Goal: Task Accomplishment & Management: Manage account settings

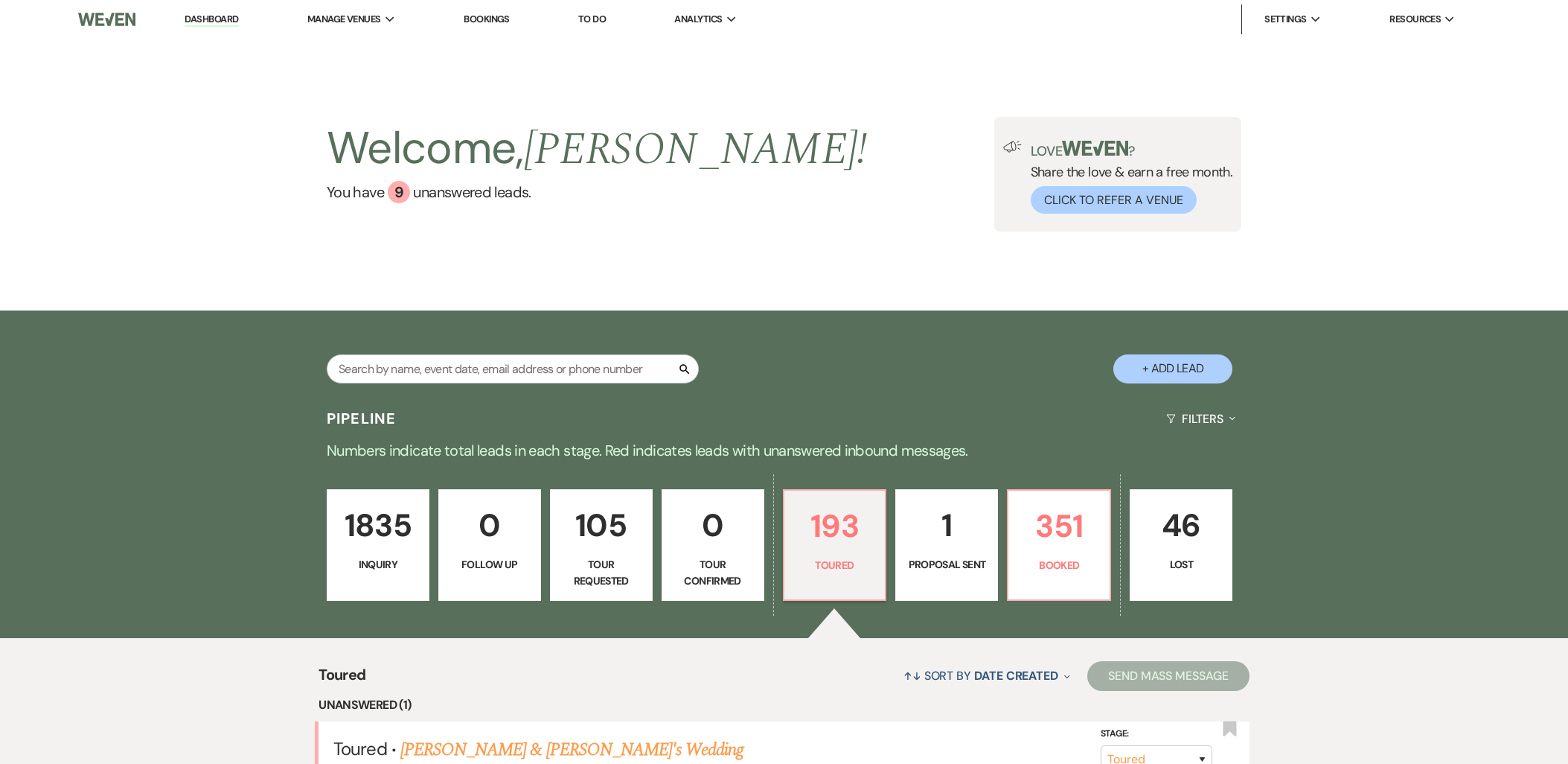
select select "5"
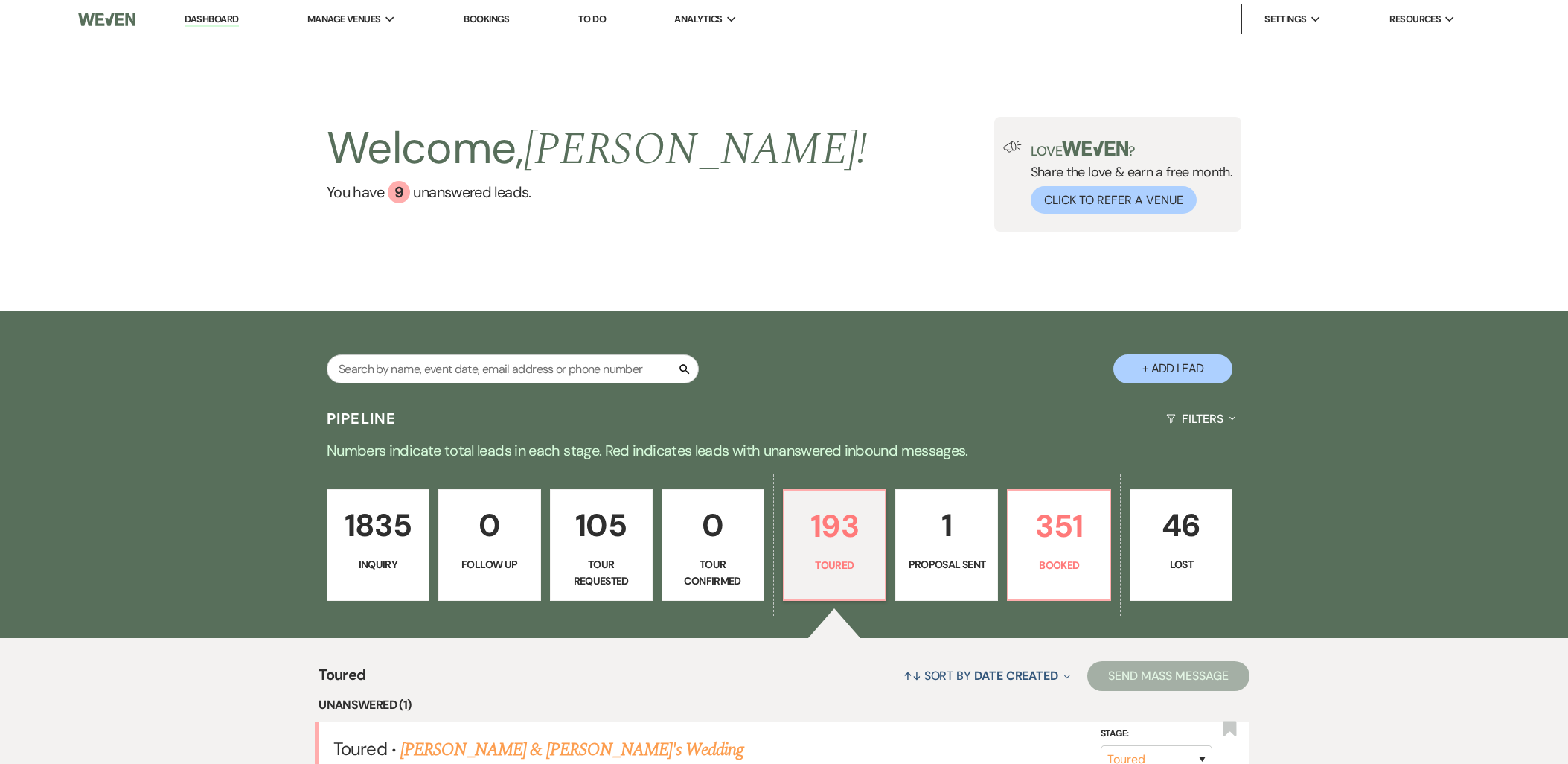
select select "5"
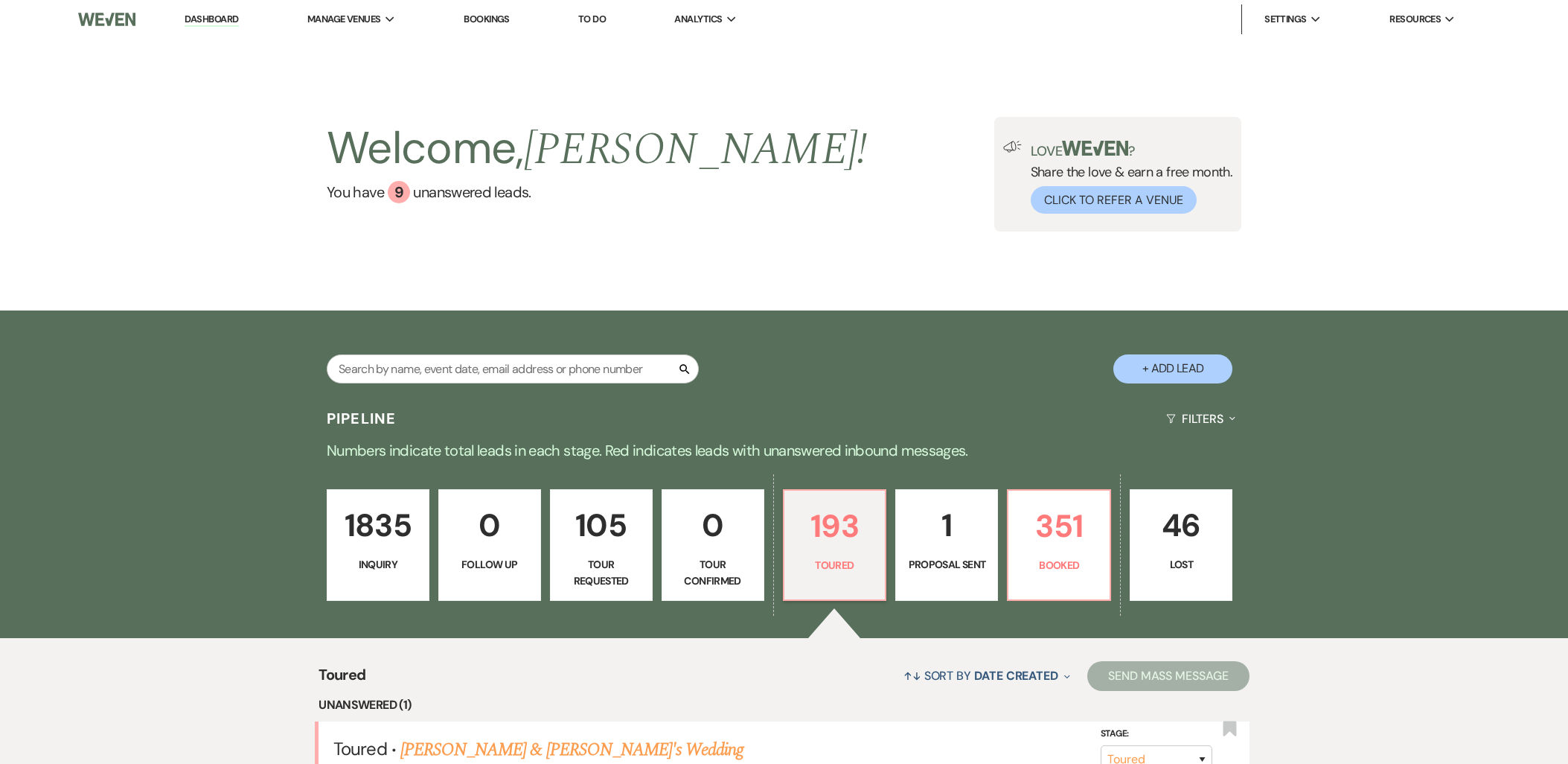
select select "5"
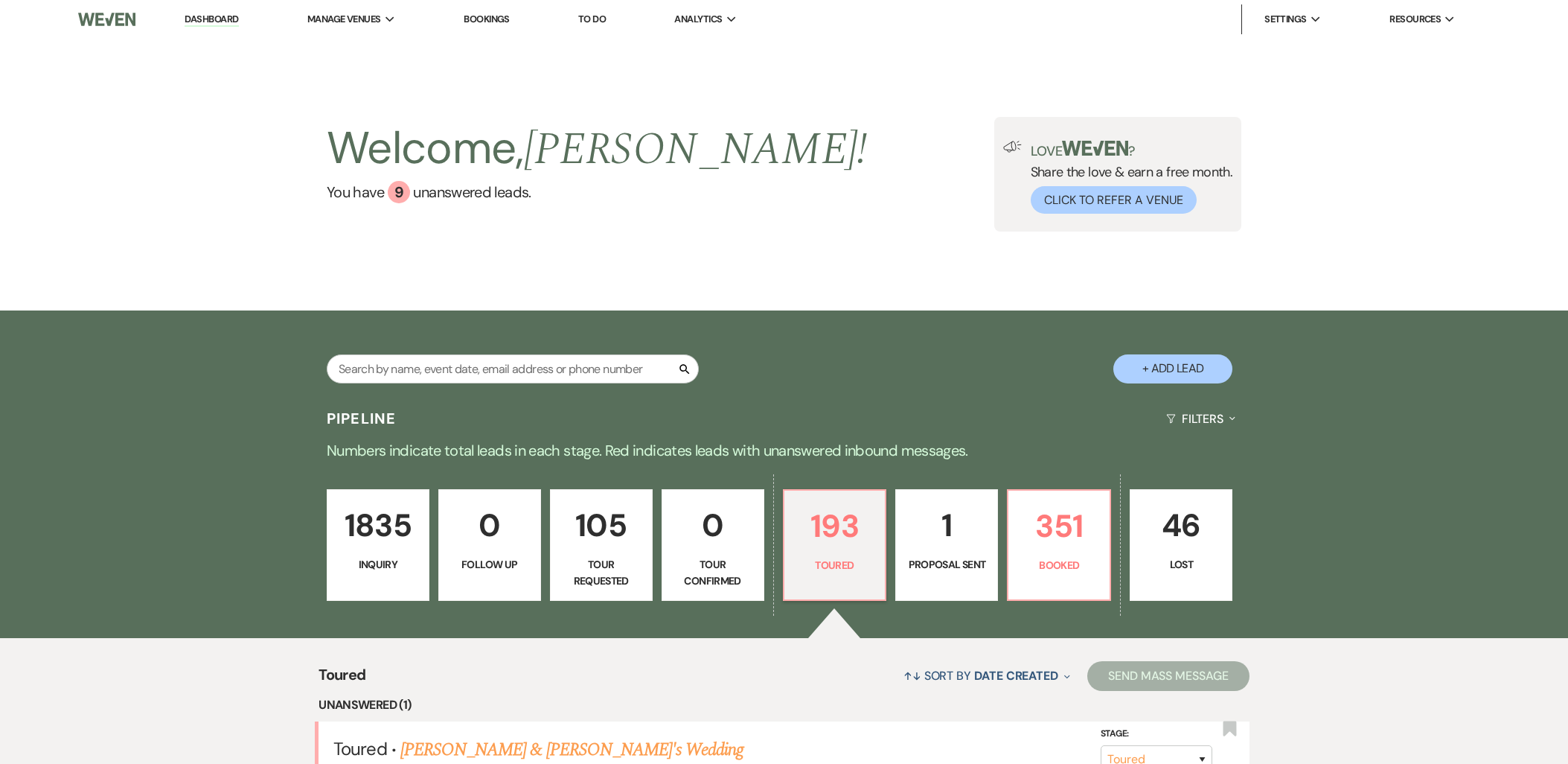
select select "5"
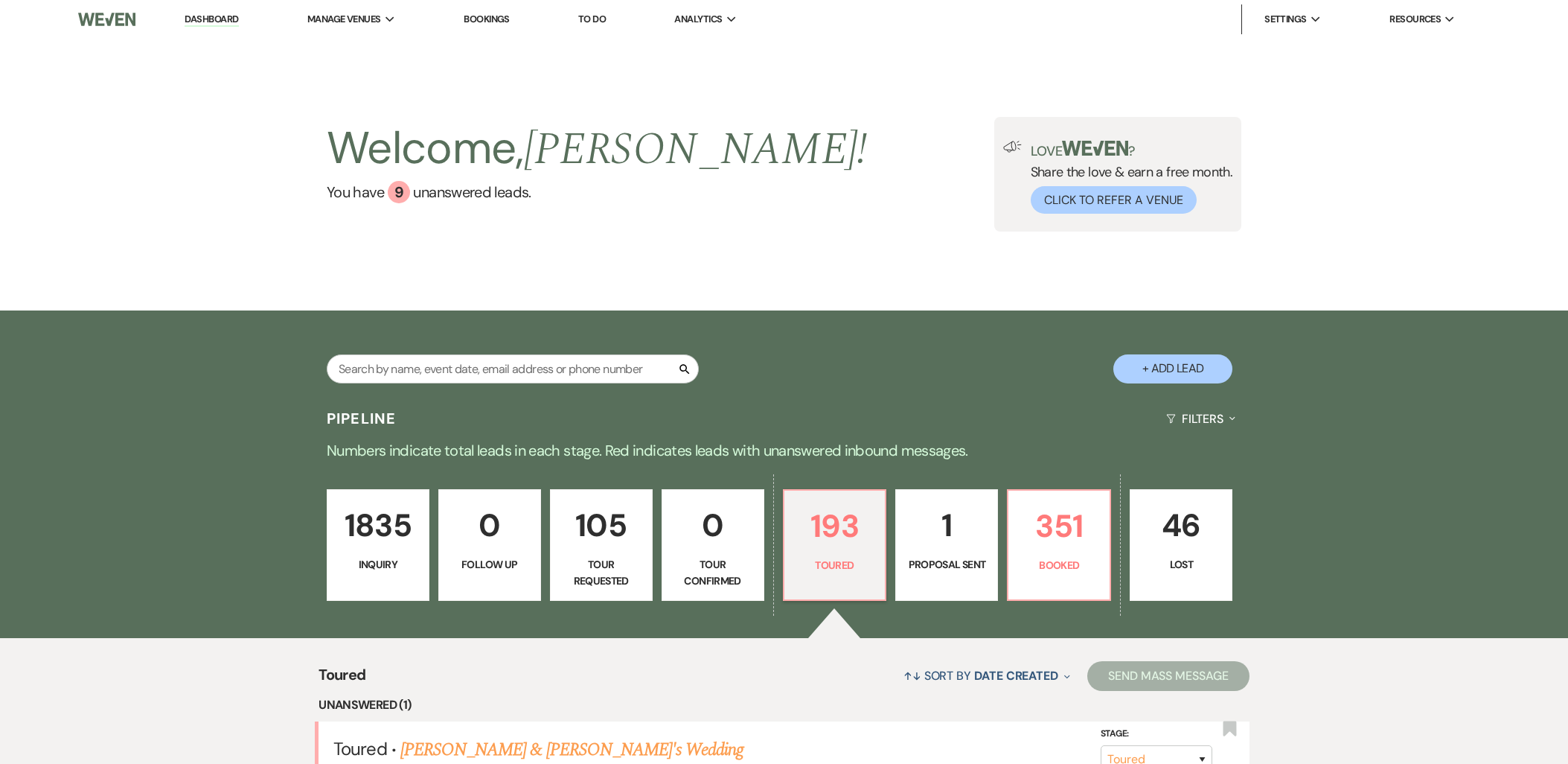
select select "5"
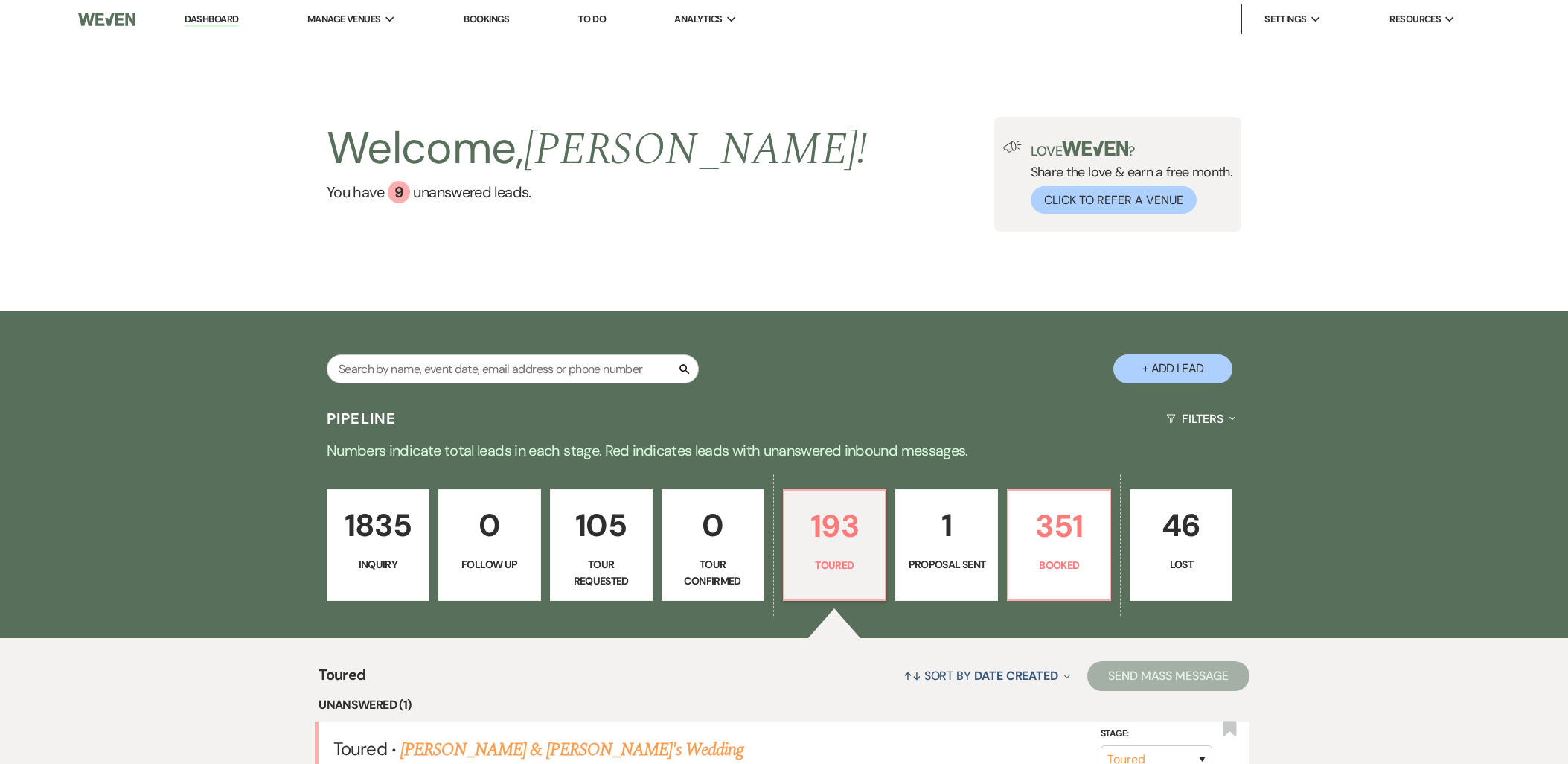
select select "5"
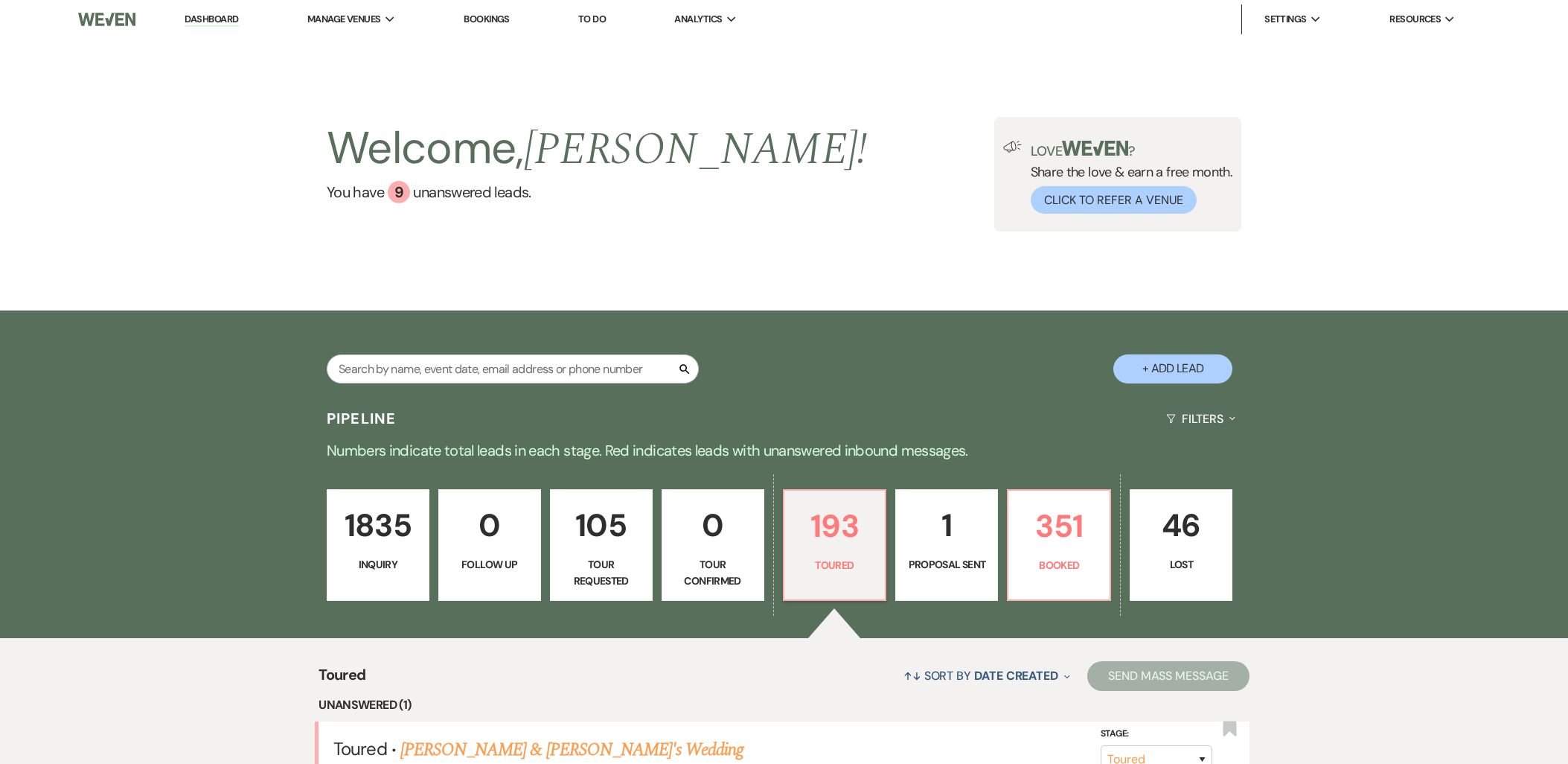
select select "5"
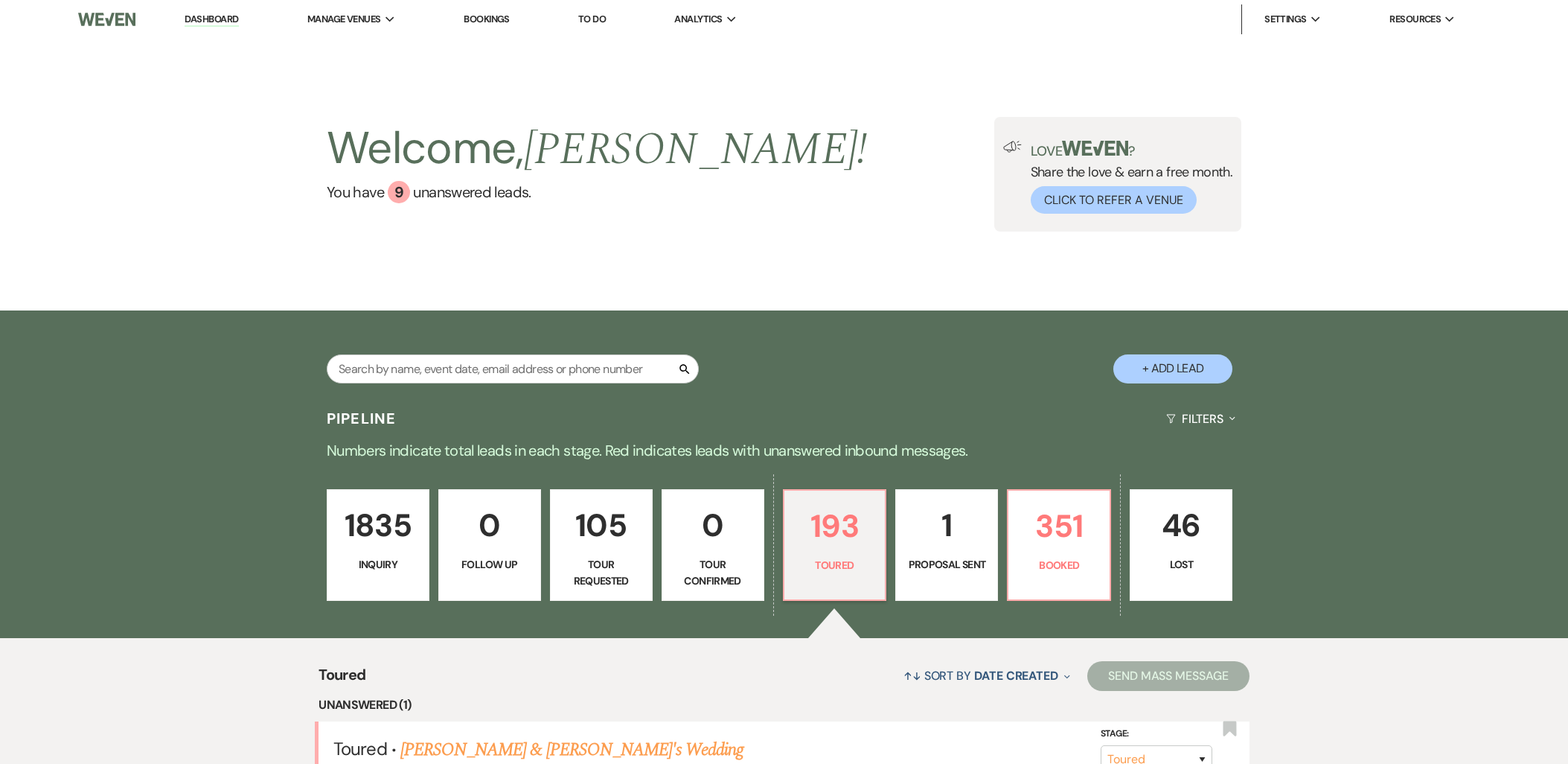
select select "5"
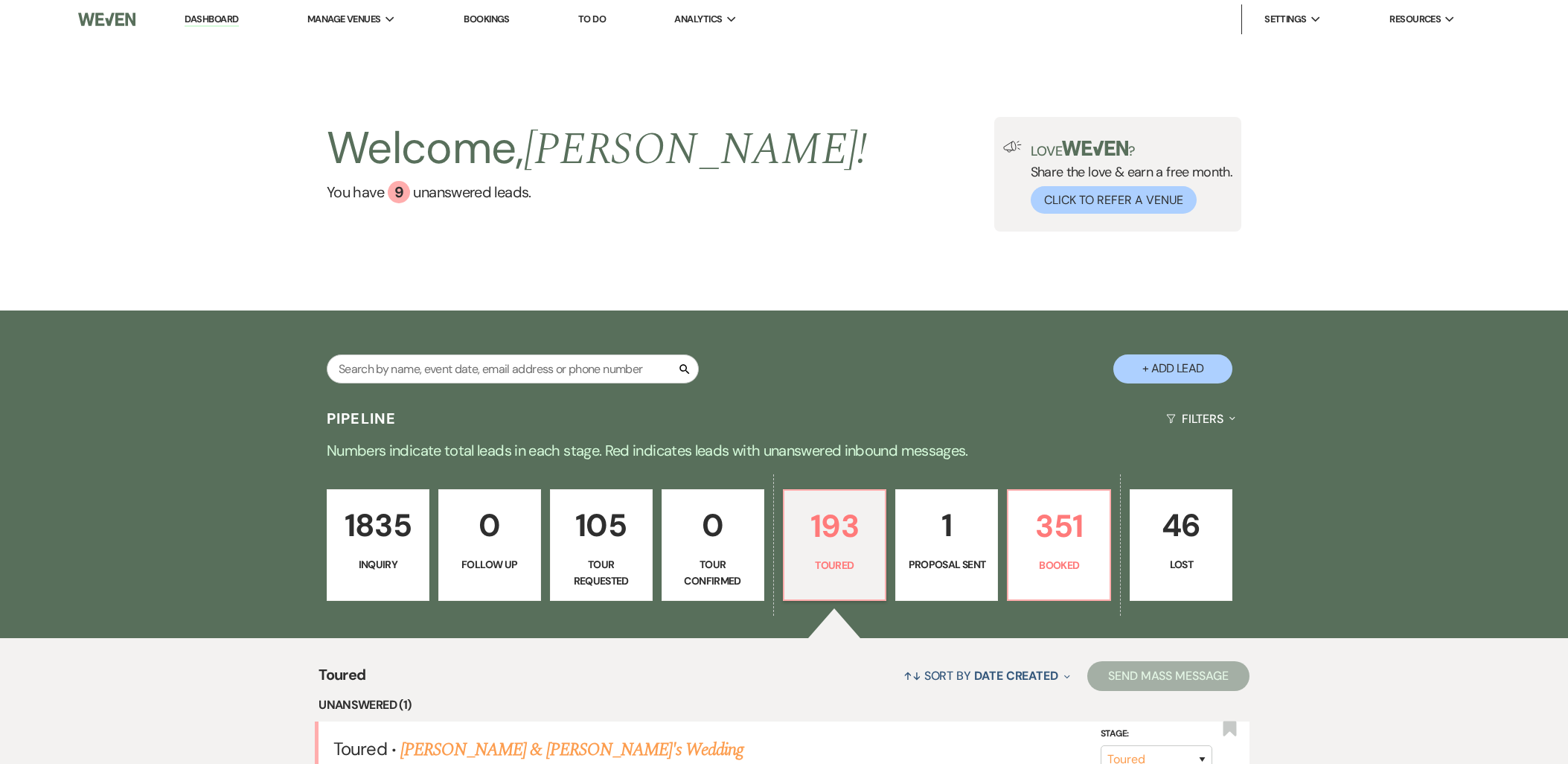
select select "5"
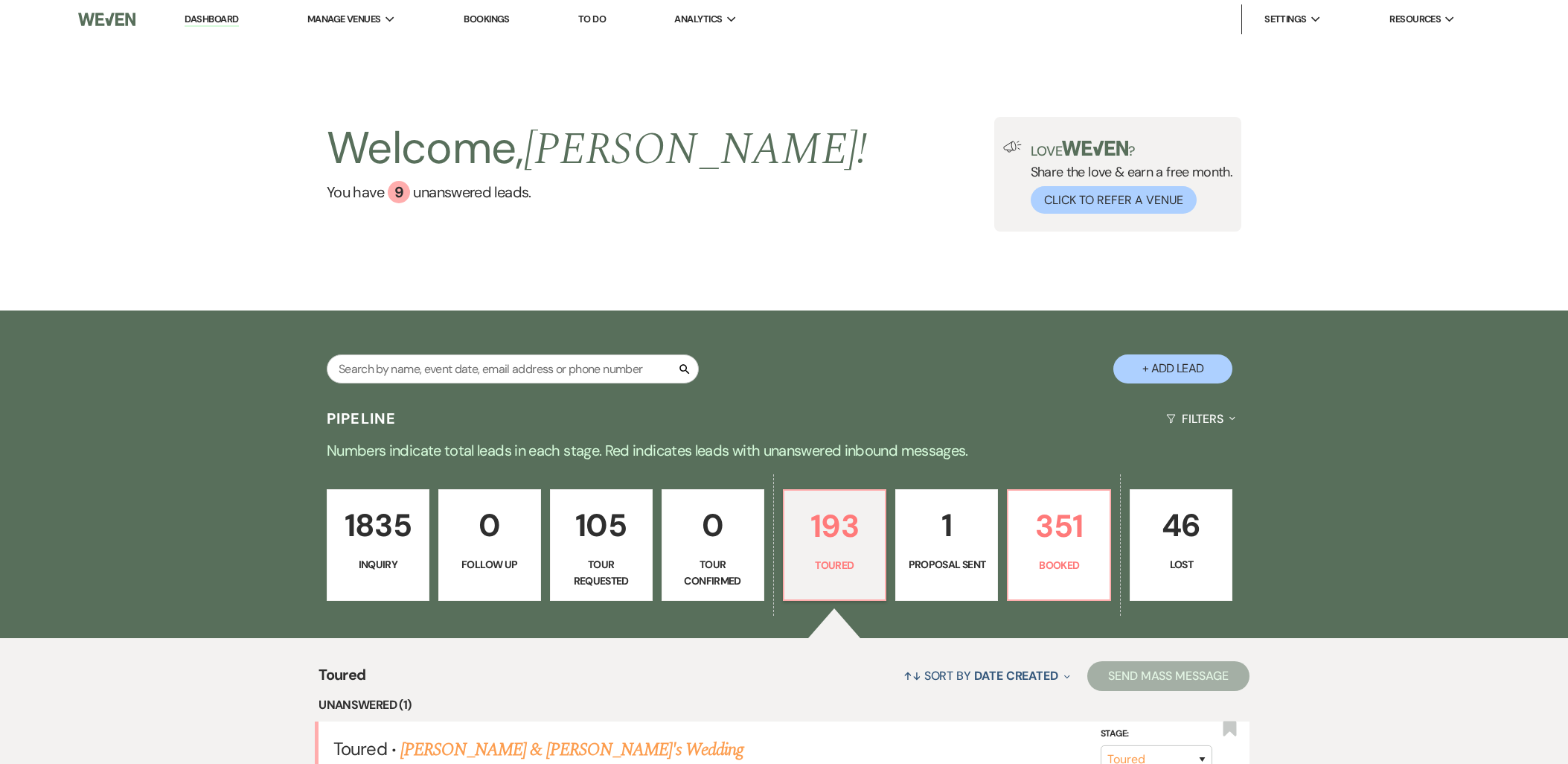
select select "5"
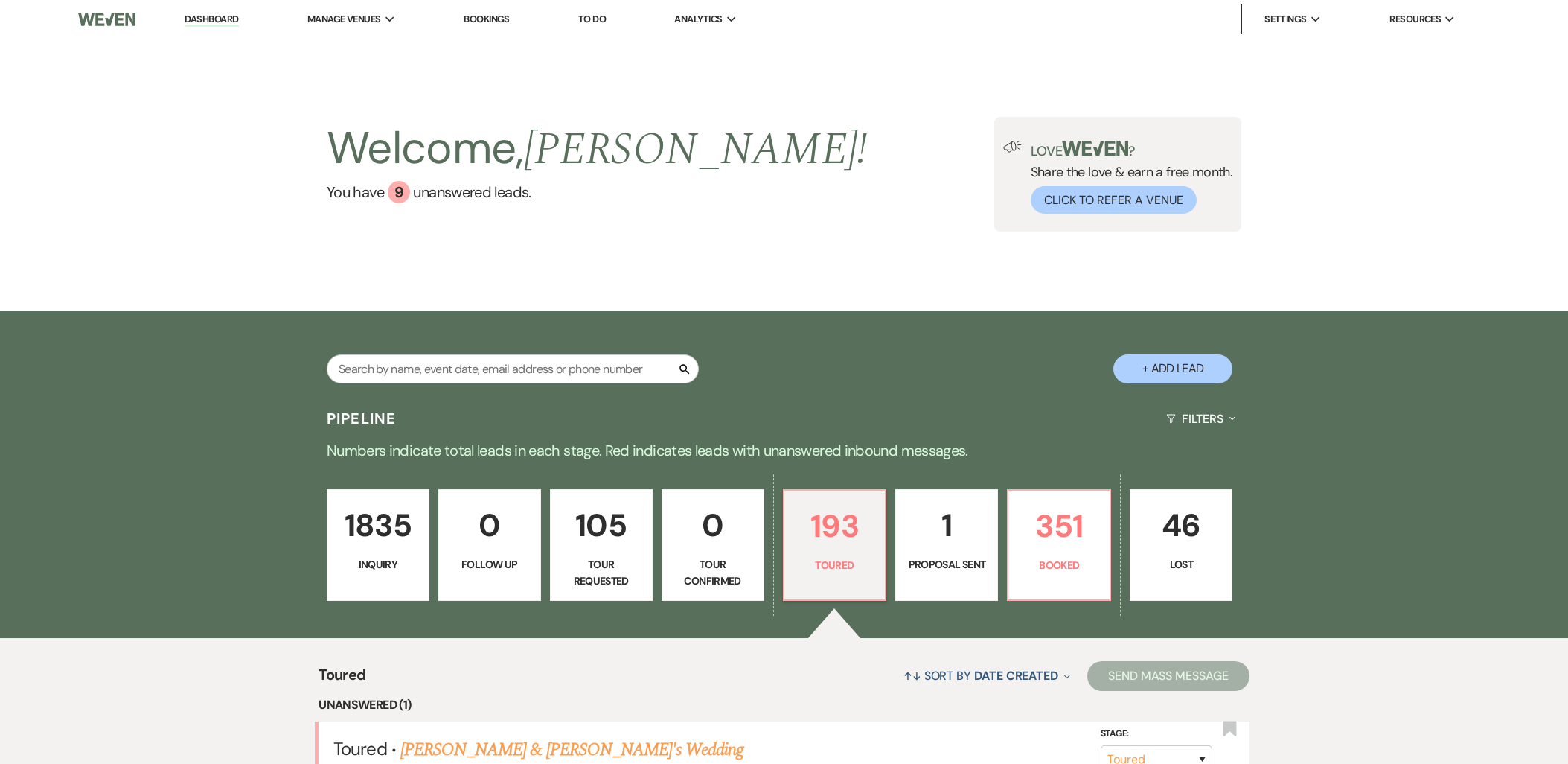
select select "5"
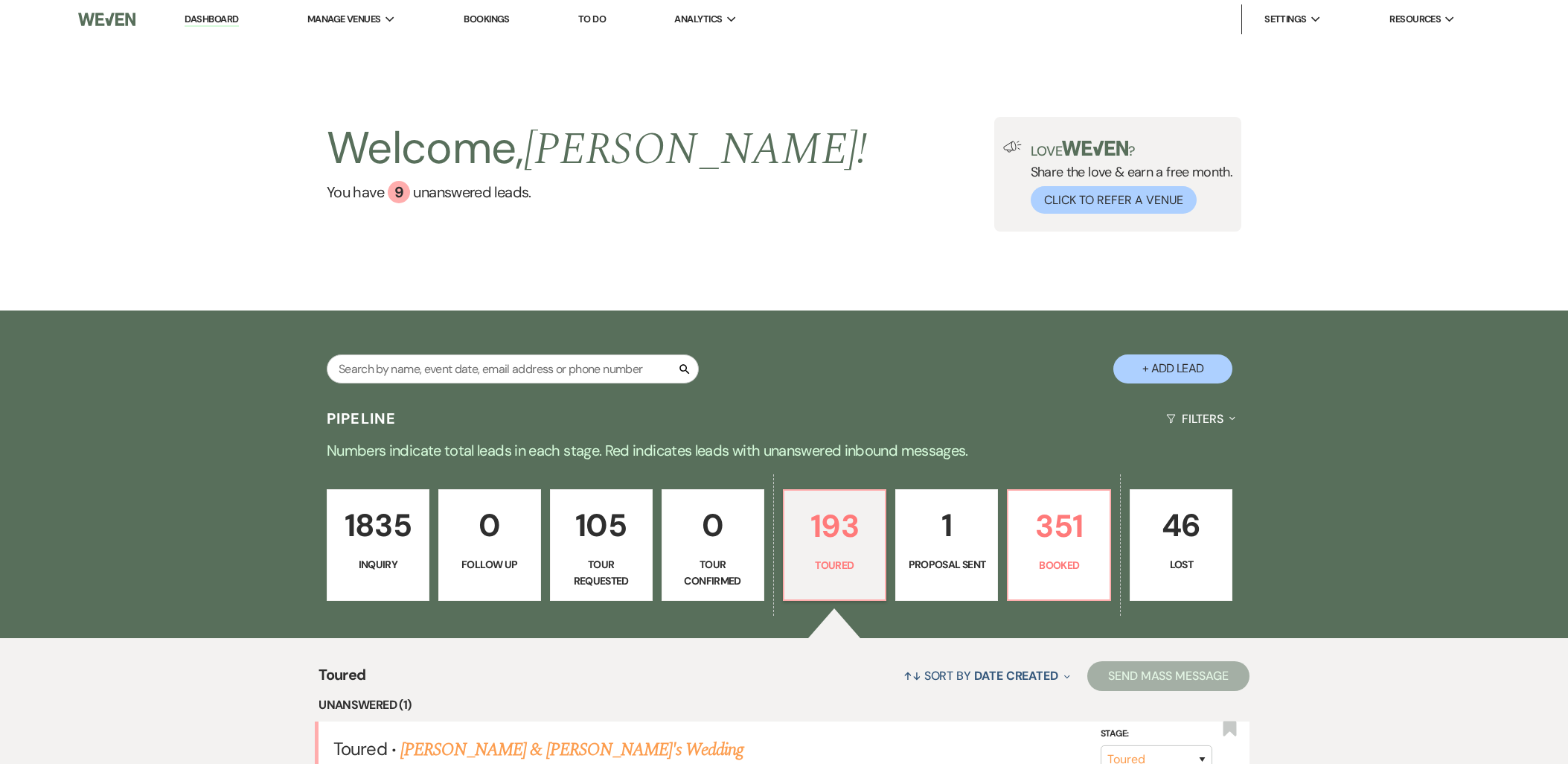
select select "5"
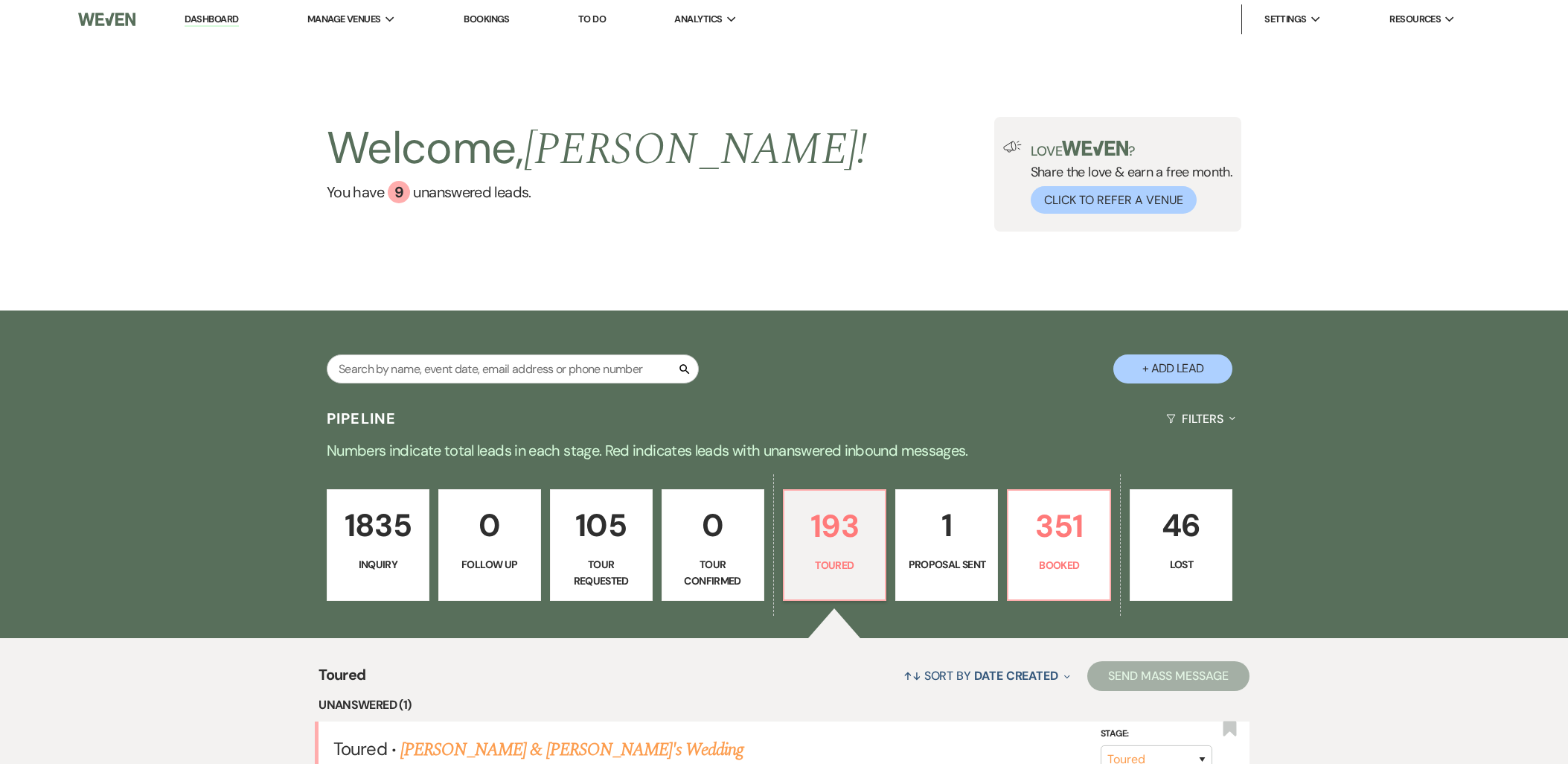
select select "5"
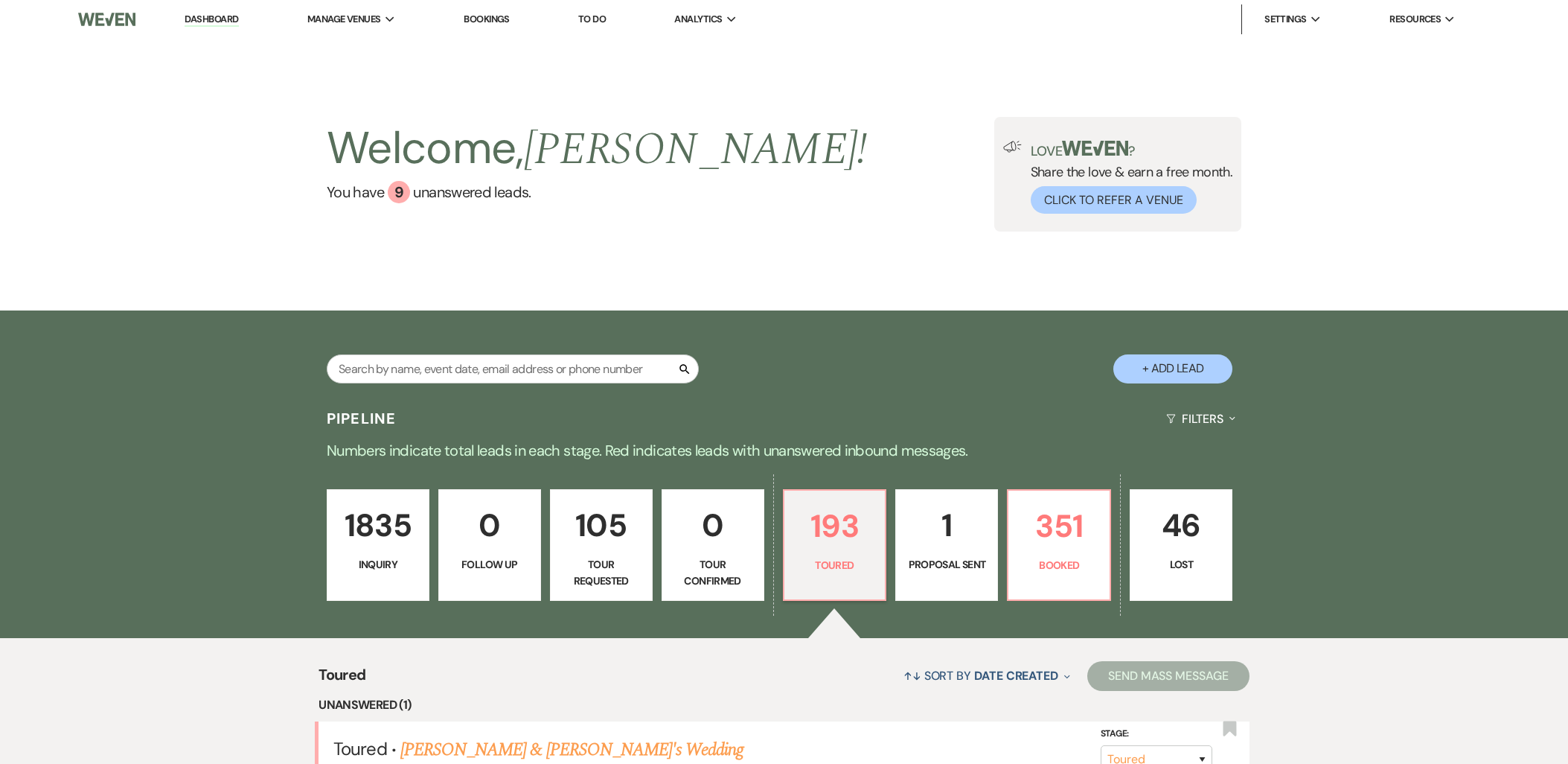
select select "5"
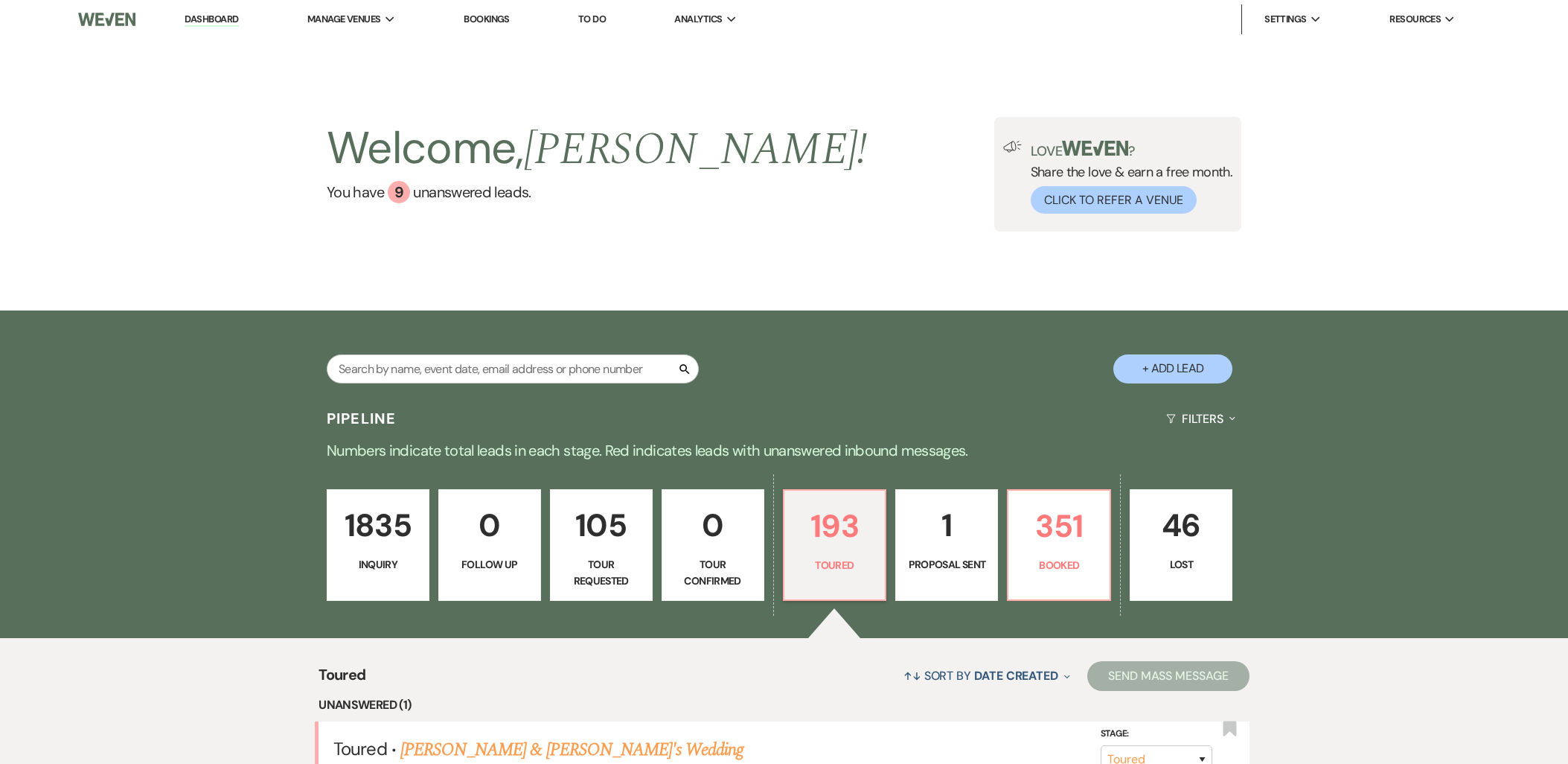
select select "5"
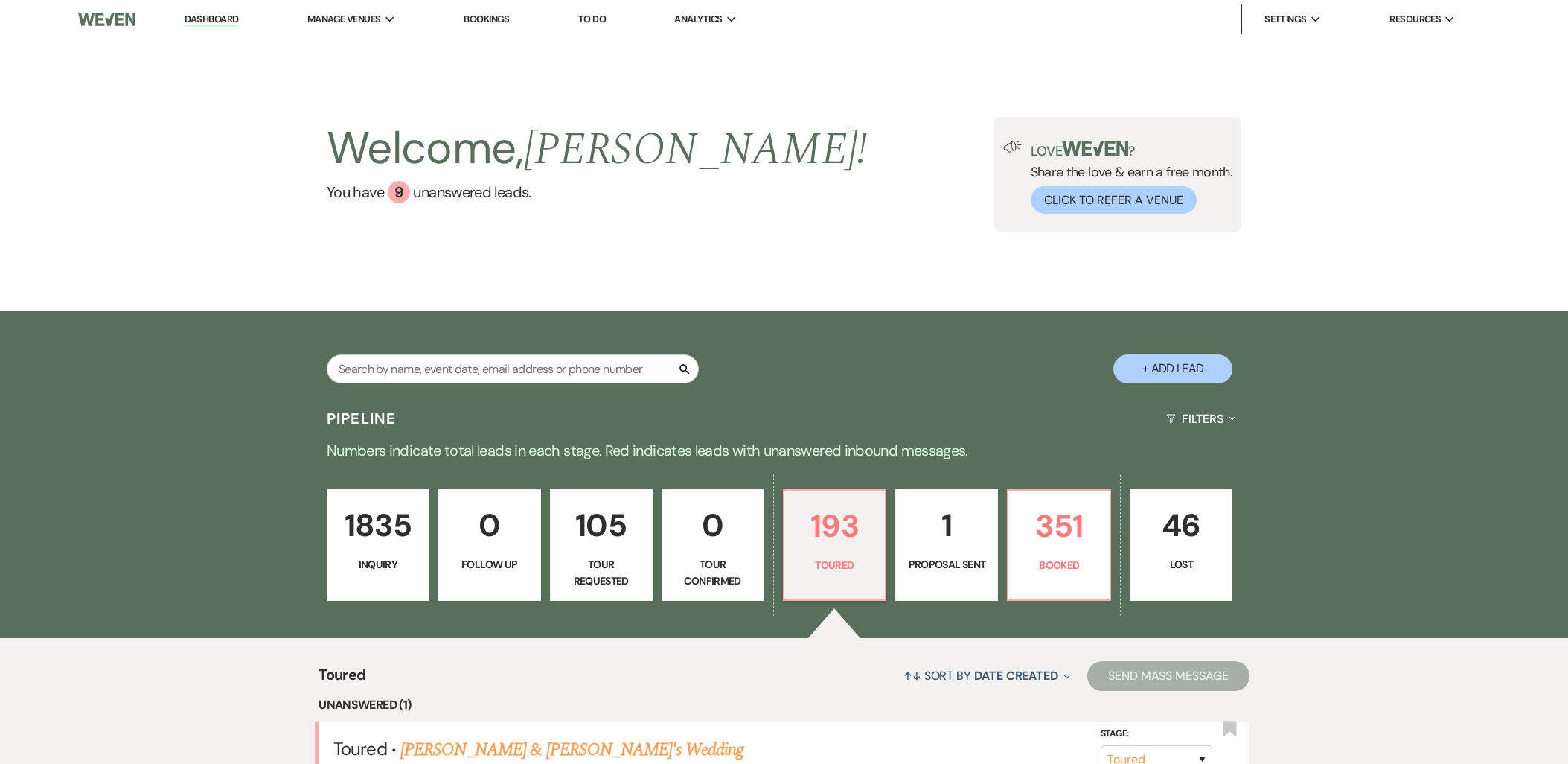
select select "5"
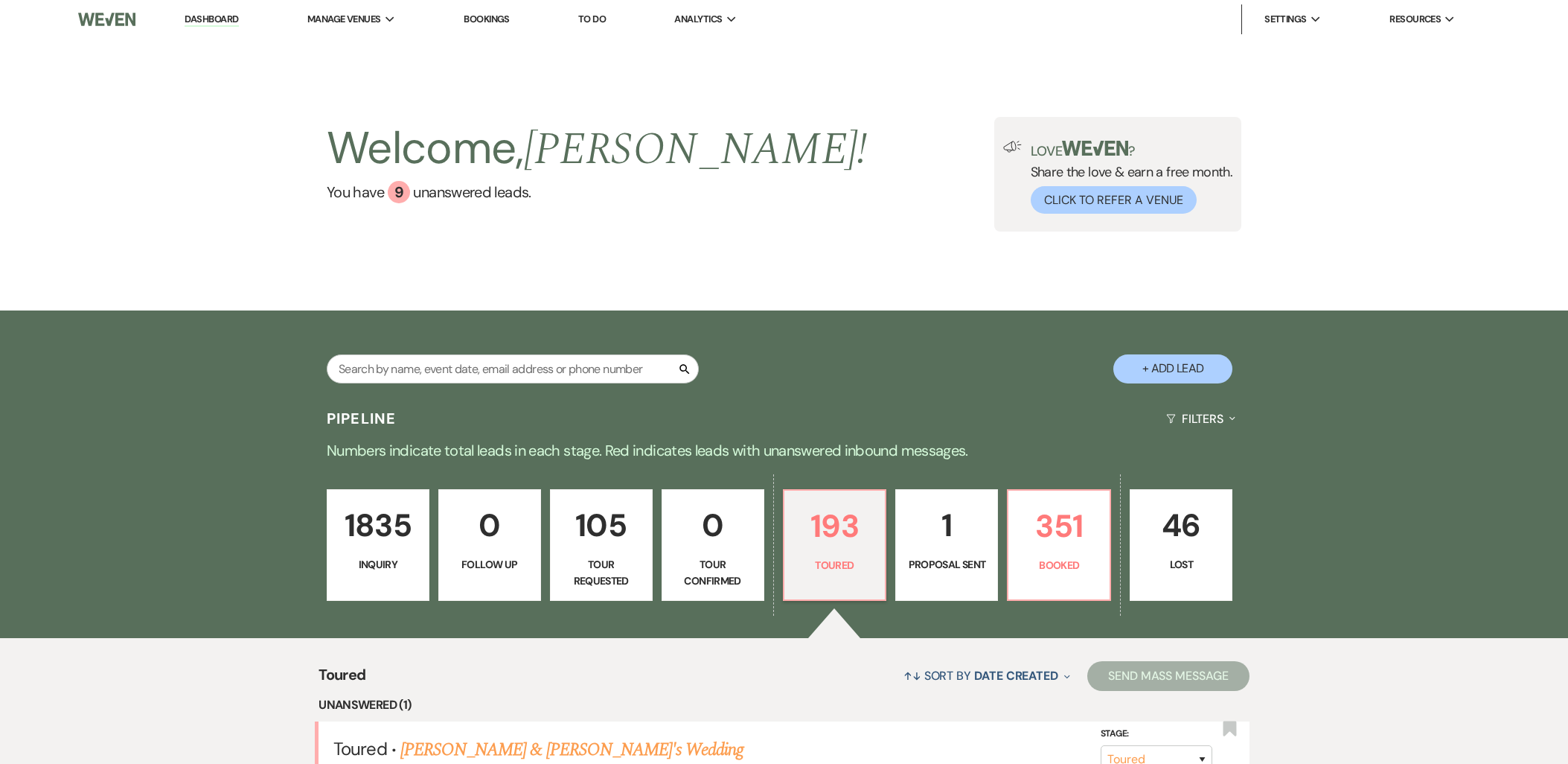
select select "5"
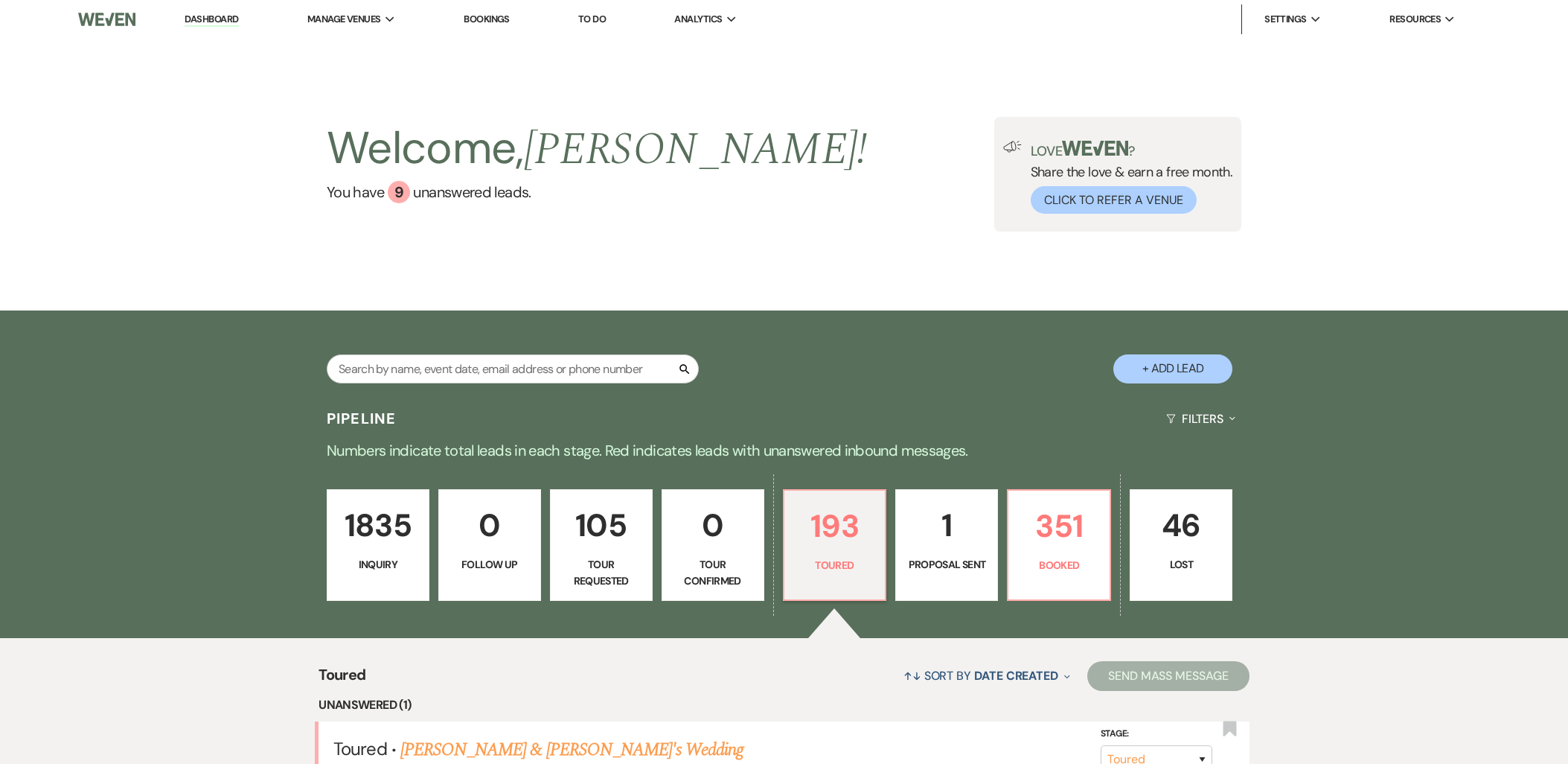
select select "5"
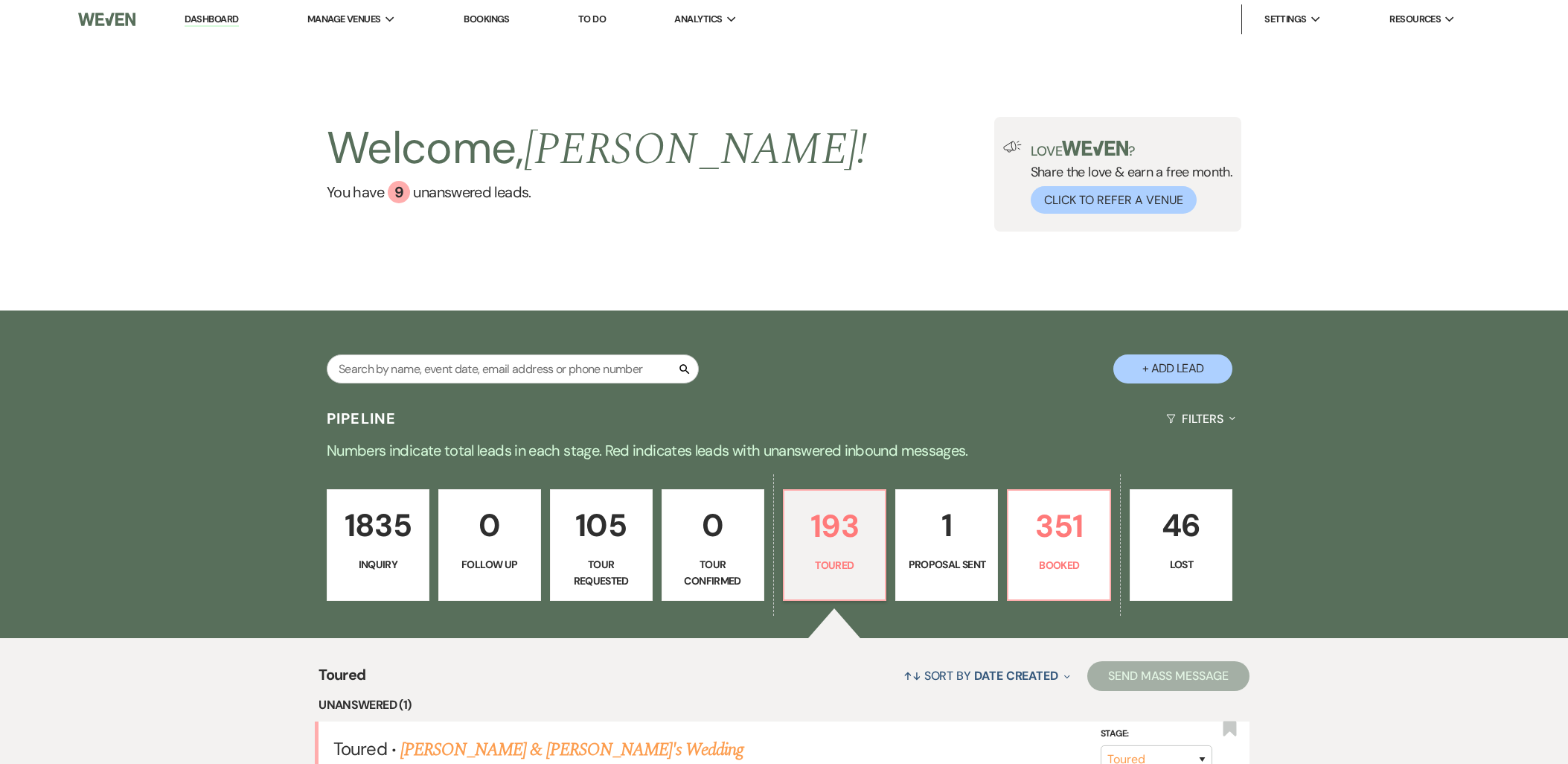
select select "5"
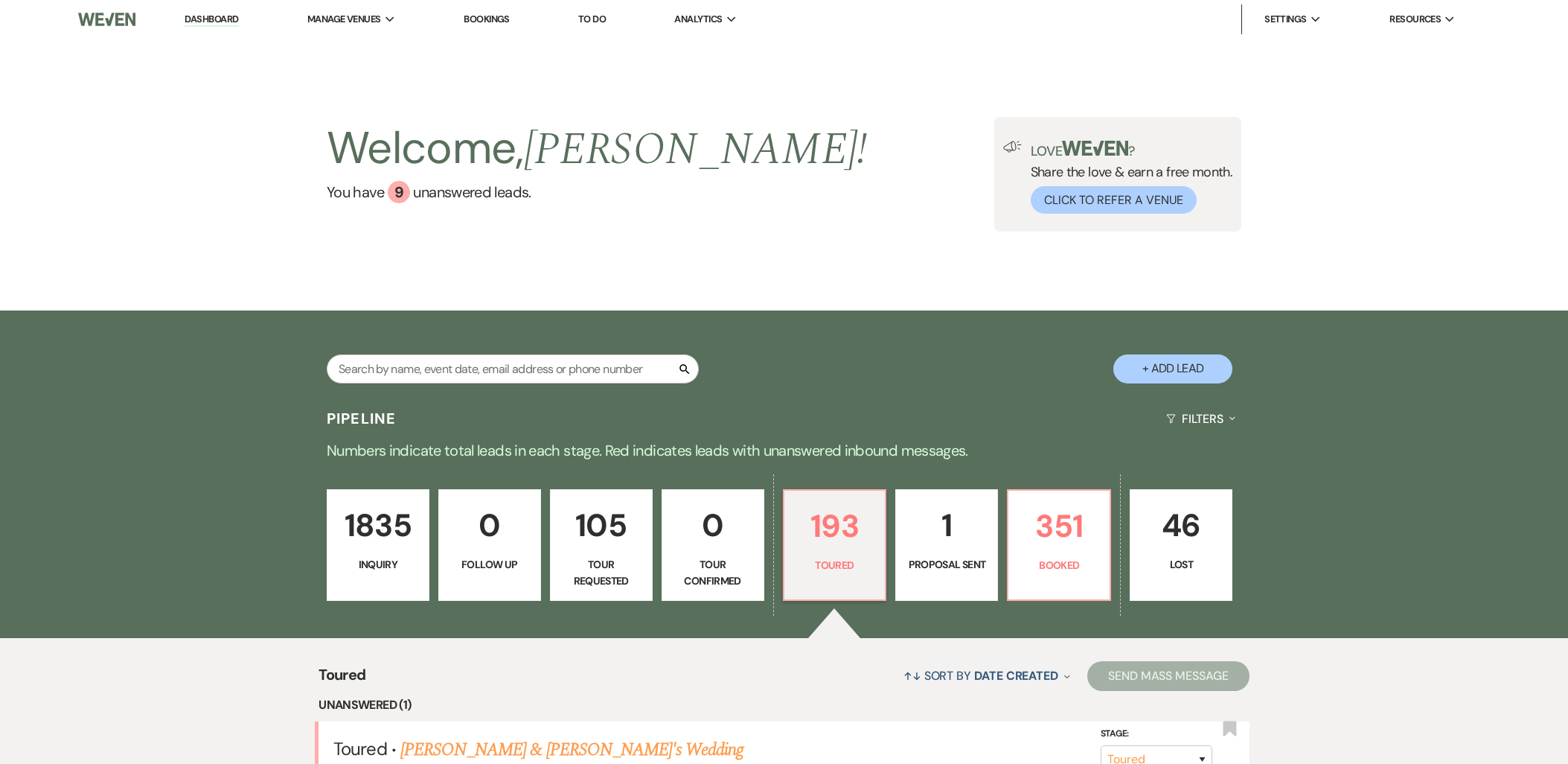
select select "5"
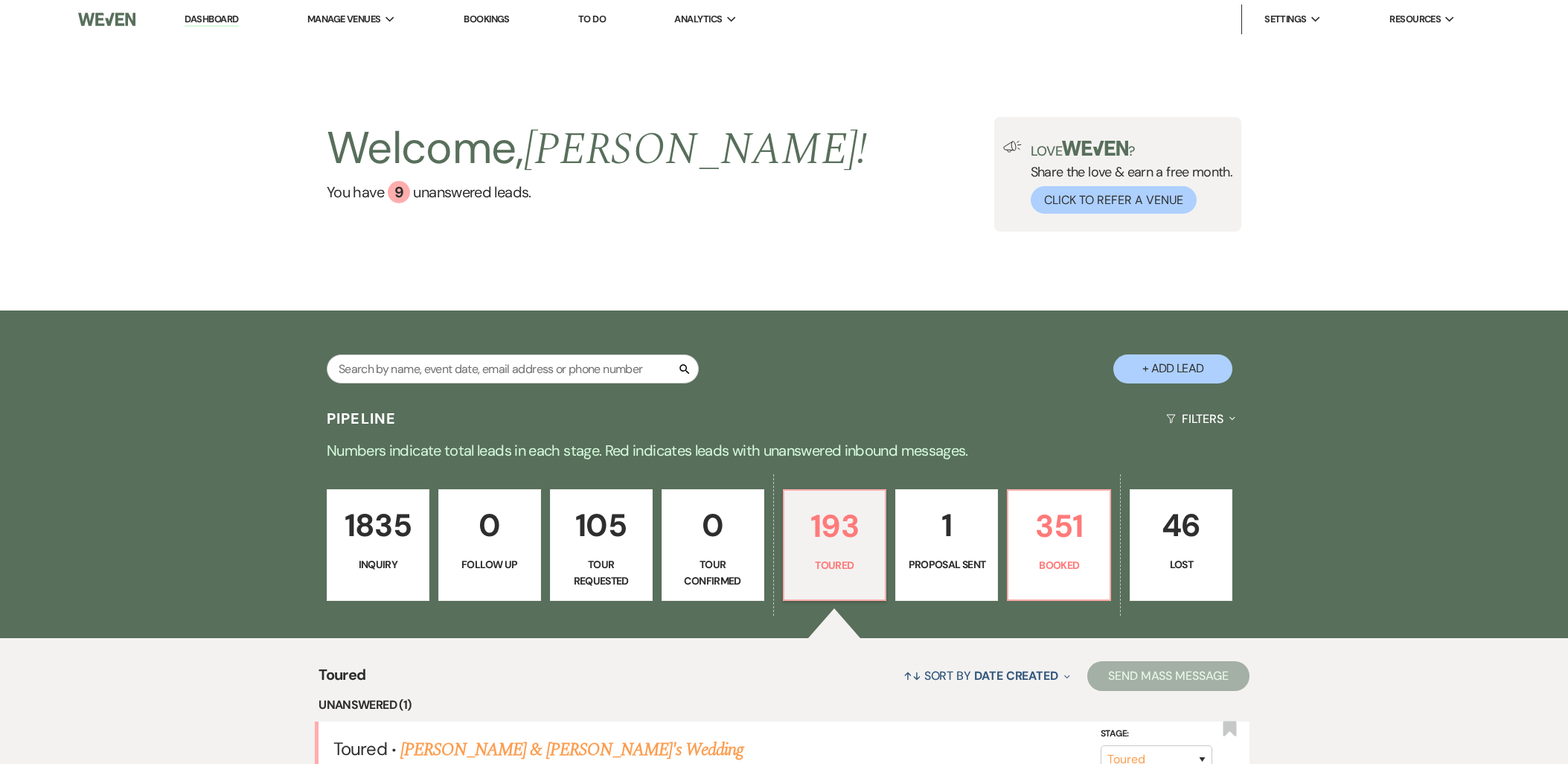
select select "5"
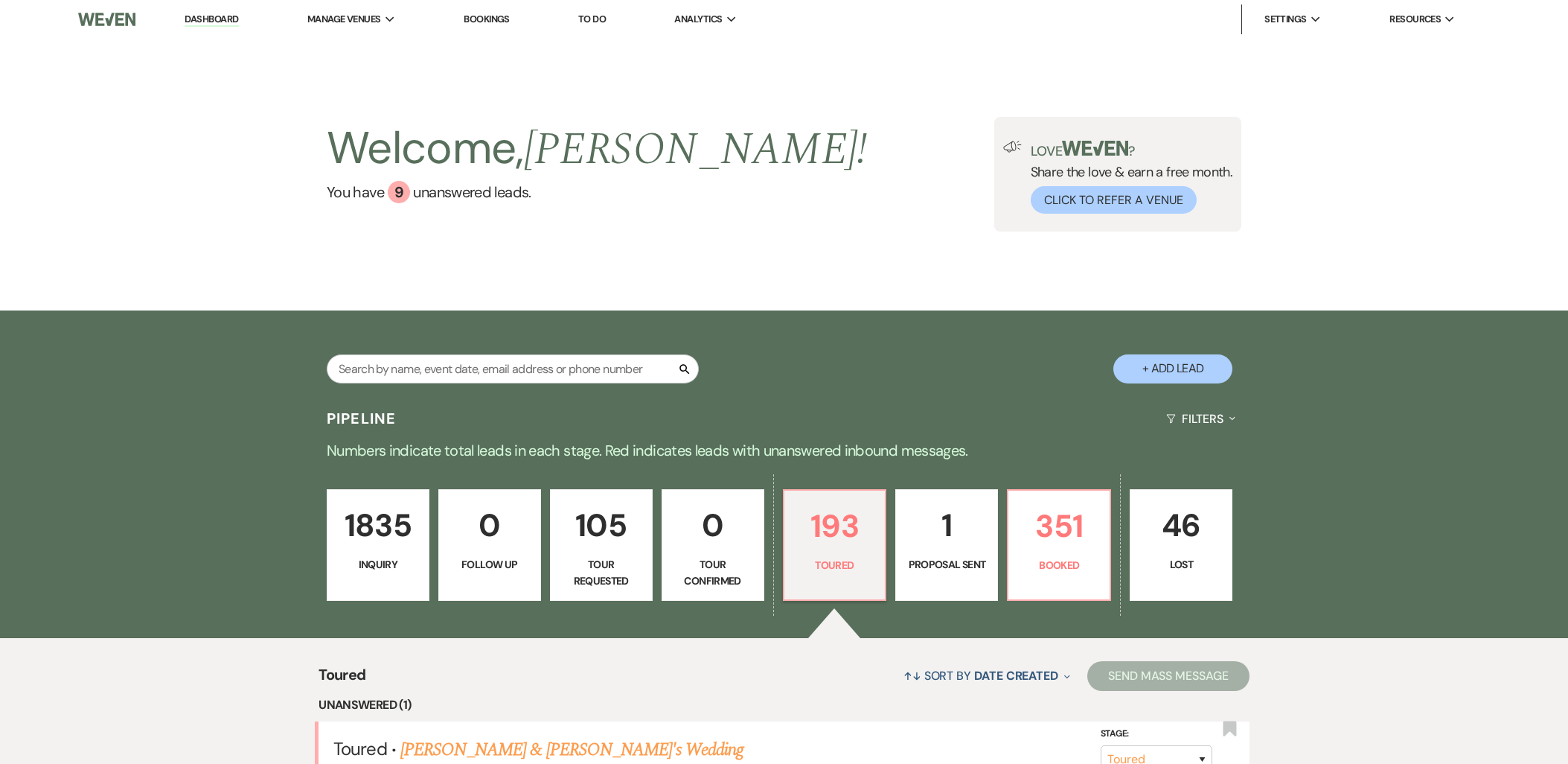
select select "5"
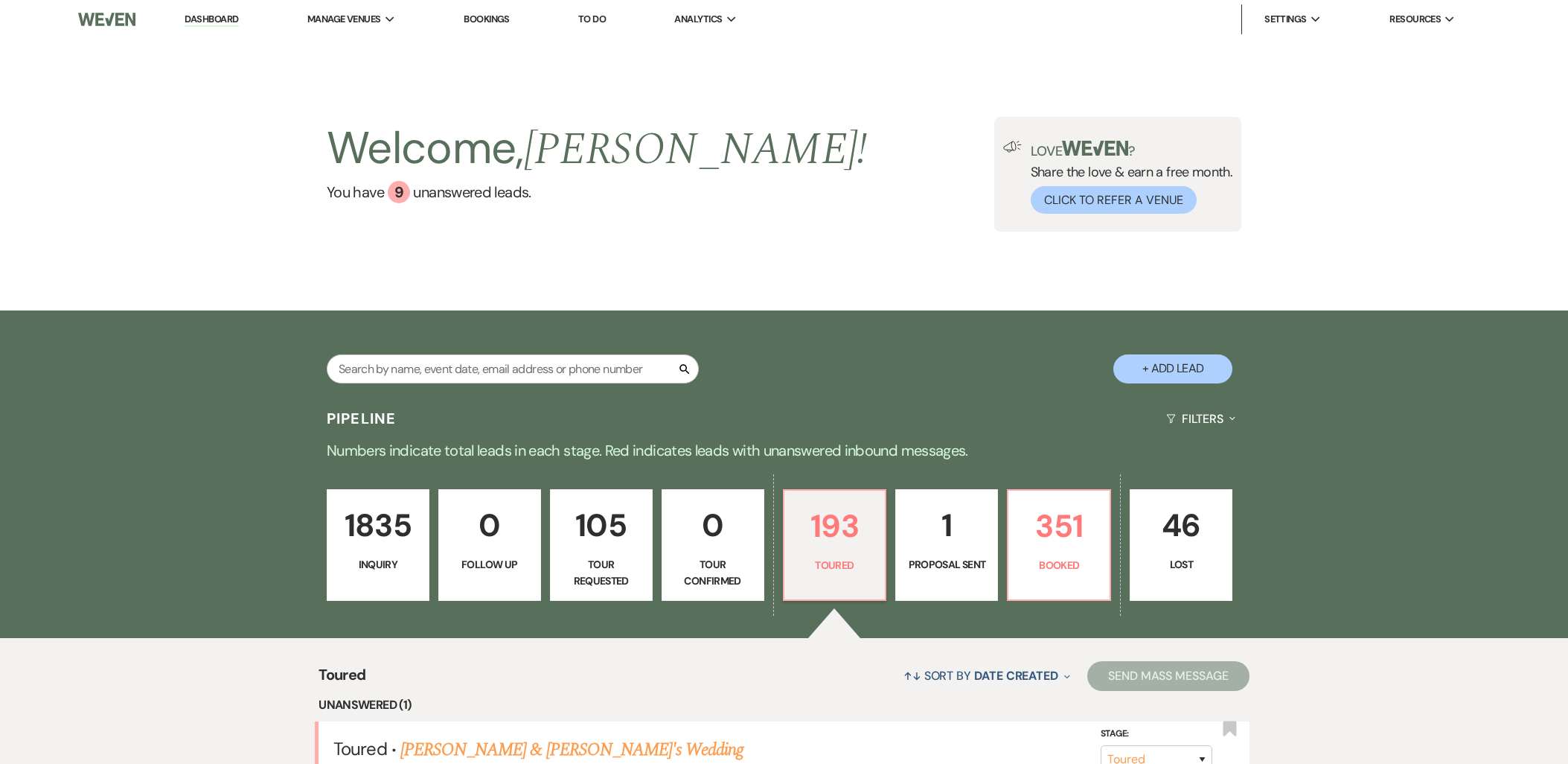
select select "5"
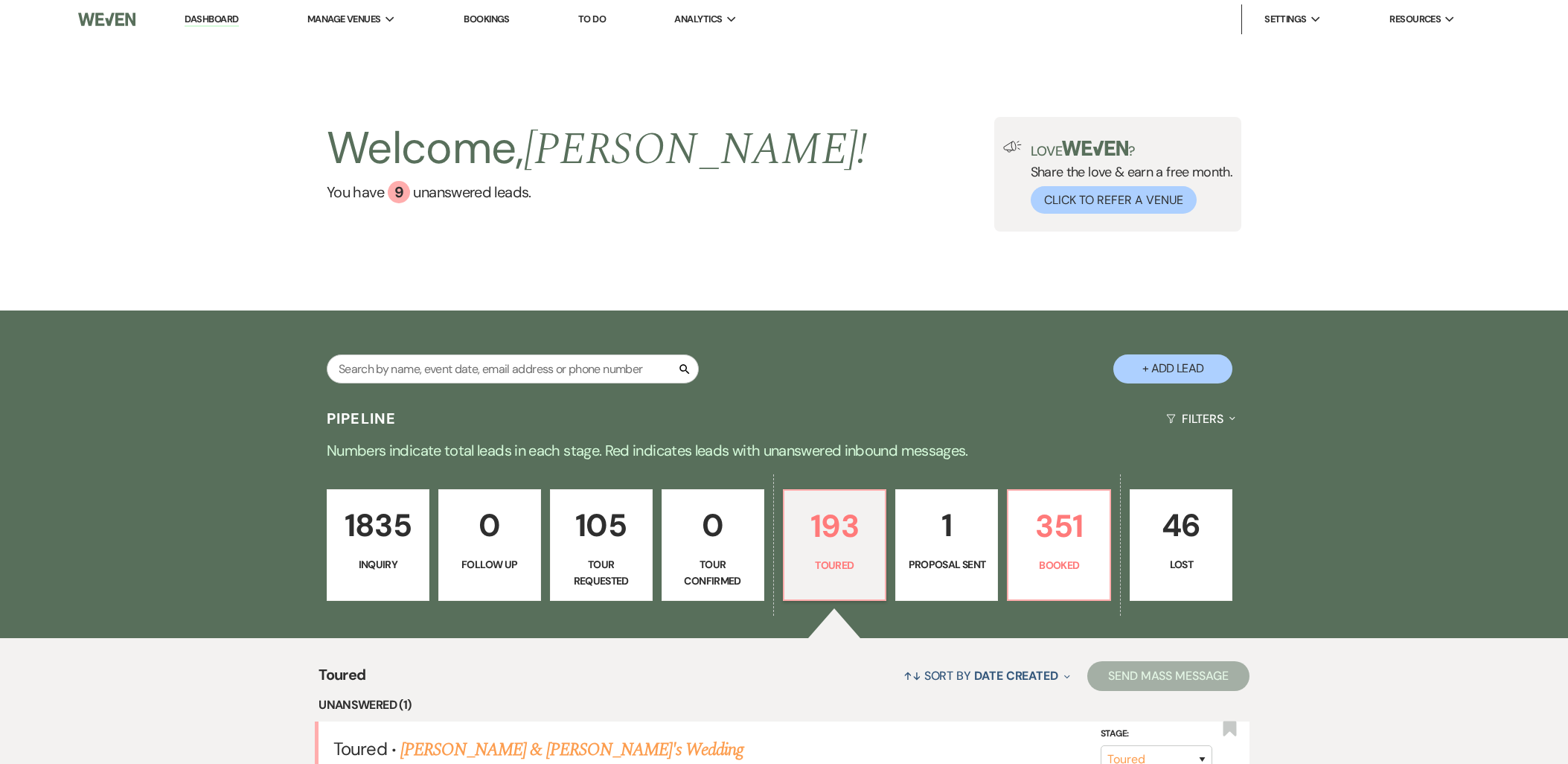
select select "5"
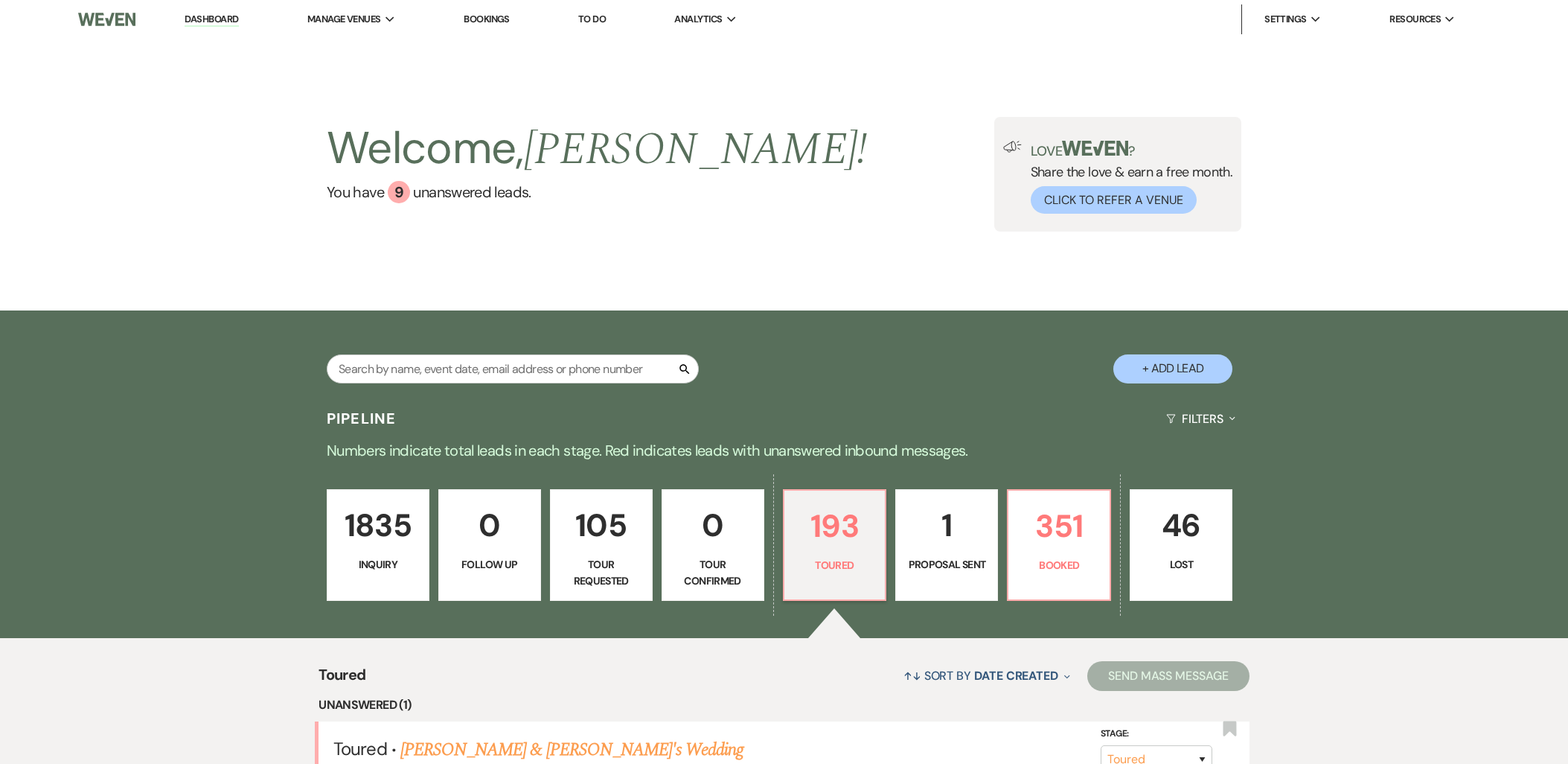
select select "5"
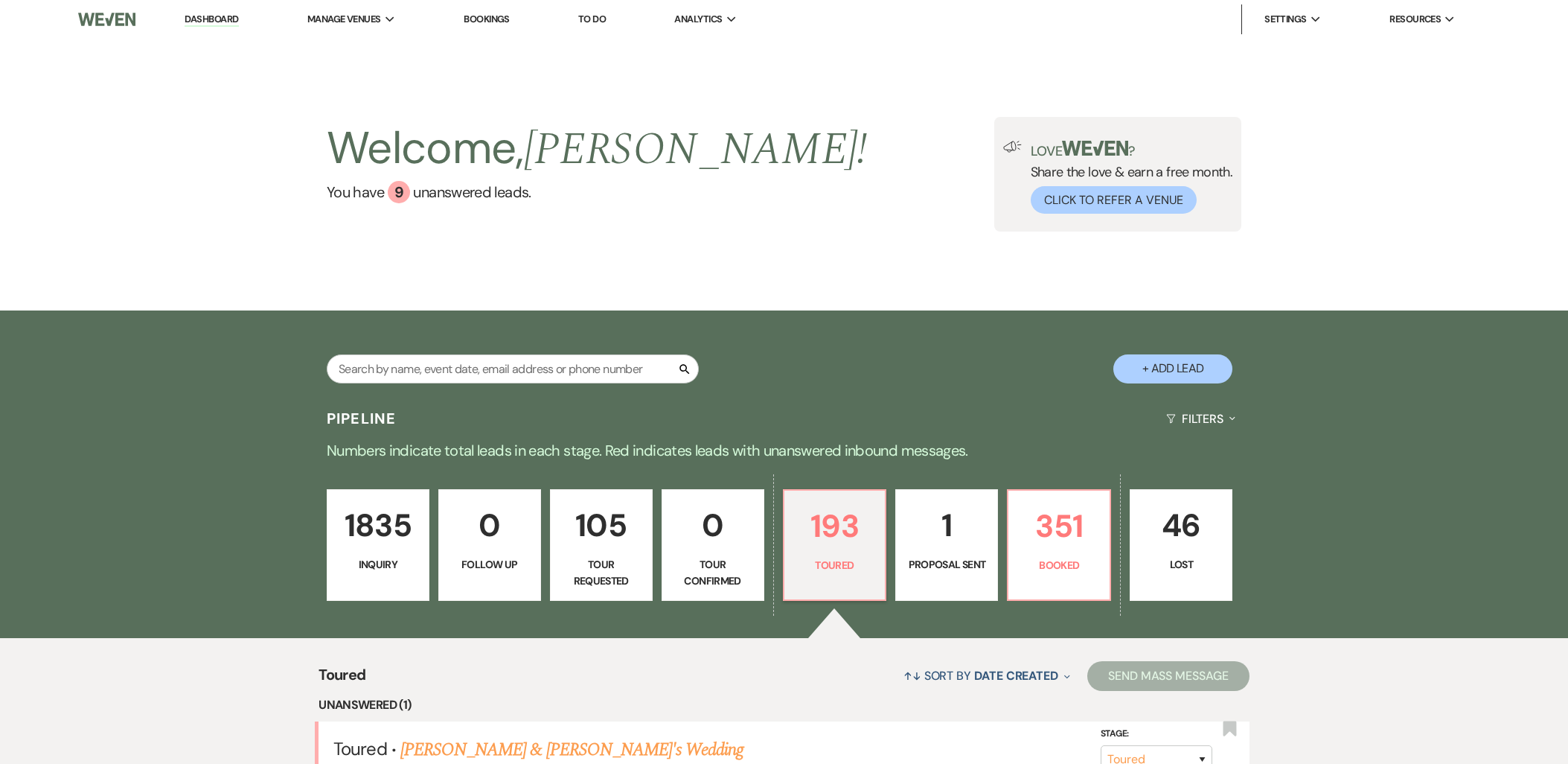
select select "5"
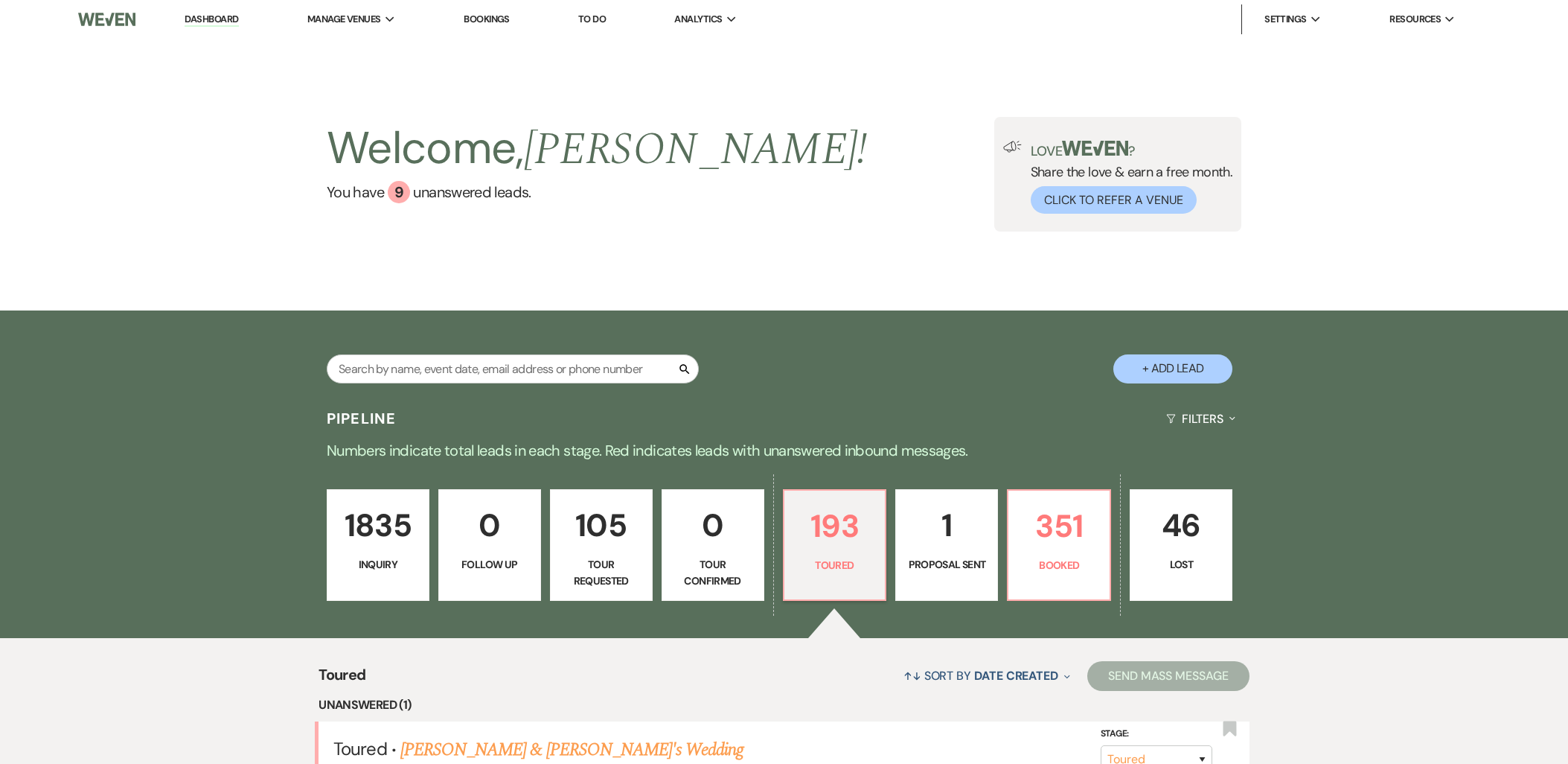
select select "5"
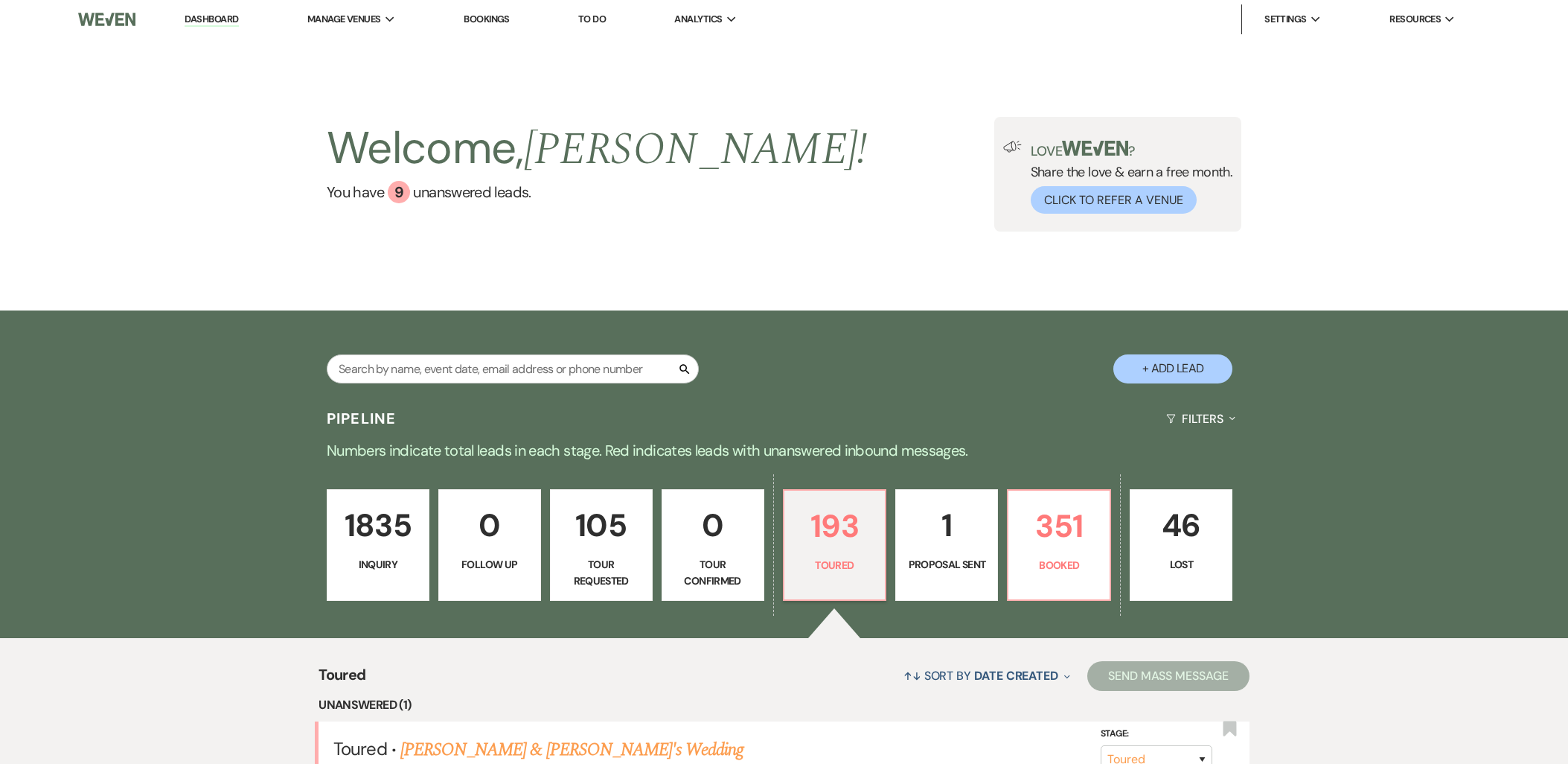
select select "5"
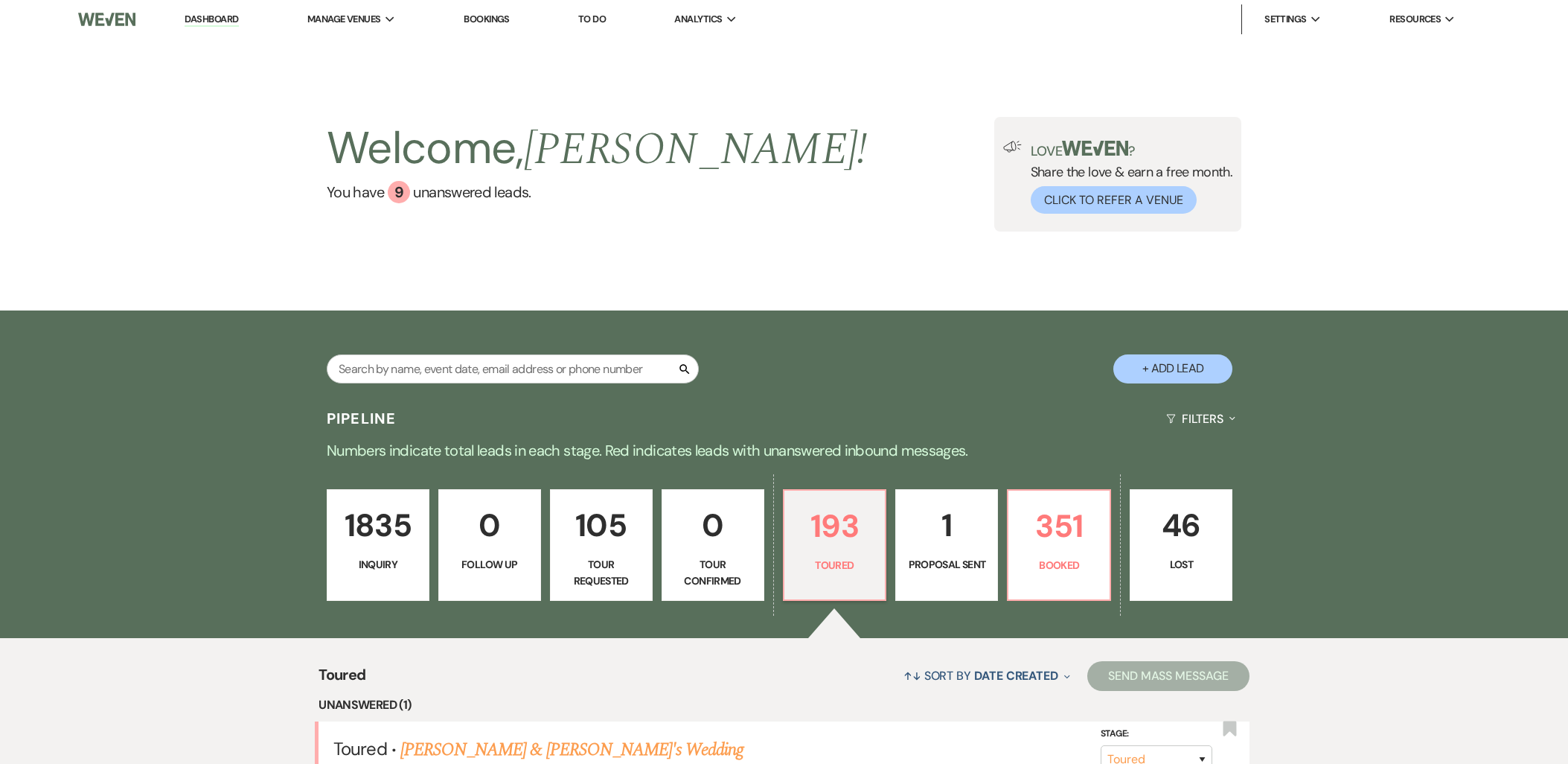
select select "5"
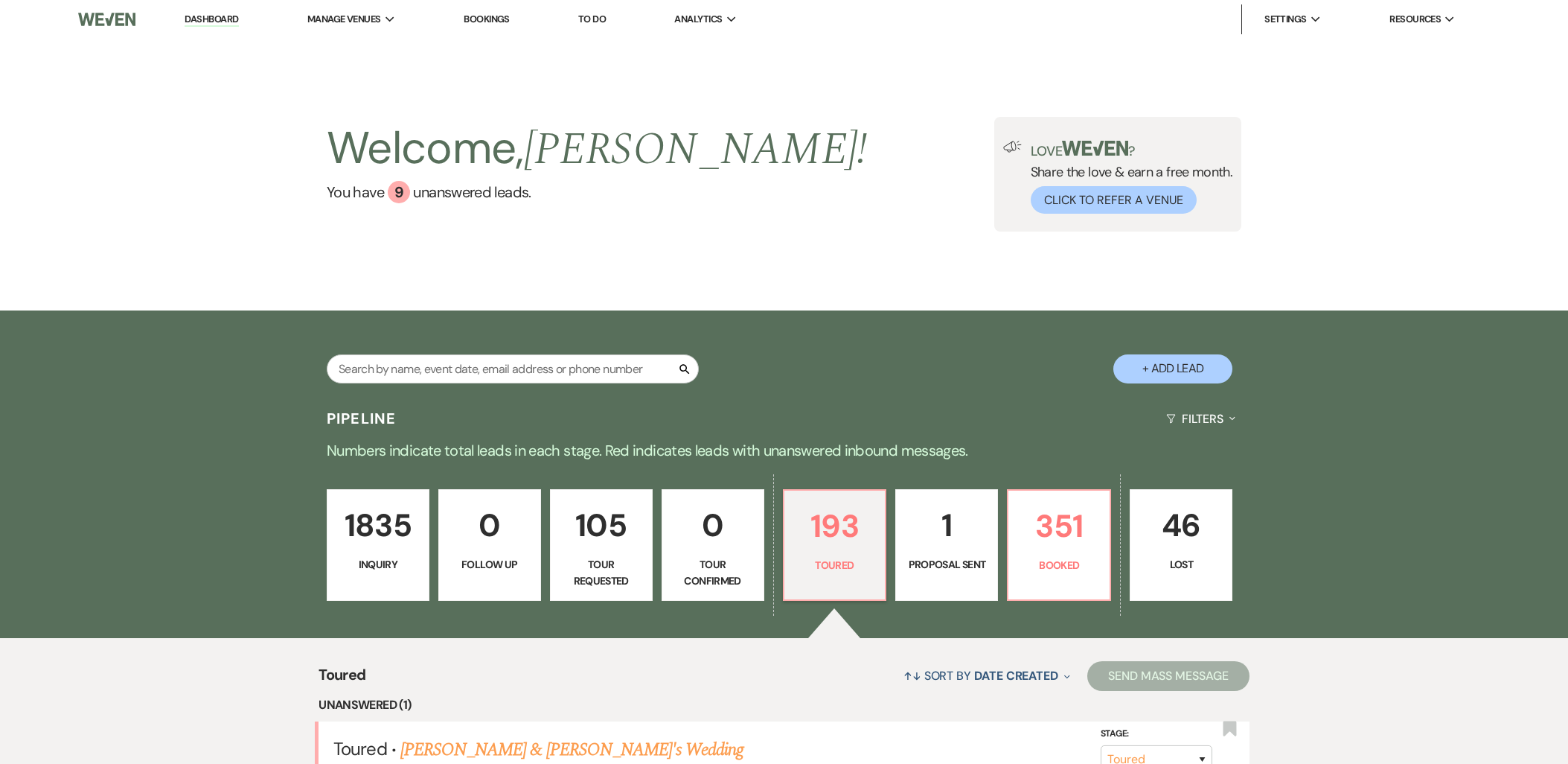
select select "5"
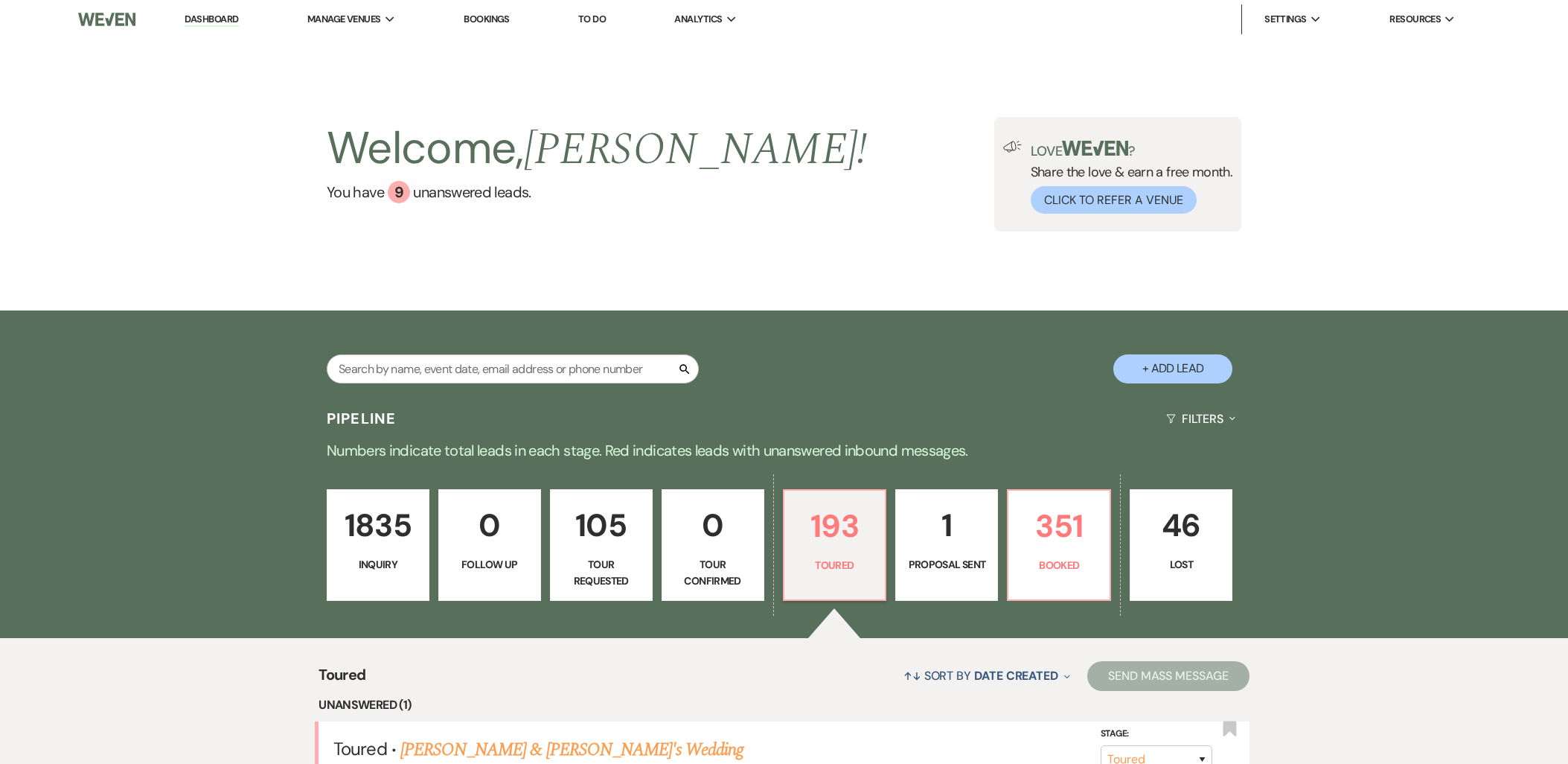
select select "5"
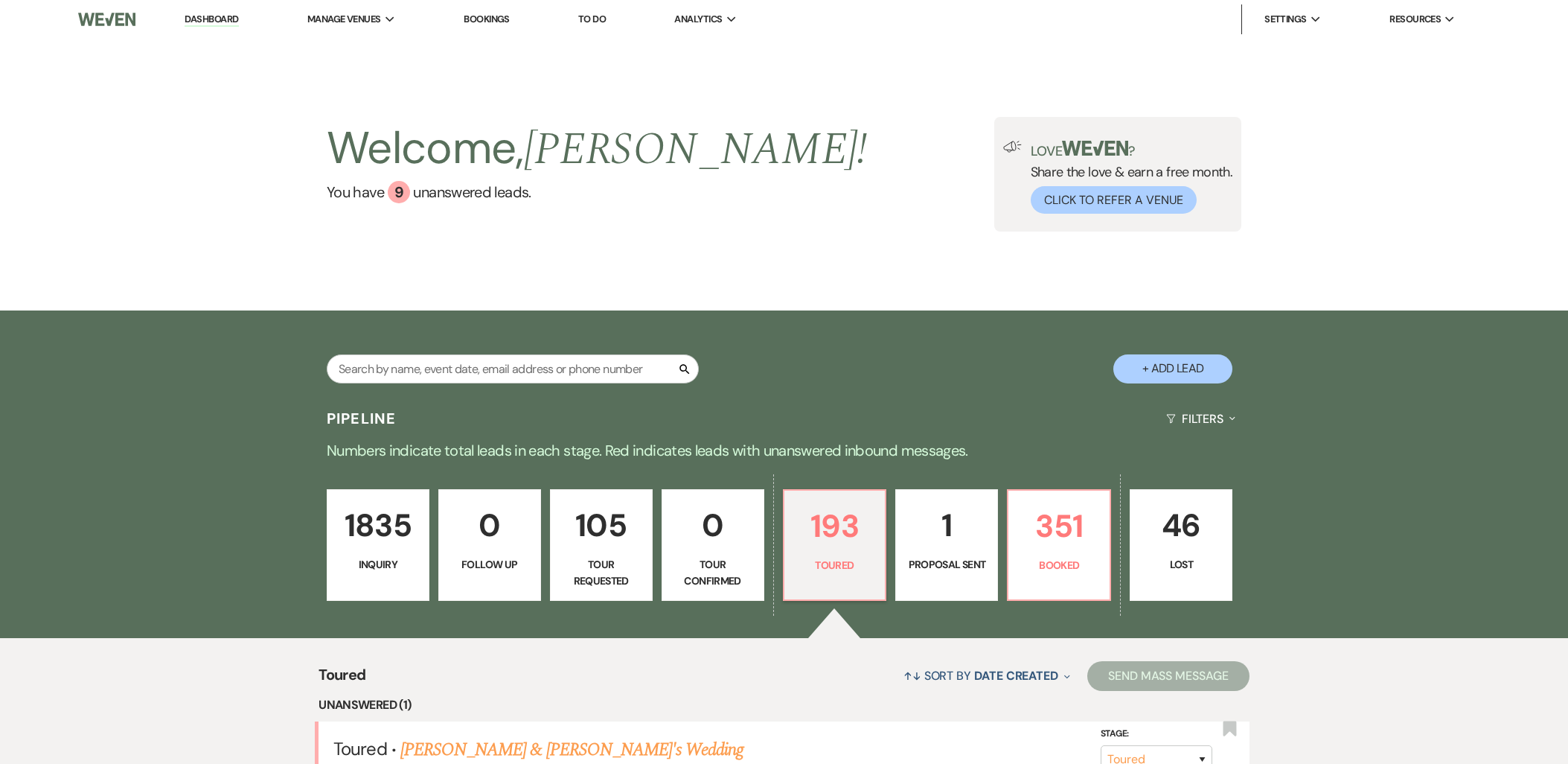
select select "5"
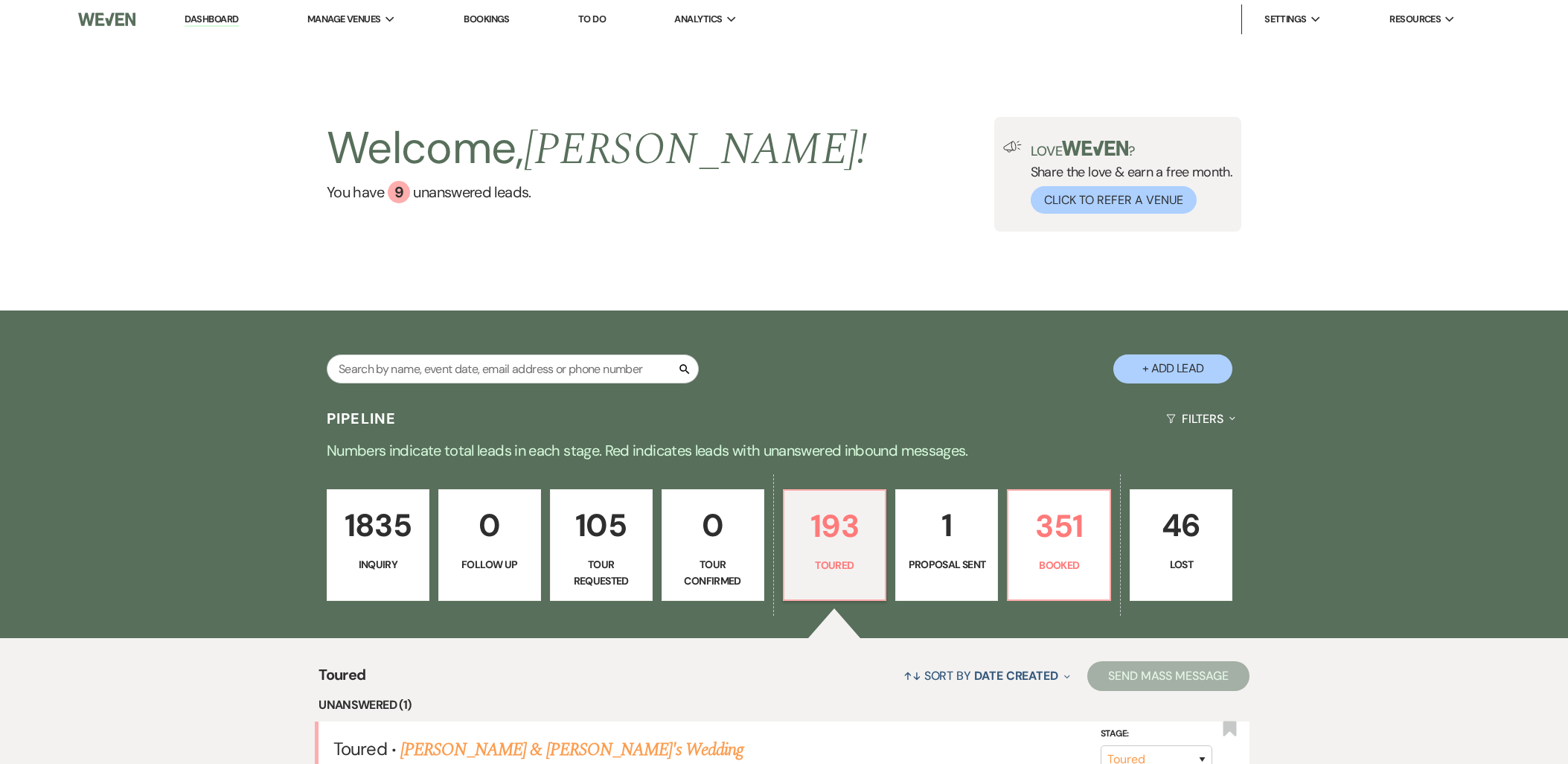
select select "5"
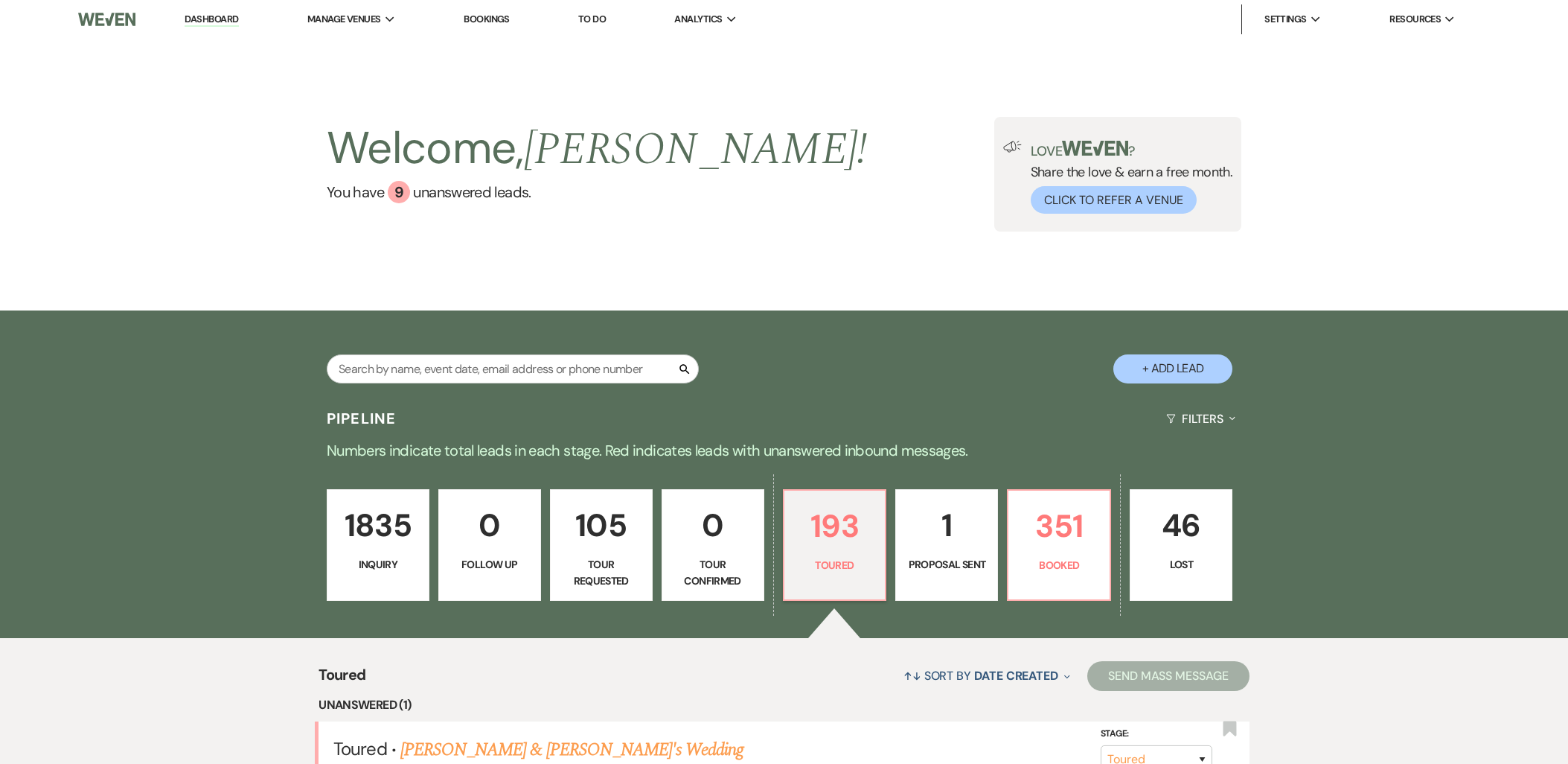
select select "5"
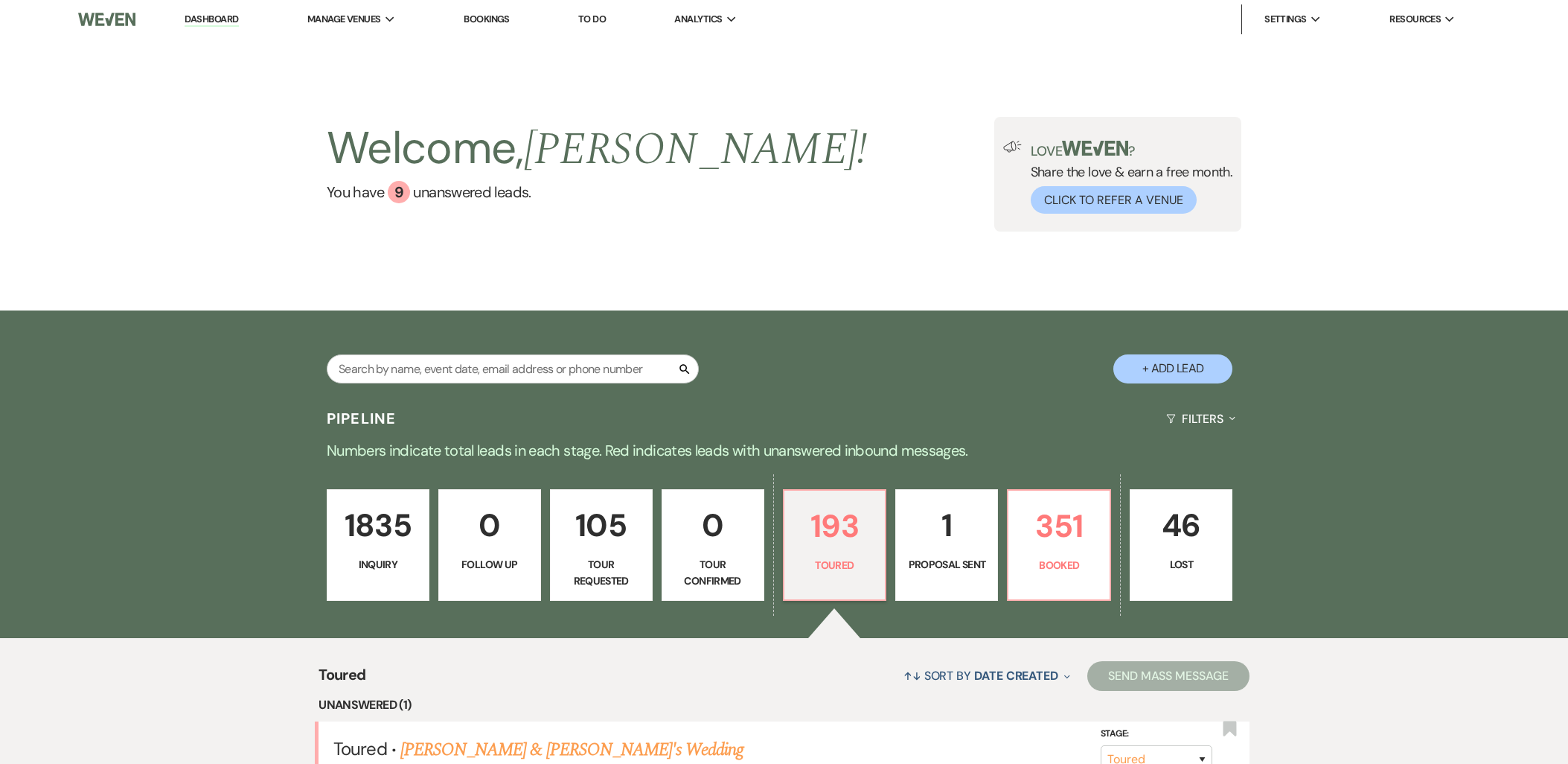
select select "5"
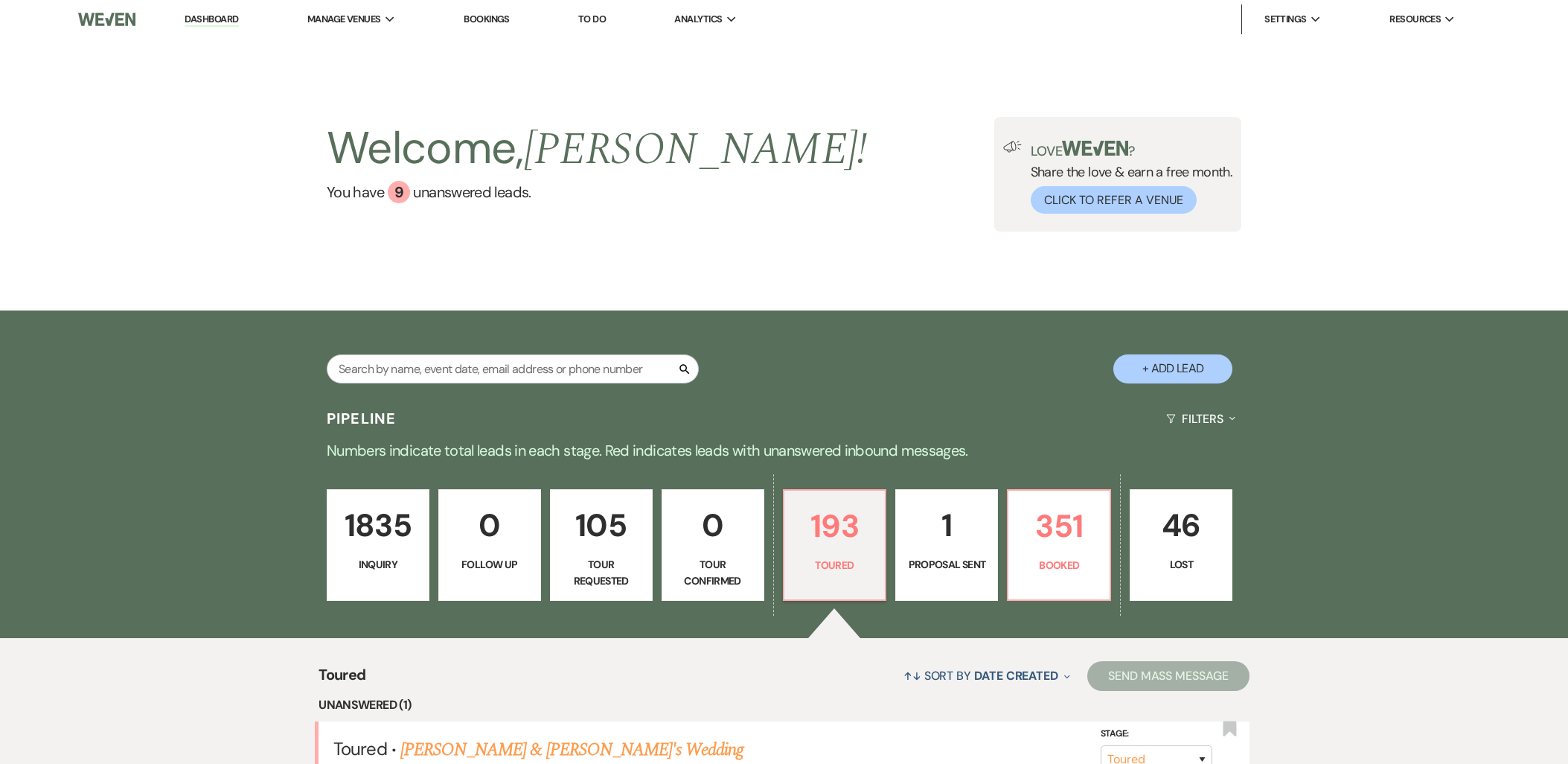
select select "5"
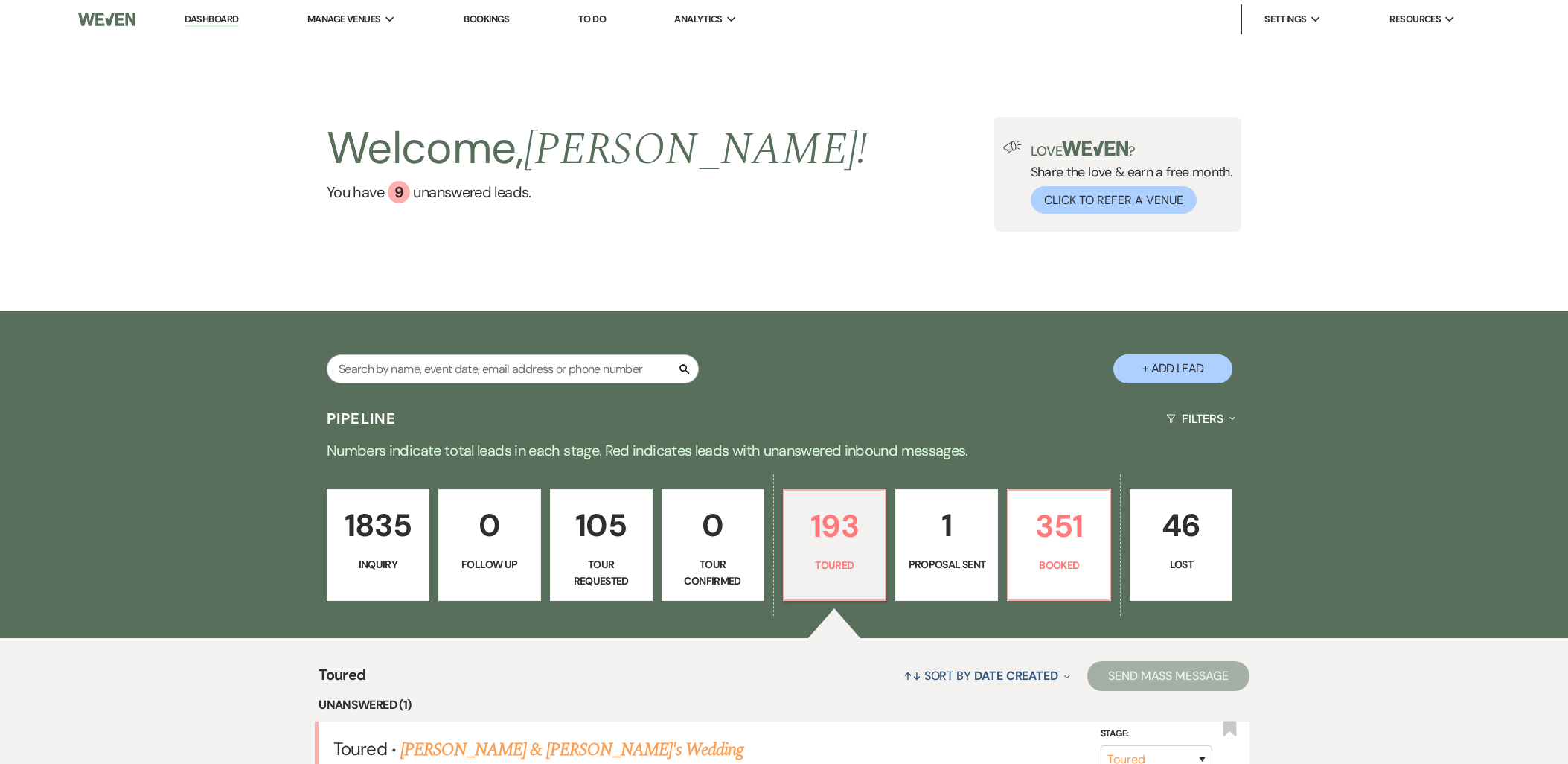
select select "5"
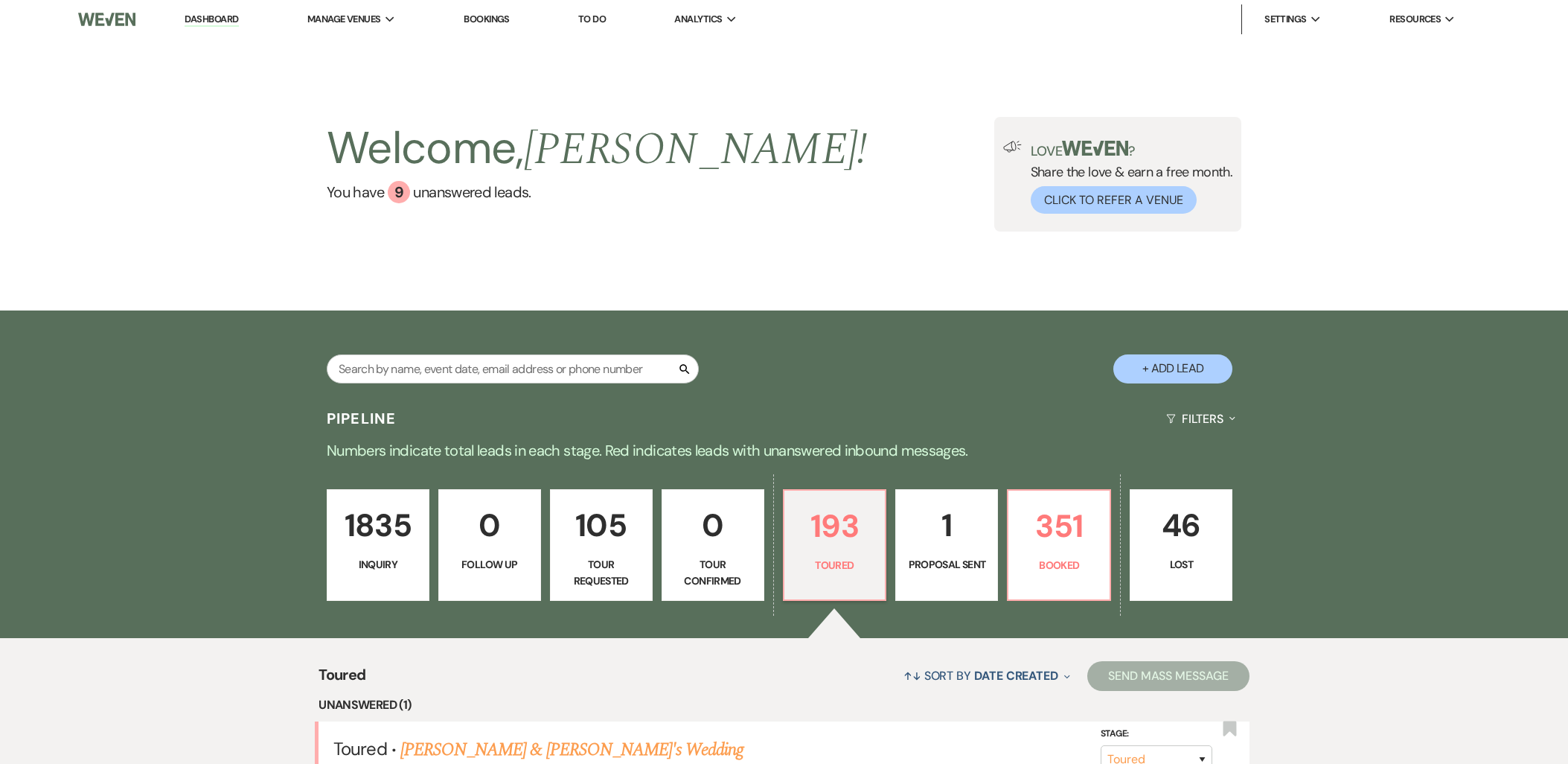
select select "5"
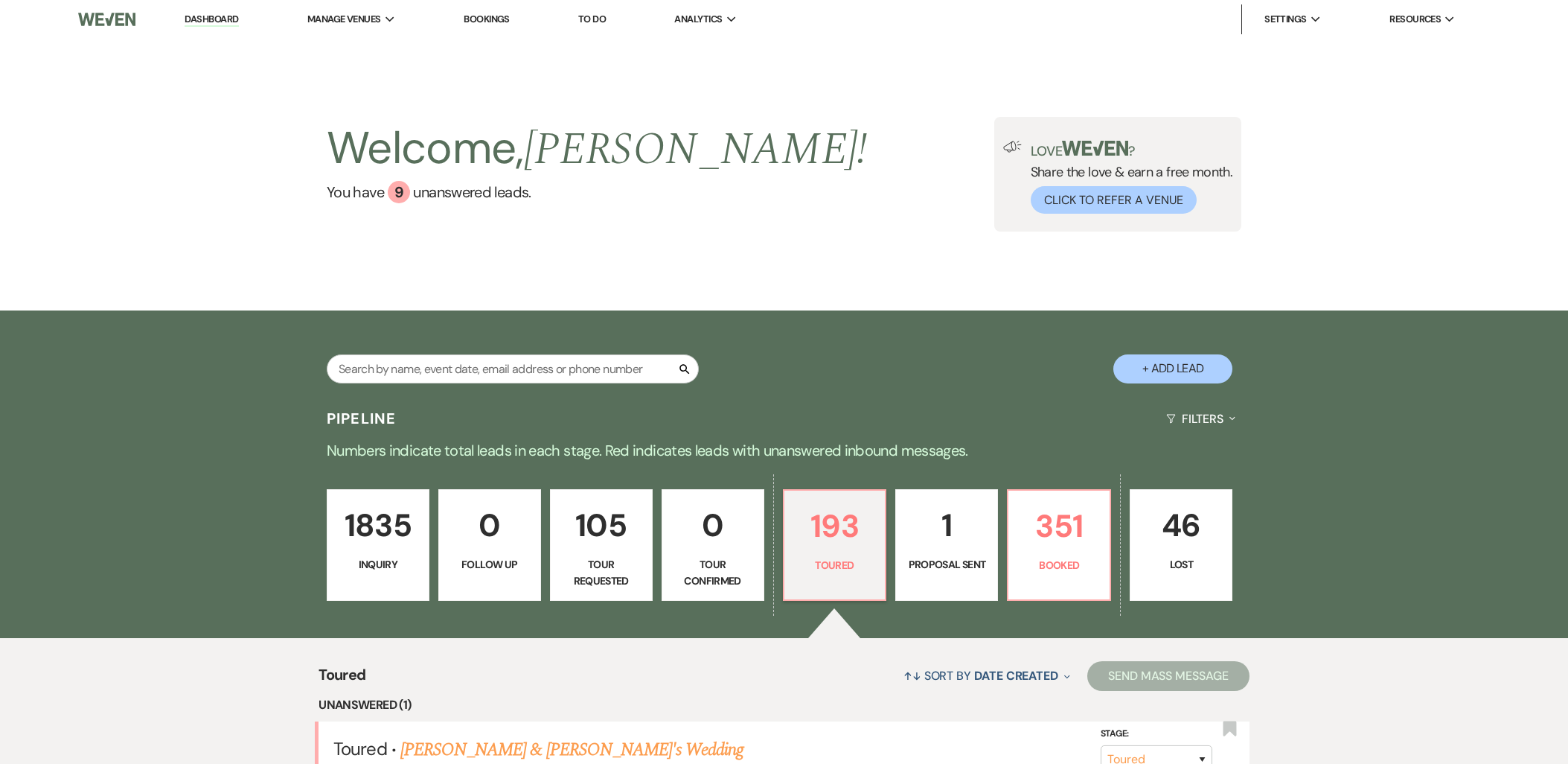
select select "5"
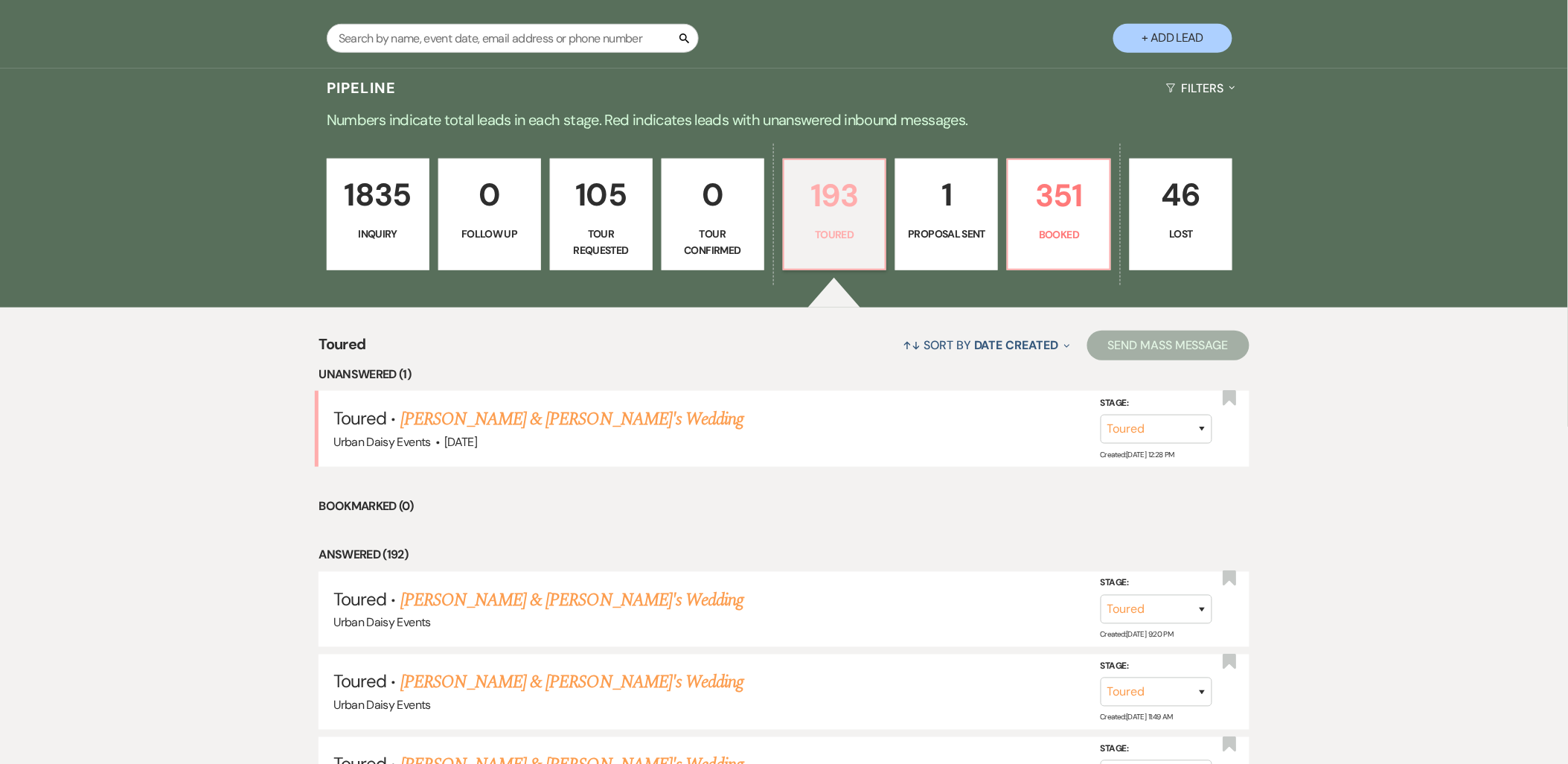
click at [829, 231] on p "Toured" at bounding box center [835, 234] width 83 height 16
click at [447, 418] on link "[PERSON_NAME] & [PERSON_NAME]'s Wedding" at bounding box center [572, 419] width 344 height 27
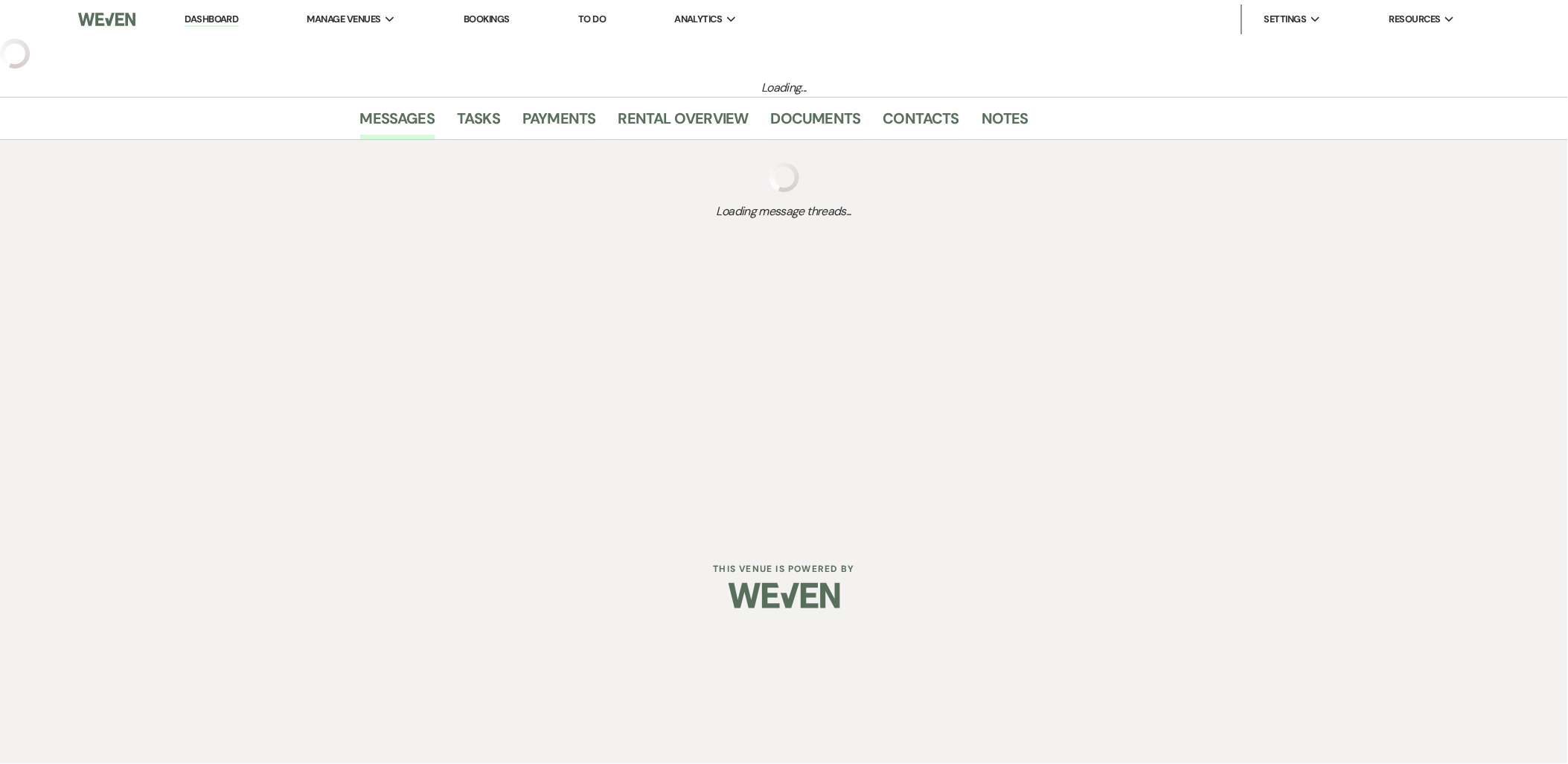
select select "5"
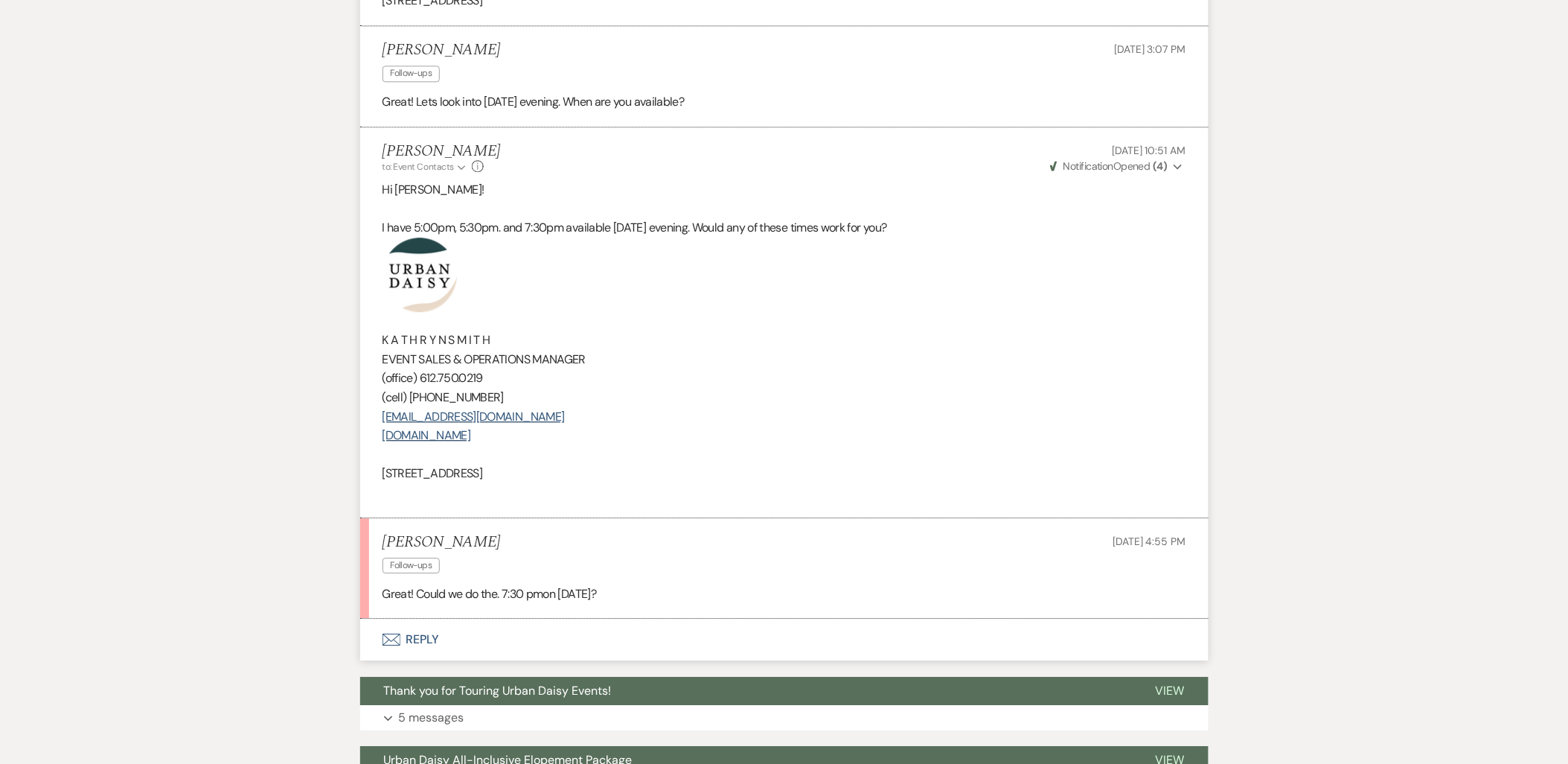
scroll to position [1442, 0]
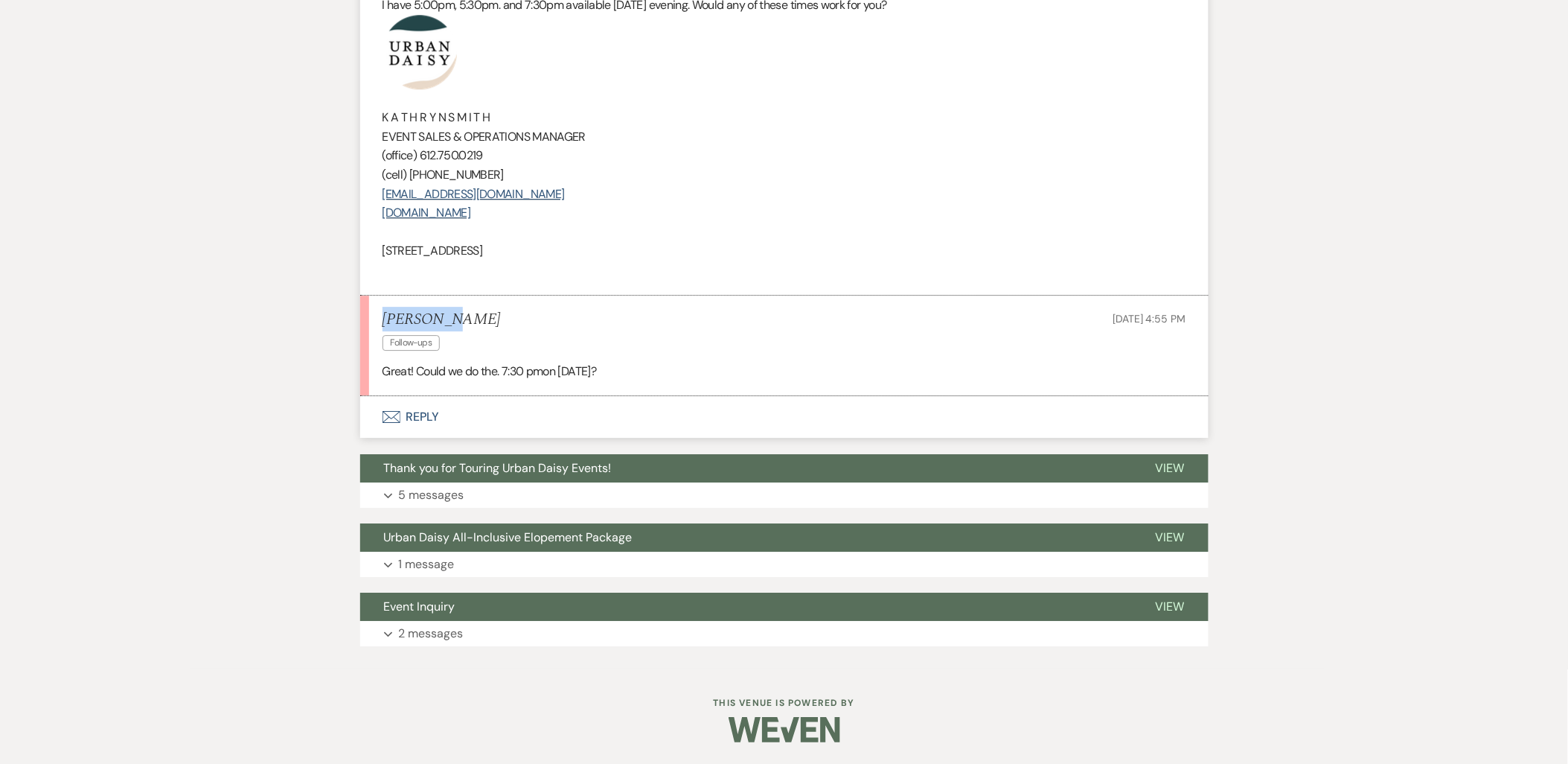
drag, startPoint x: 441, startPoint y: 320, endPoint x: 380, endPoint y: 324, distance: 61.1
click at [380, 324] on li "[PERSON_NAME] Follow-ups [DATE] 4:55 PM Great! Could we do the. 7:30 pmon [DATE…" at bounding box center [784, 346] width 848 height 101
copy h5 "[PERSON_NAME]"
click at [516, 316] on div "[PERSON_NAME] Follow-ups [DATE] 4:55 PM" at bounding box center [784, 333] width 803 height 46
drag, startPoint x: 511, startPoint y: 317, endPoint x: 460, endPoint y: 323, distance: 51.4
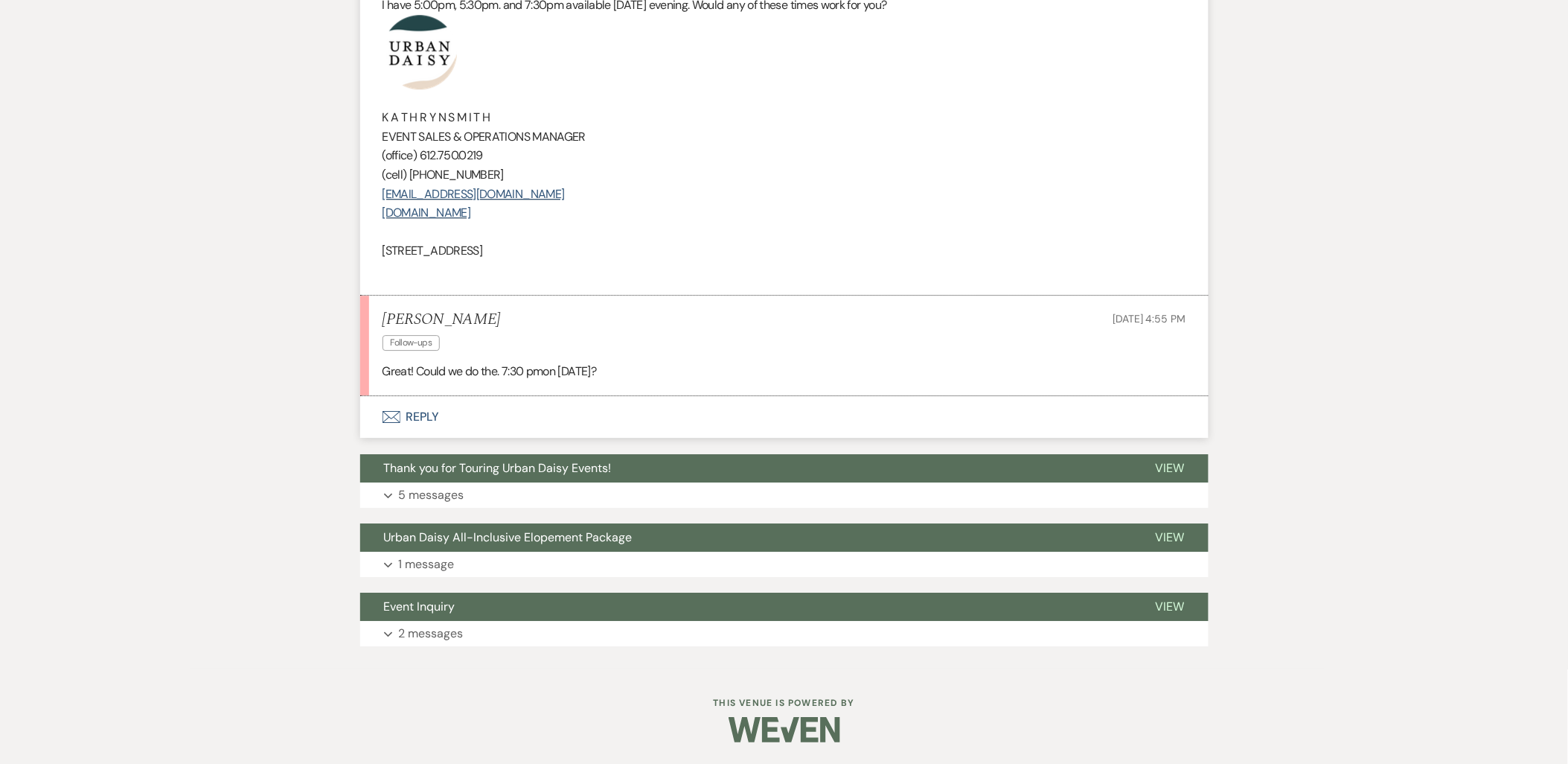
click at [464, 324] on div "[PERSON_NAME] Follow-ups [DATE] 4:55 PM" at bounding box center [784, 333] width 803 height 46
click at [449, 322] on h5 "[PERSON_NAME]" at bounding box center [441, 319] width 118 height 18
click at [445, 321] on h5 "[PERSON_NAME]" at bounding box center [441, 319] width 118 height 18
drag, startPoint x: 447, startPoint y: 320, endPoint x: 481, endPoint y: 320, distance: 34.0
click at [481, 320] on h5 "[PERSON_NAME]" at bounding box center [441, 319] width 118 height 18
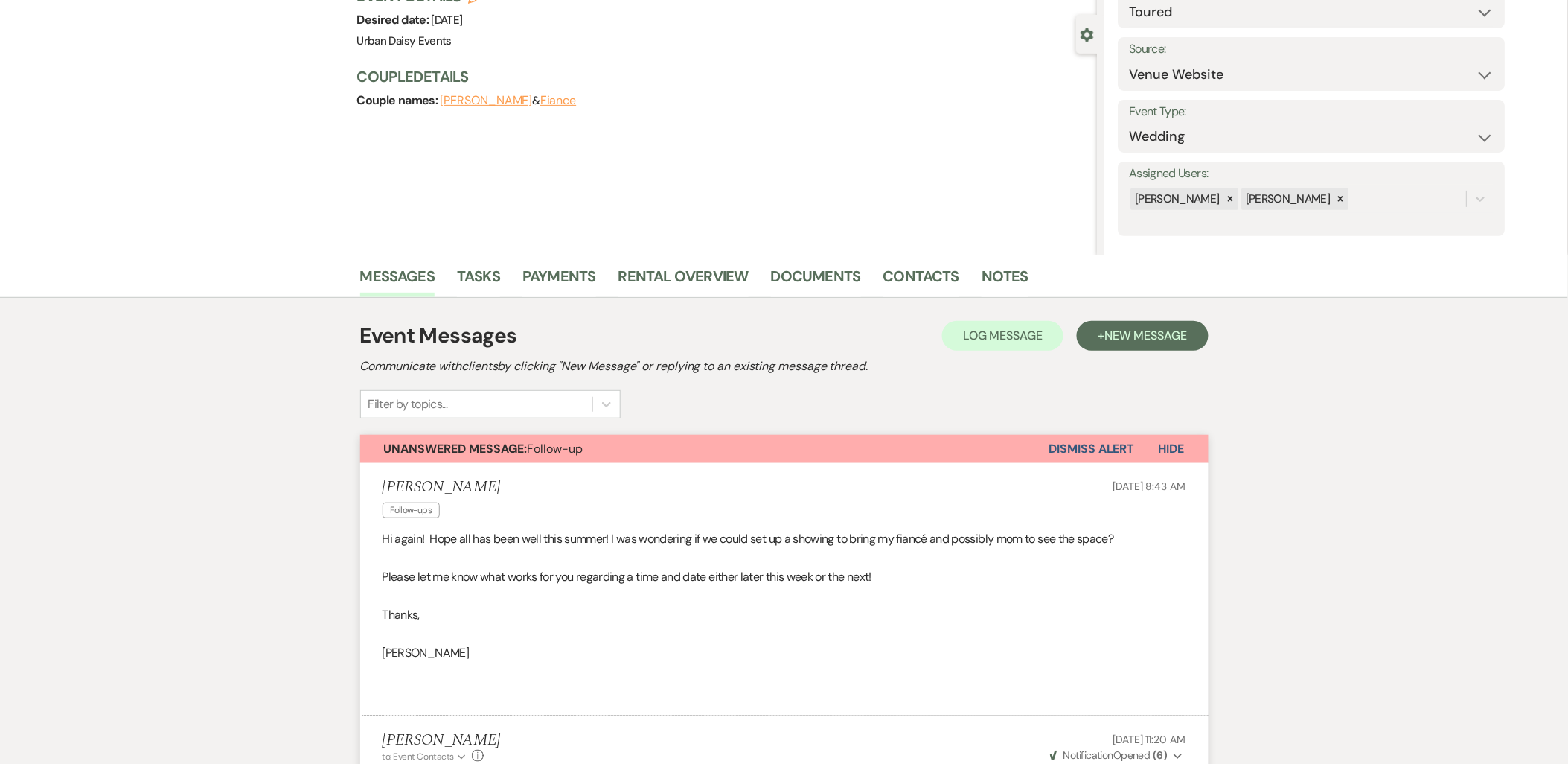
scroll to position [0, 0]
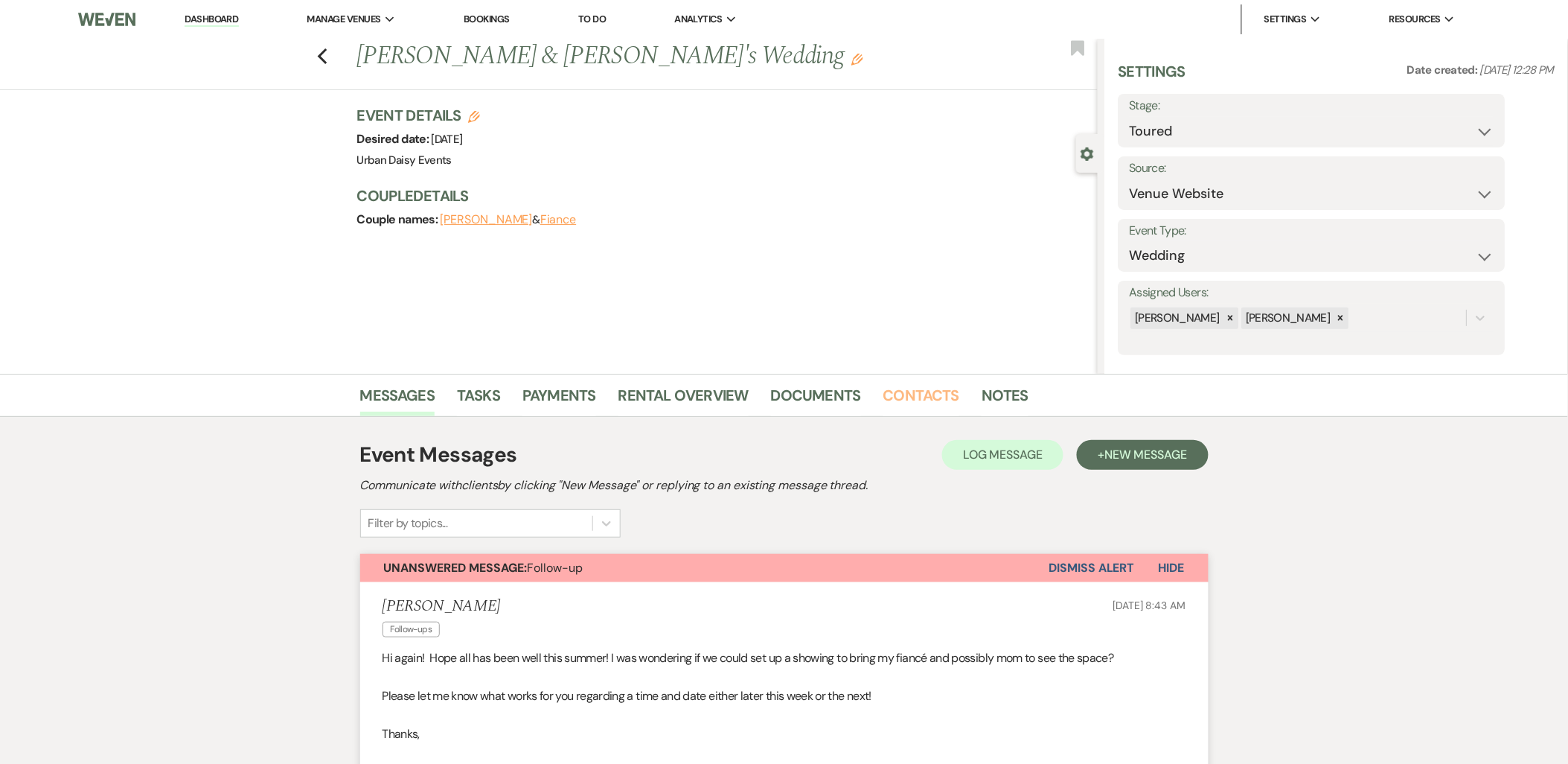
click at [896, 400] on link "Contacts" at bounding box center [922, 400] width 77 height 33
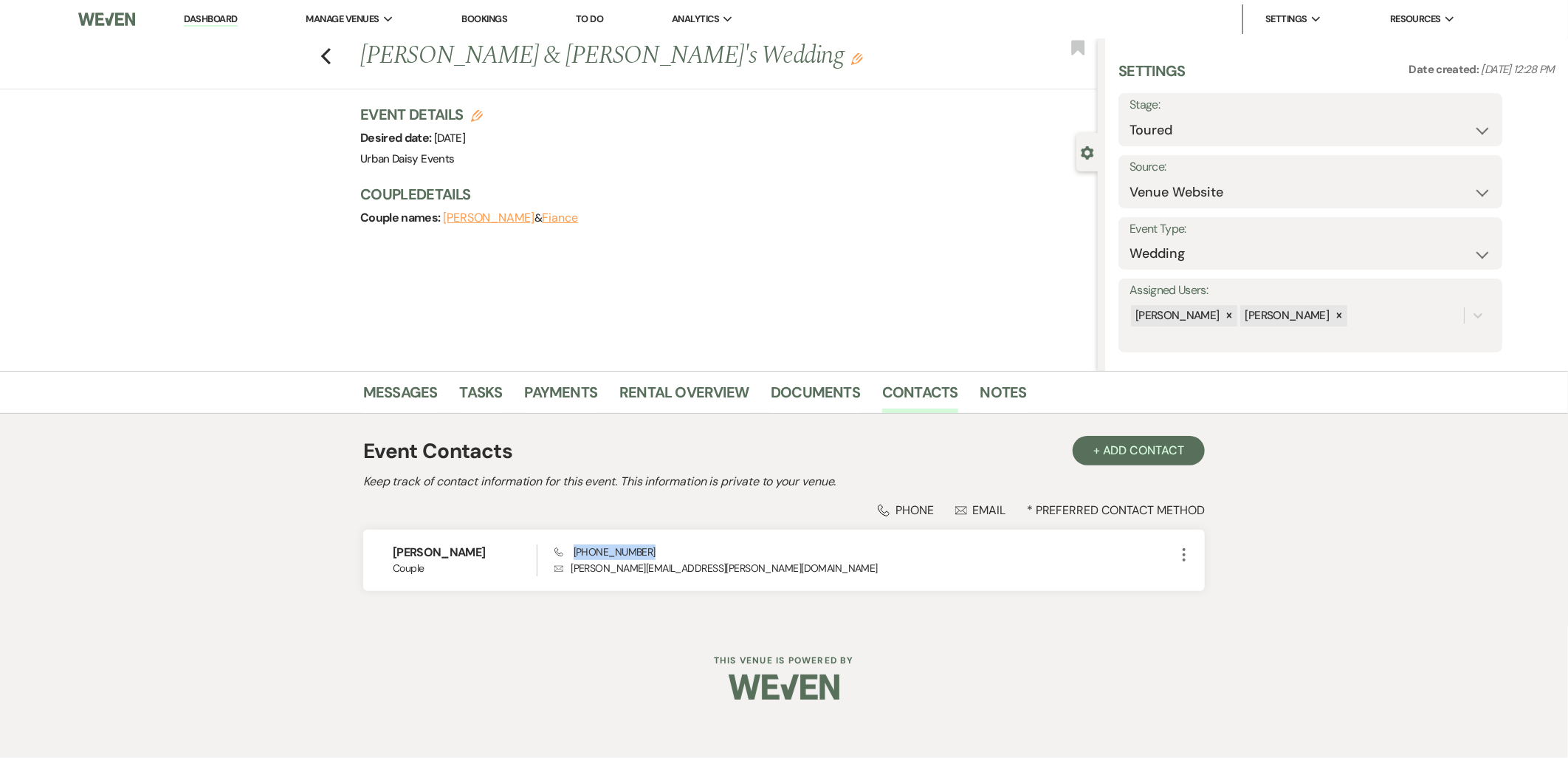
drag, startPoint x: 650, startPoint y: 543, endPoint x: 572, endPoint y: 550, distance: 78.3
click at [572, 550] on div "[PERSON_NAME] Couple Phone [PHONE_NUMBER] Envelope [PERSON_NAME][EMAIL_ADDRESS]…" at bounding box center [783, 560] width 841 height 61
copy span "[PHONE_NUMBER]"
drag, startPoint x: 717, startPoint y: 571, endPoint x: 566, endPoint y: 574, distance: 151.0
click at [566, 574] on p "Envelope [PERSON_NAME][EMAIL_ADDRESS][PERSON_NAME][DOMAIN_NAME]" at bounding box center [864, 567] width 621 height 16
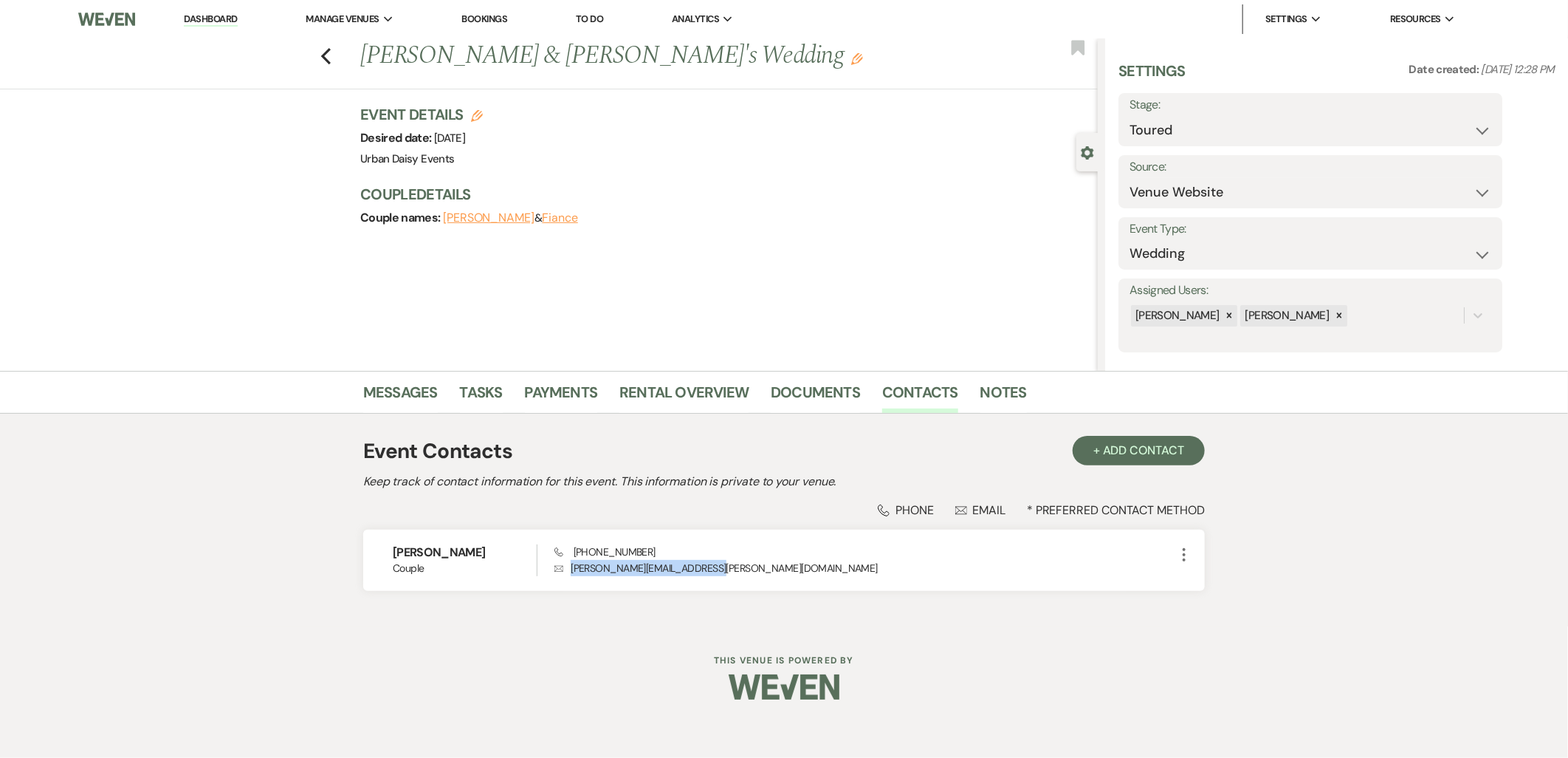
copy p "[PERSON_NAME][EMAIL_ADDRESS][PERSON_NAME][DOMAIN_NAME]"
click at [429, 397] on link "Messages" at bounding box center [400, 396] width 75 height 33
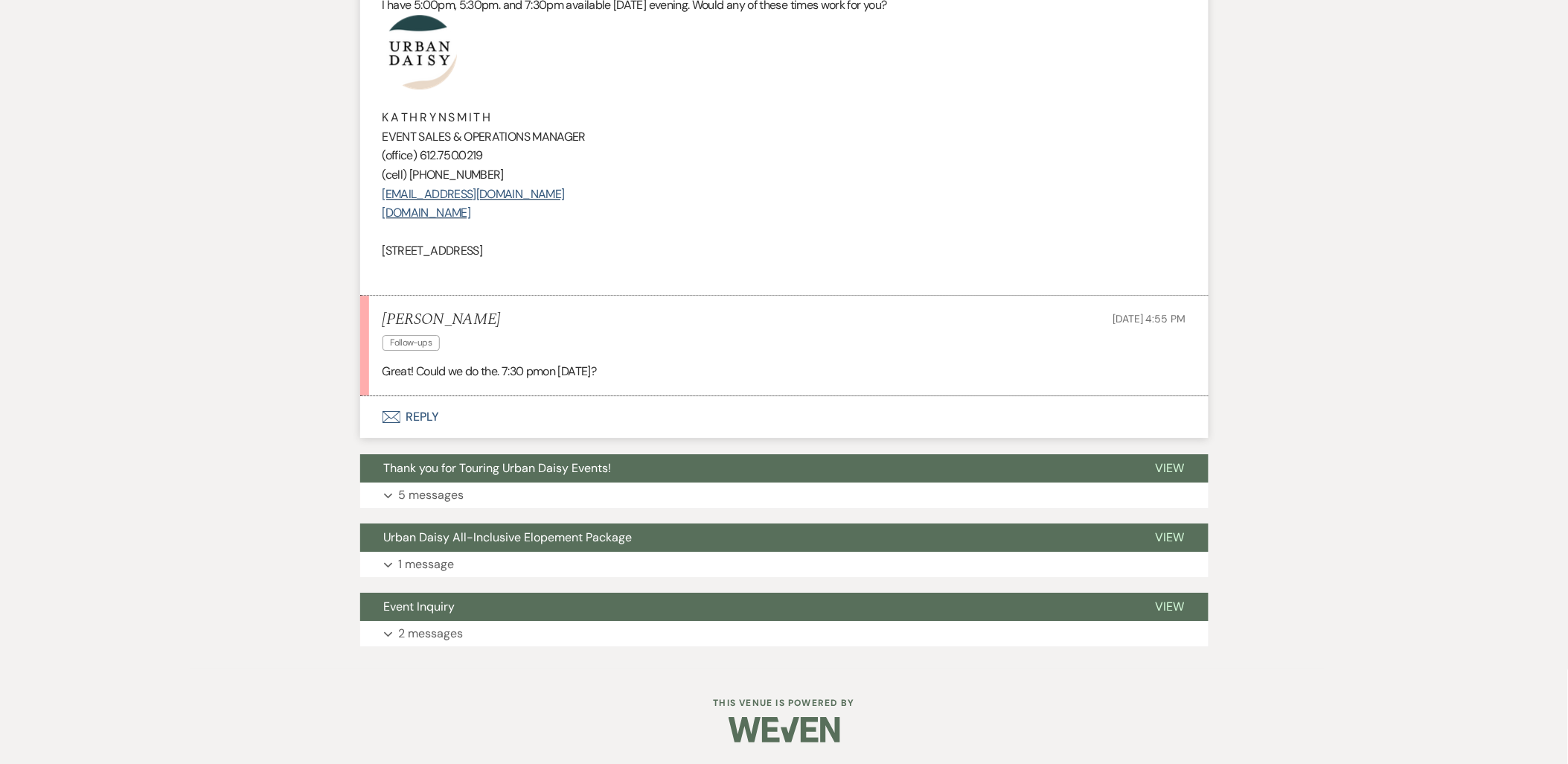
click at [433, 417] on button "Envelope Reply" at bounding box center [784, 416] width 848 height 42
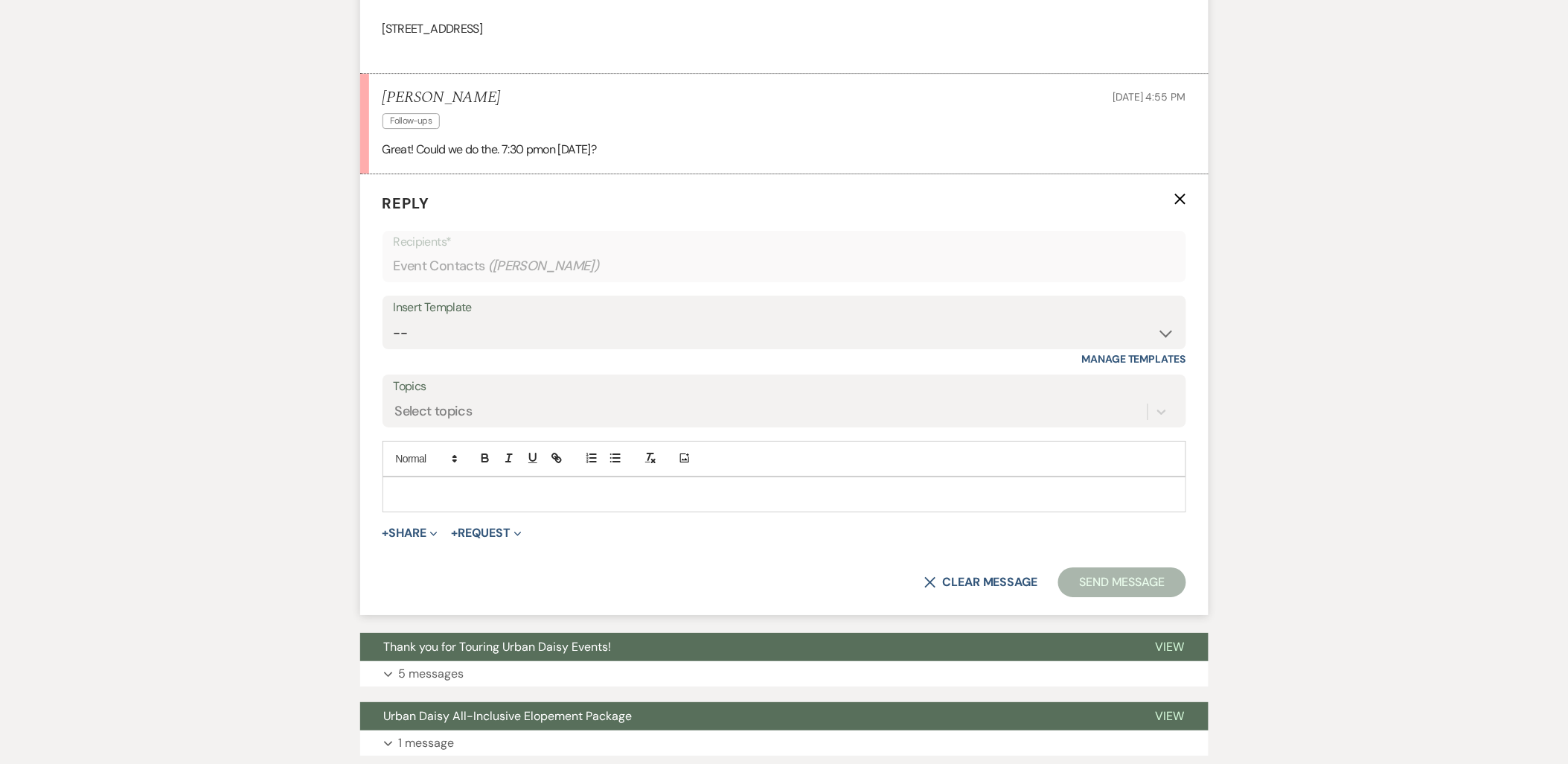
scroll to position [1677, 0]
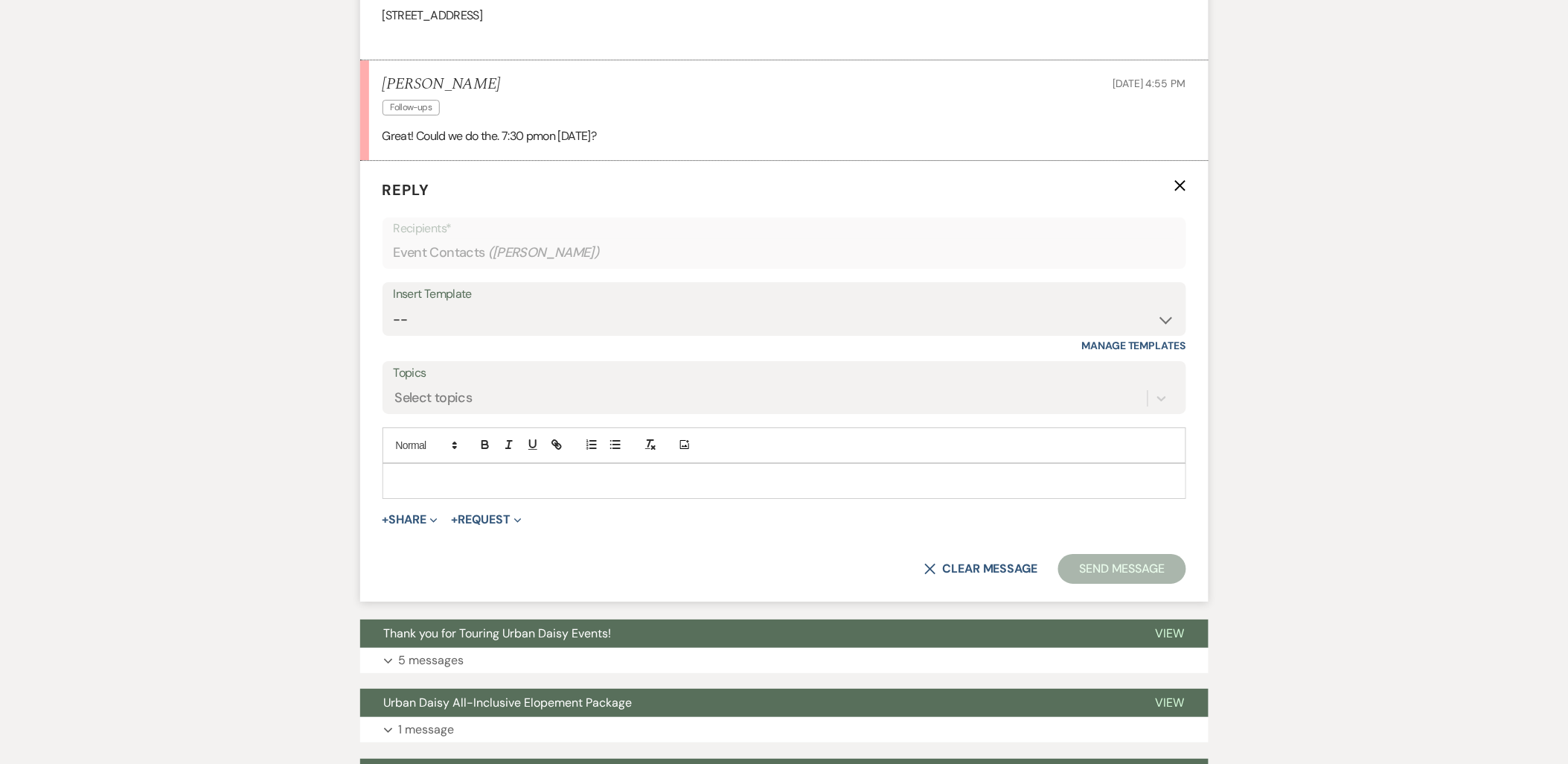
click at [500, 466] on div at bounding box center [784, 480] width 802 height 34
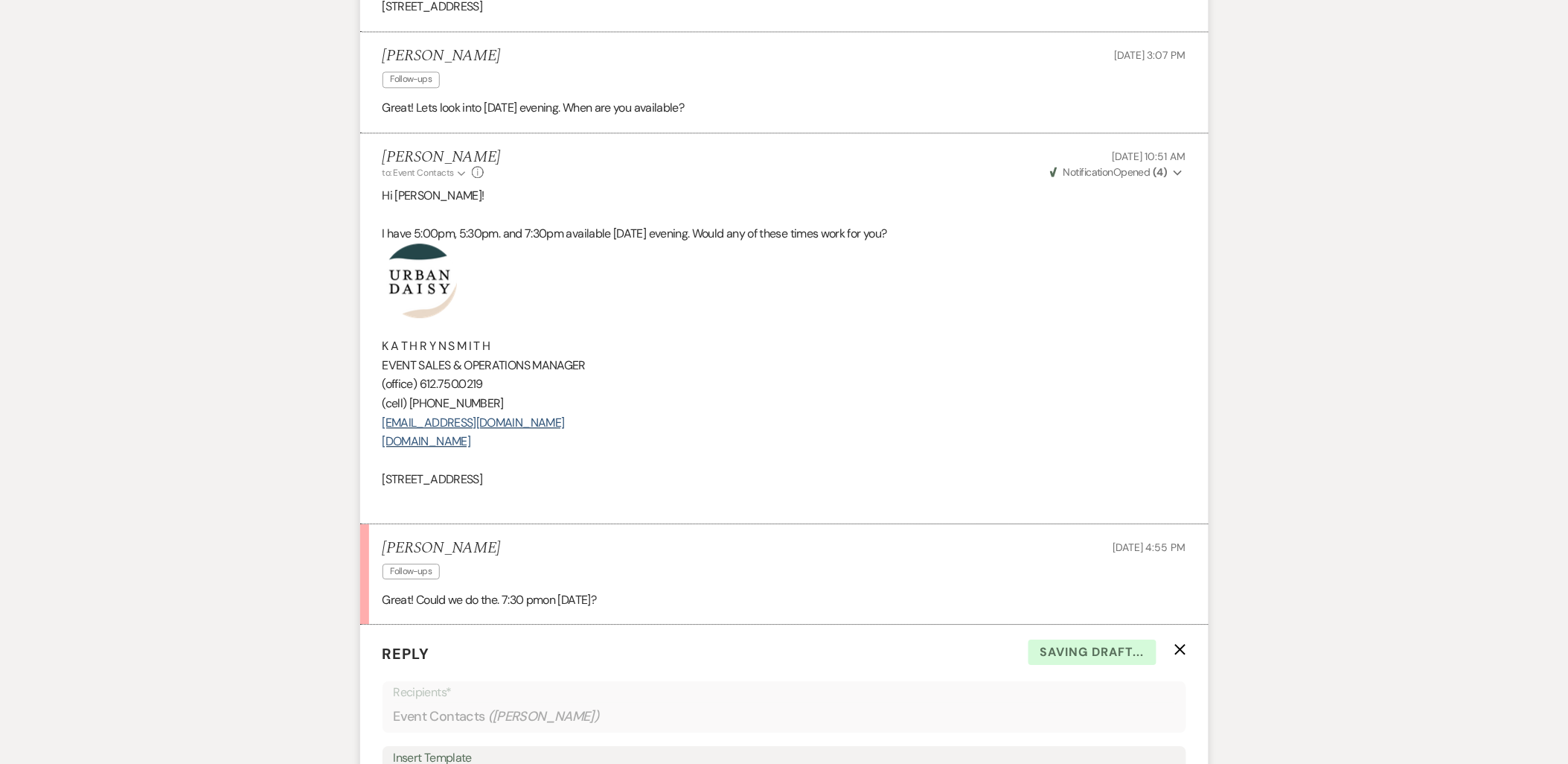
scroll to position [1180, 0]
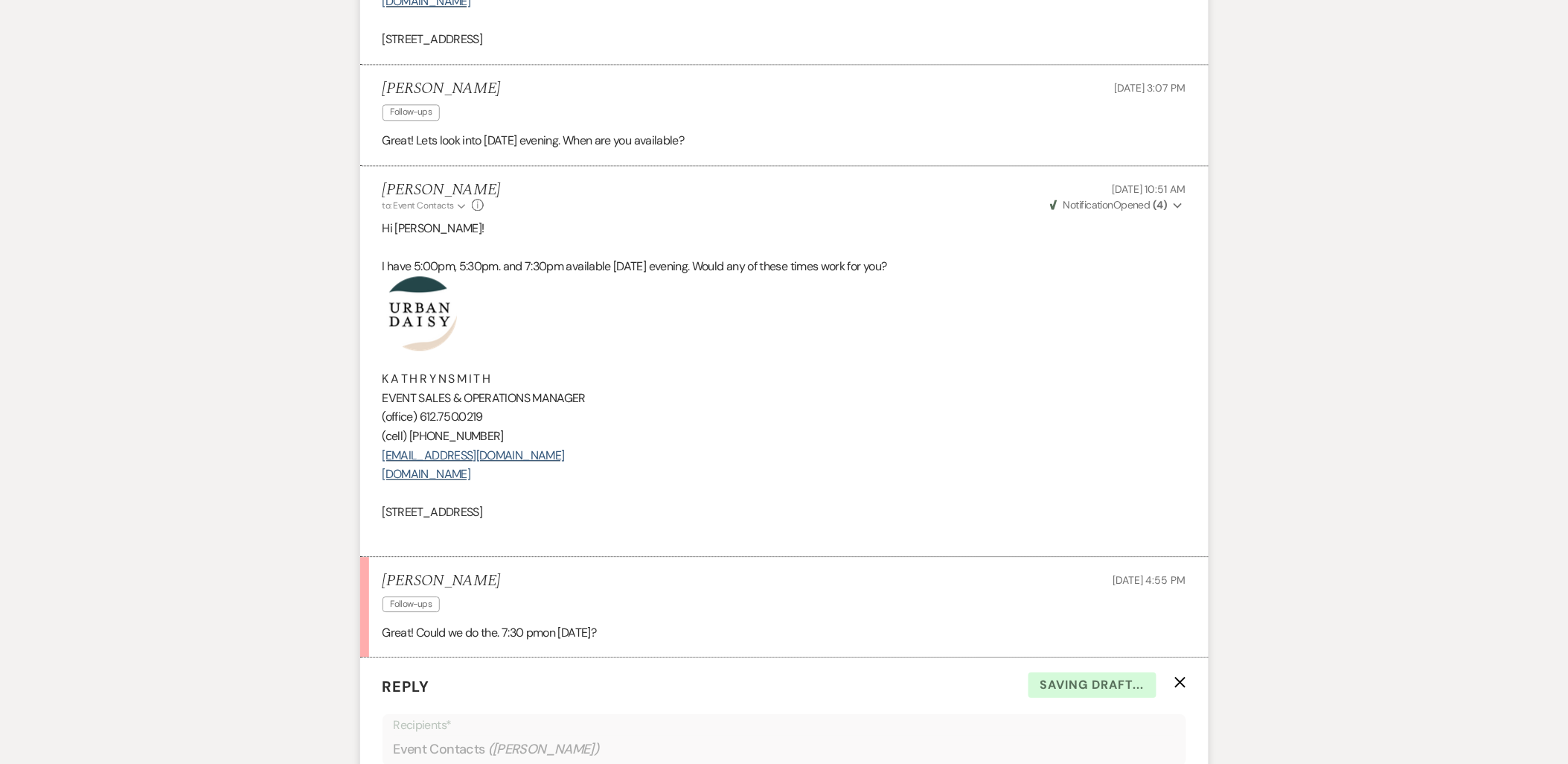
drag, startPoint x: 613, startPoint y: 515, endPoint x: 337, endPoint y: 323, distance: 336.2
click at [337, 323] on div "Messages Tasks Payments Rental Overview Documents Contacts Notes Event Messages…" at bounding box center [784, 303] width 1568 height 2220
copy div "K A T H R Y N S M I T H EVENT SALES & OPERATIONS MANAGER (office) [PHONE_NUMBER…"
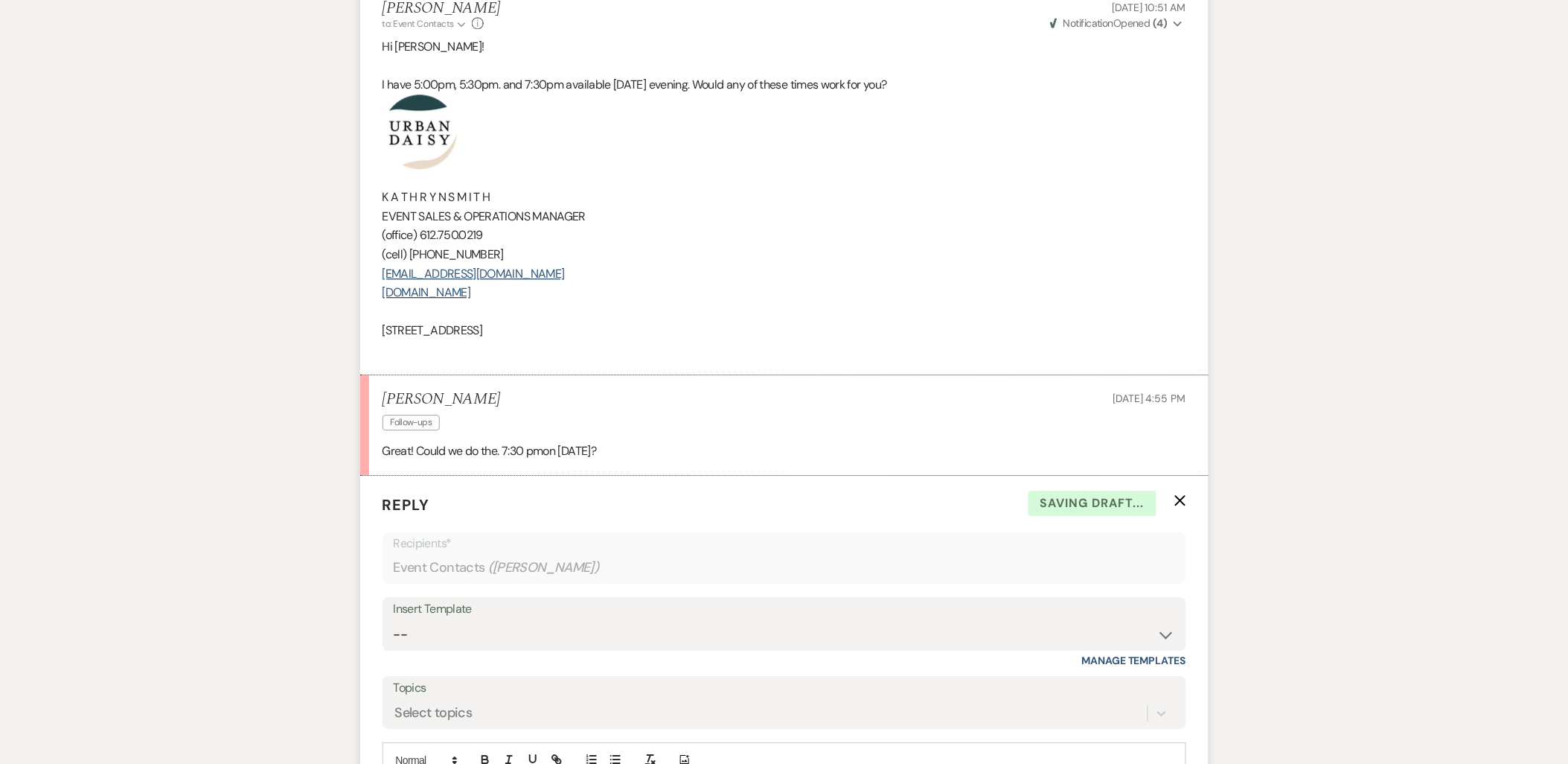
scroll to position [1594, 0]
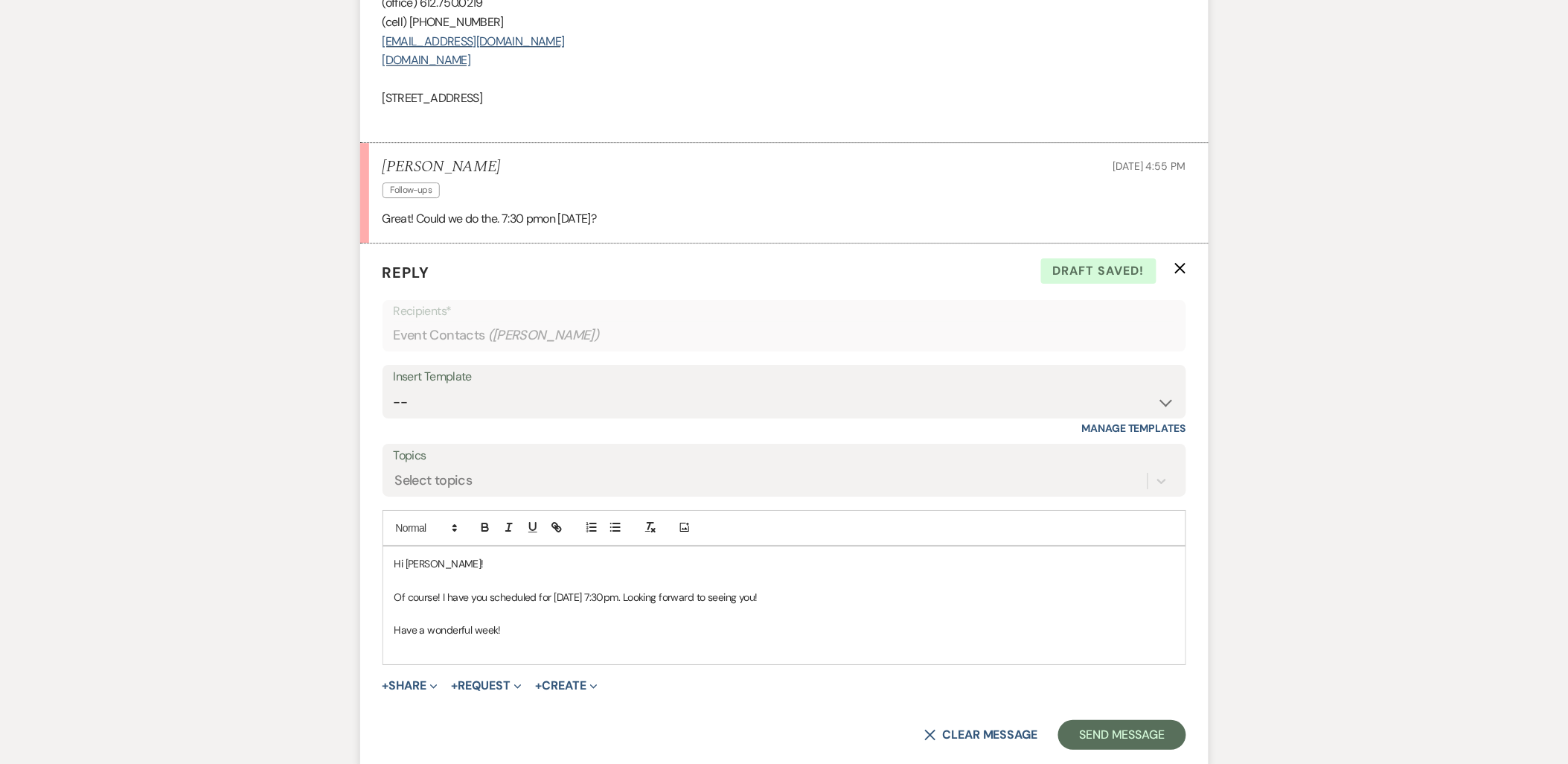
click at [435, 658] on div "Hi [PERSON_NAME]! Of course! I have you scheduled for [DATE] 7:30pm. Looking fo…" at bounding box center [784, 605] width 802 height 117
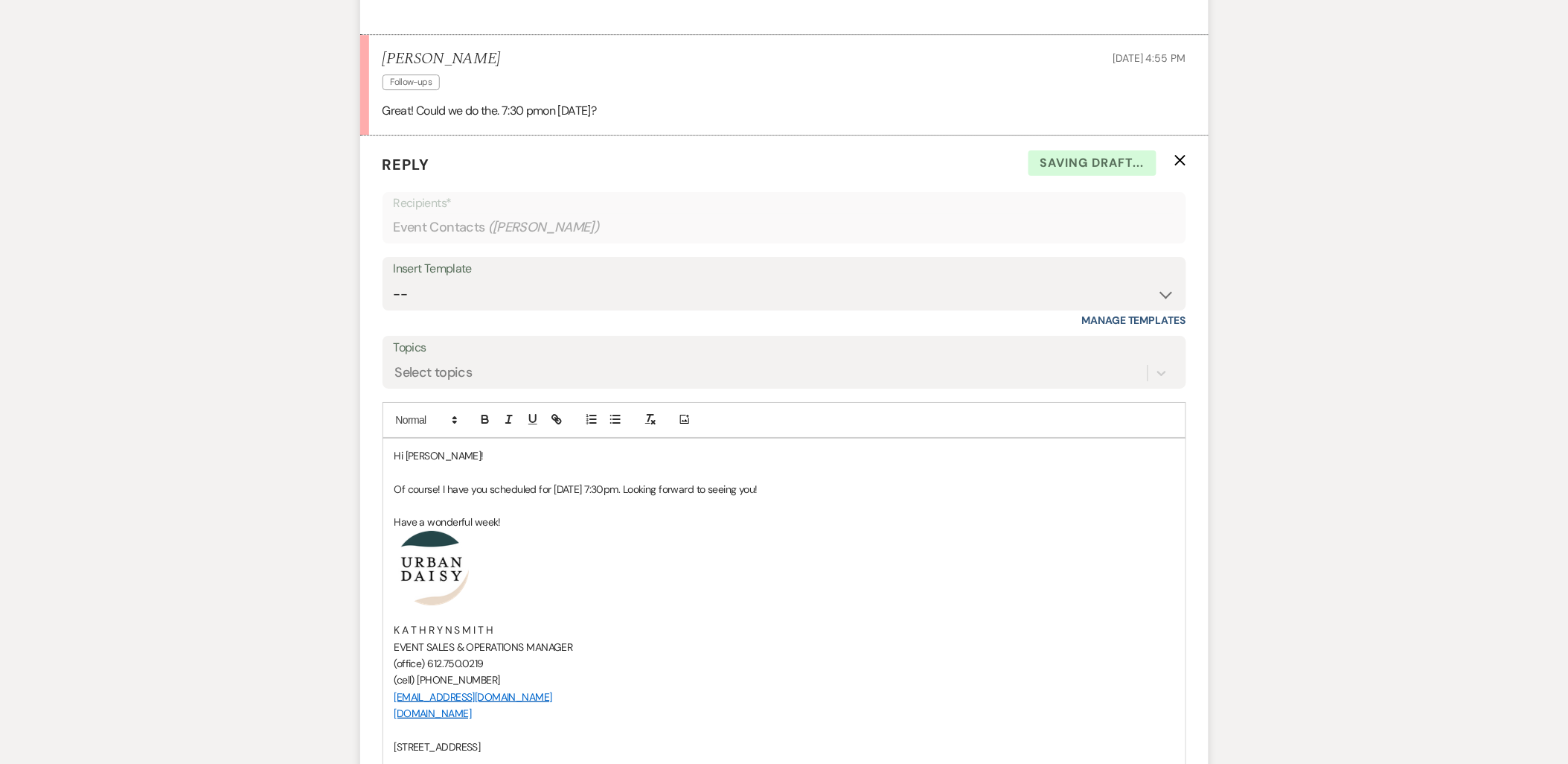
scroll to position [1842, 0]
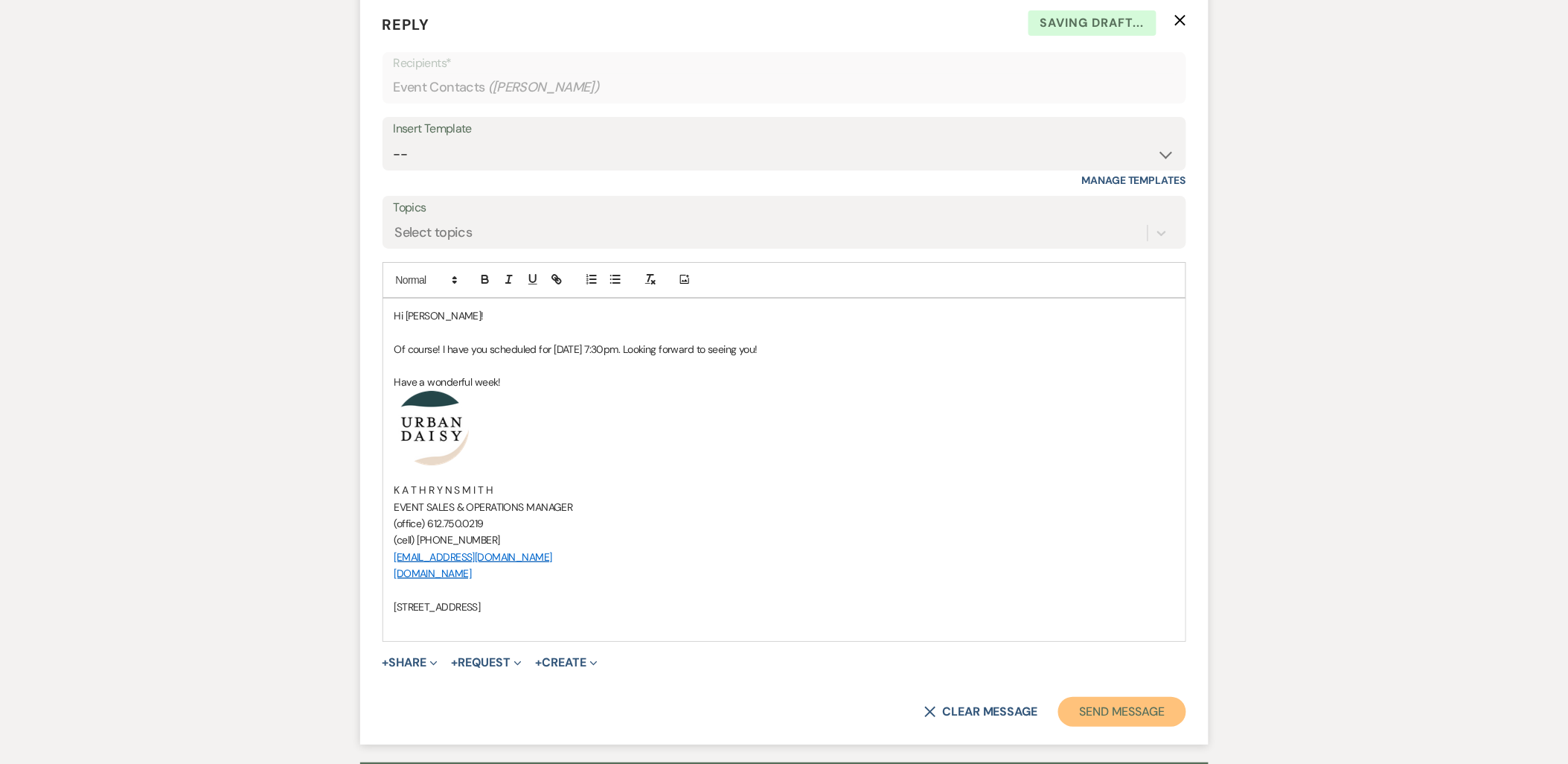
click at [1104, 713] on button "Send Message" at bounding box center [1121, 711] width 127 height 30
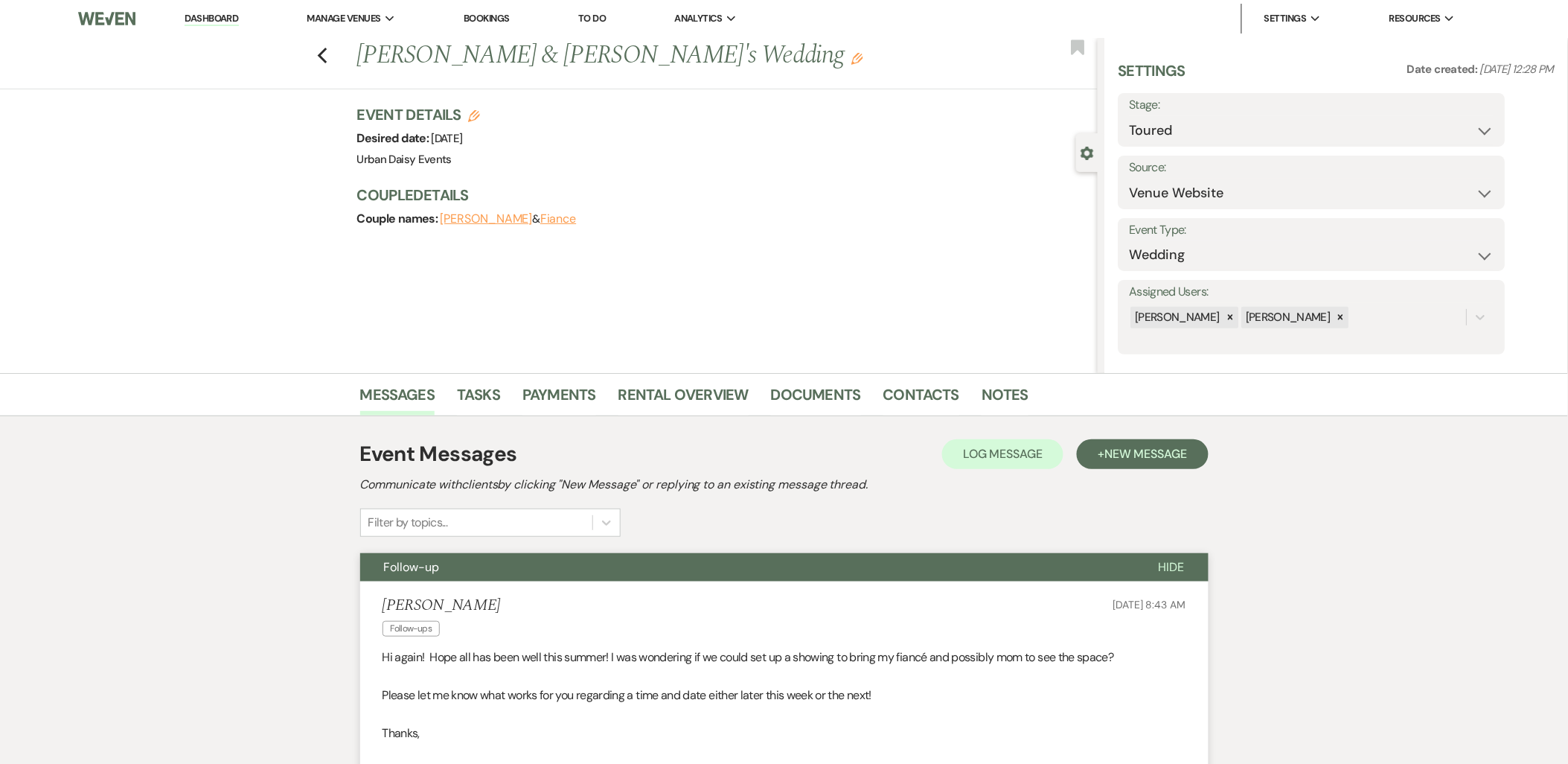
scroll to position [0, 0]
click at [199, 10] on li "Dashboard" at bounding box center [211, 19] width 69 height 30
click at [198, 19] on link "Dashboard" at bounding box center [211, 20] width 53 height 14
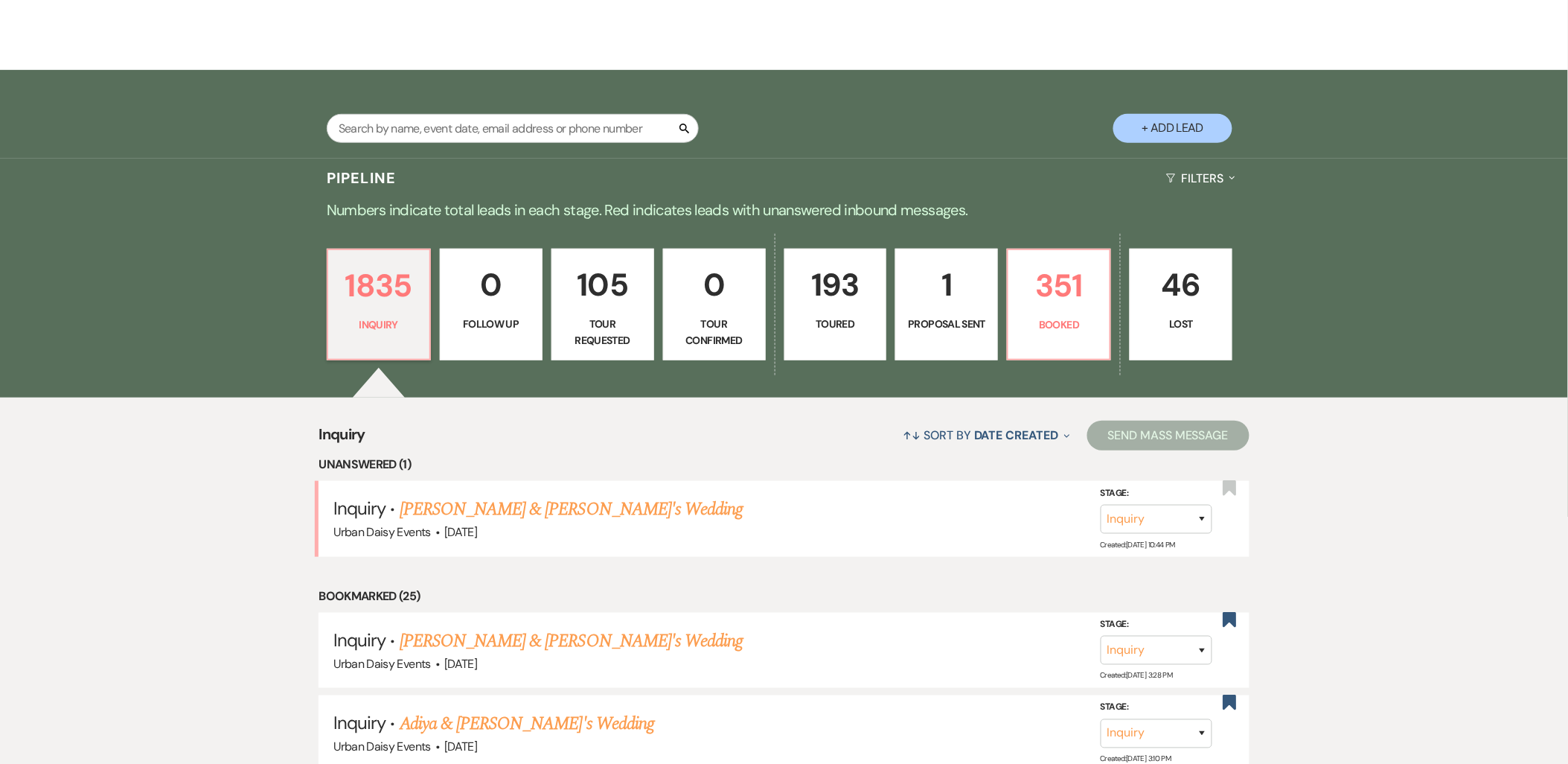
scroll to position [248, 0]
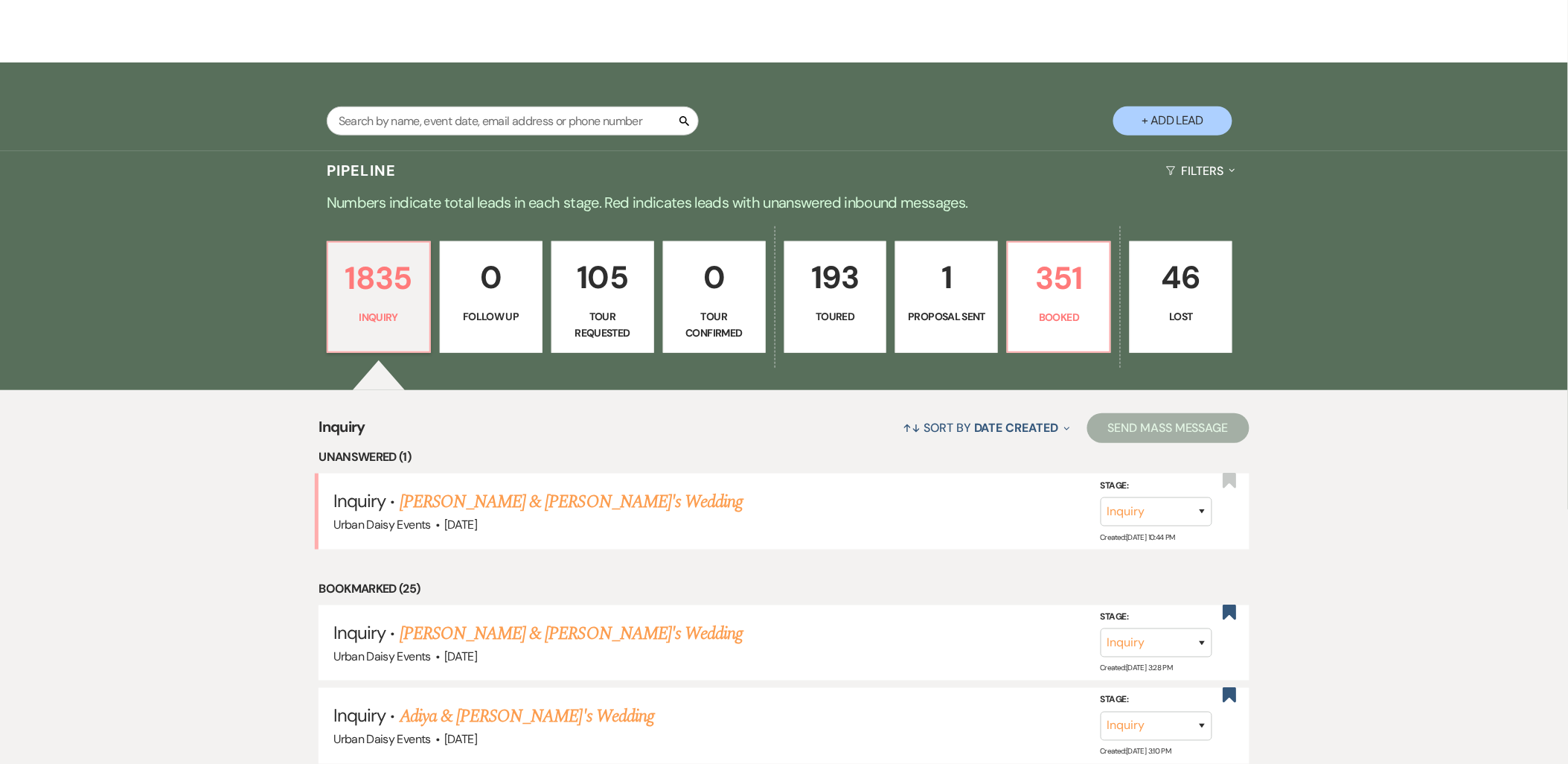
click at [461, 496] on link "[PERSON_NAME] & [PERSON_NAME]'s Wedding" at bounding box center [571, 501] width 344 height 27
select select "5"
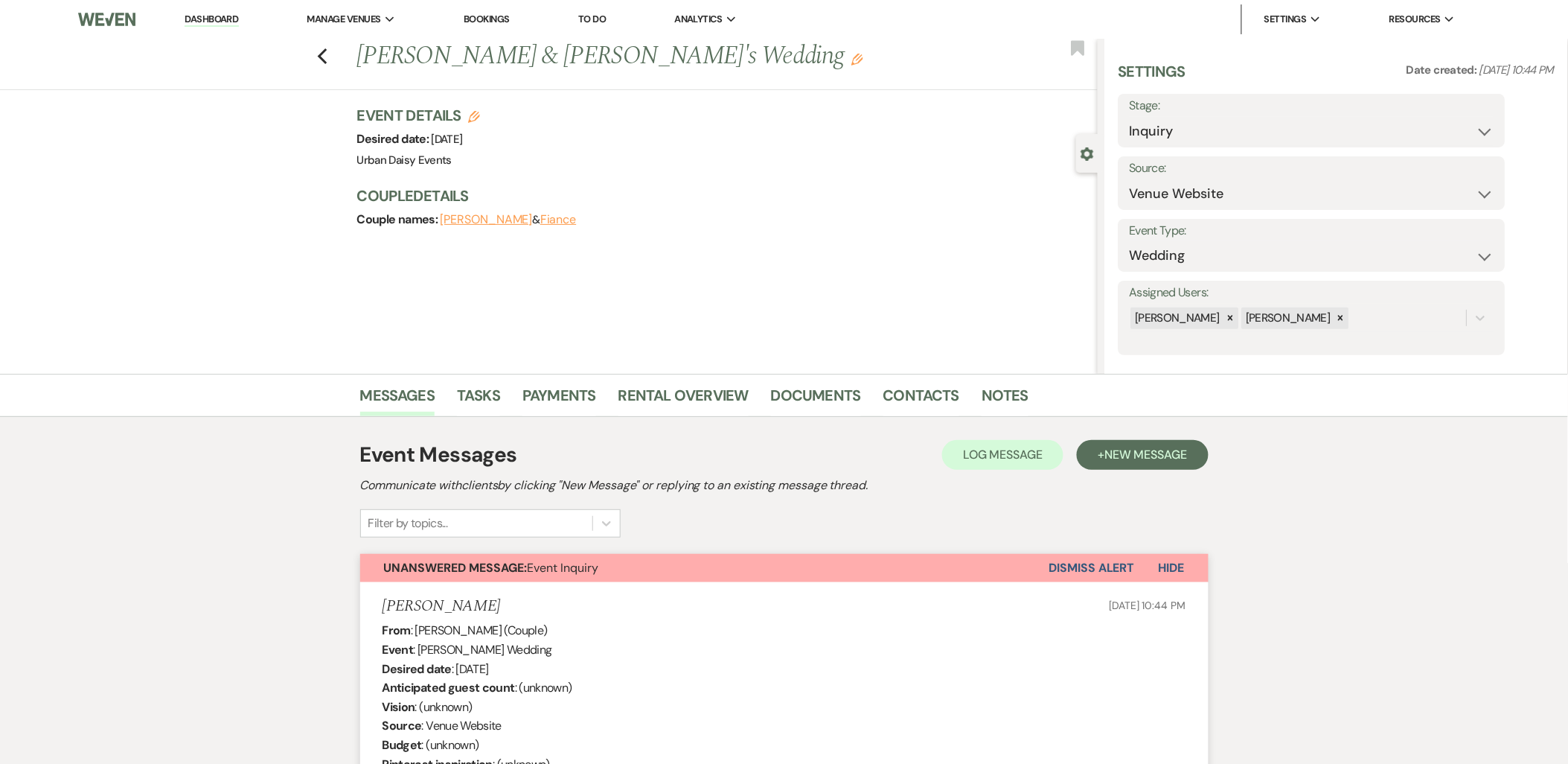
click at [1094, 575] on button "Dismiss Alert" at bounding box center [1092, 567] width 85 height 28
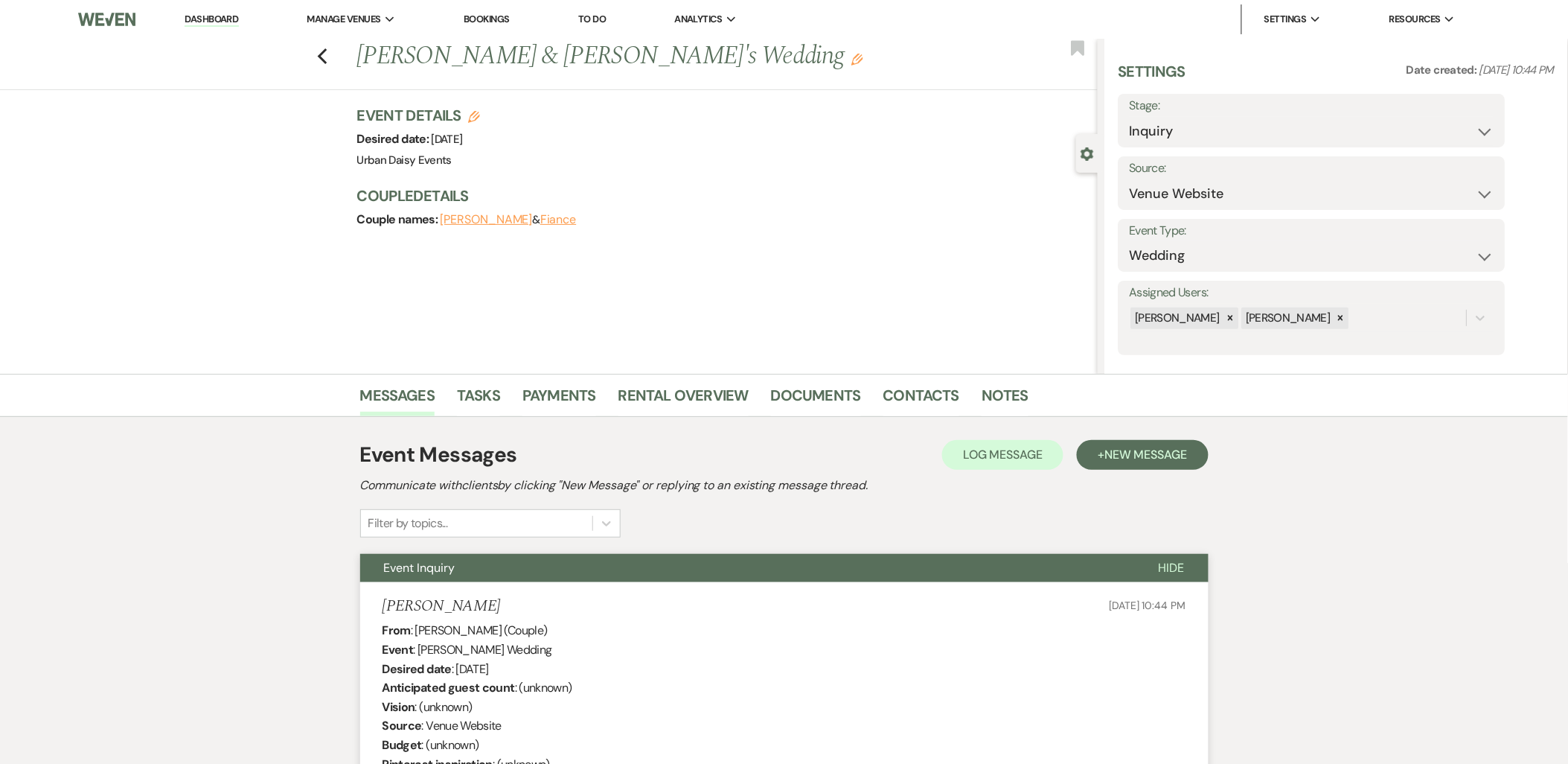
click at [221, 18] on link "Dashboard" at bounding box center [211, 20] width 53 height 14
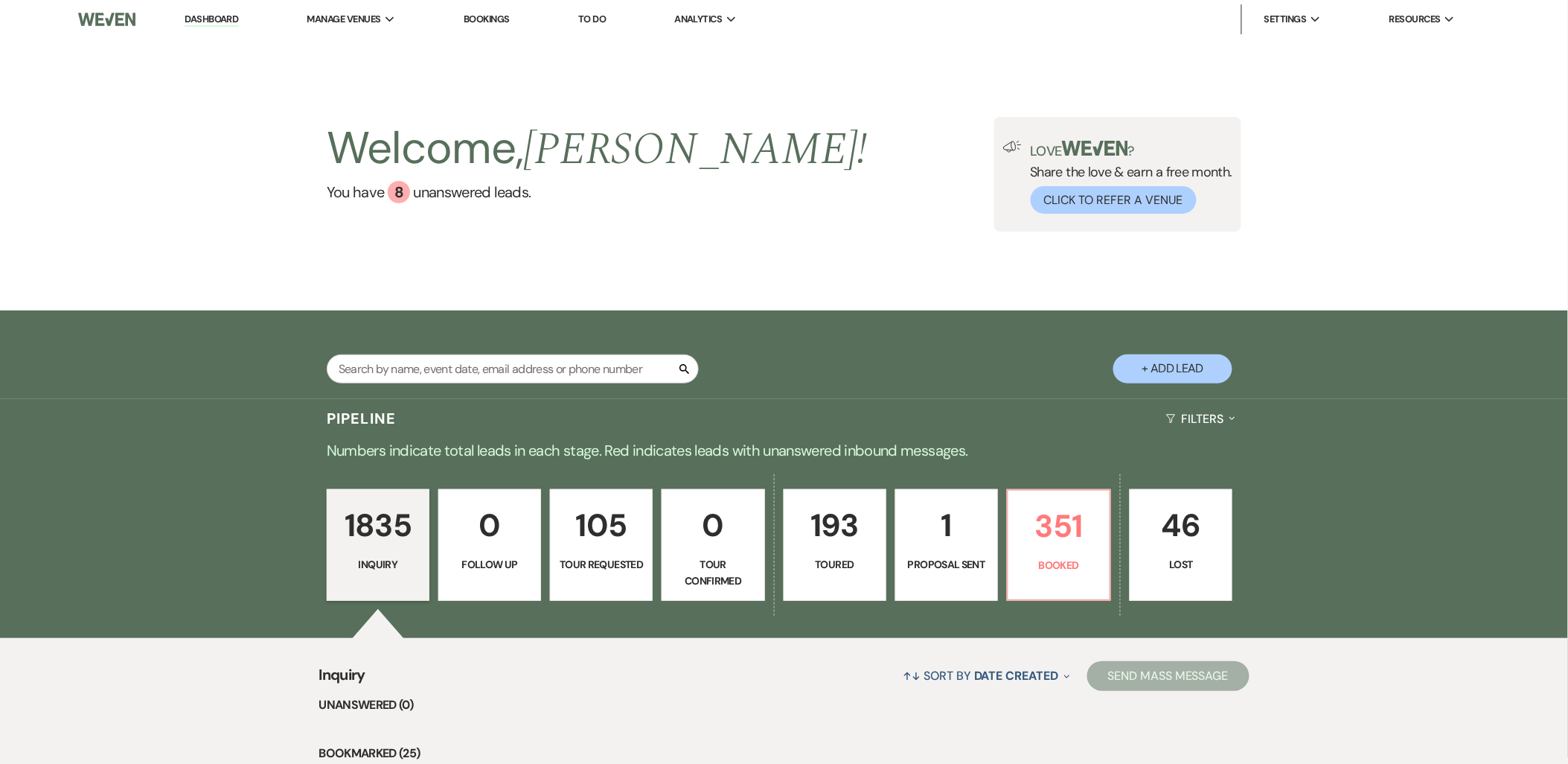
click at [973, 569] on p "Proposal Sent" at bounding box center [946, 563] width 83 height 16
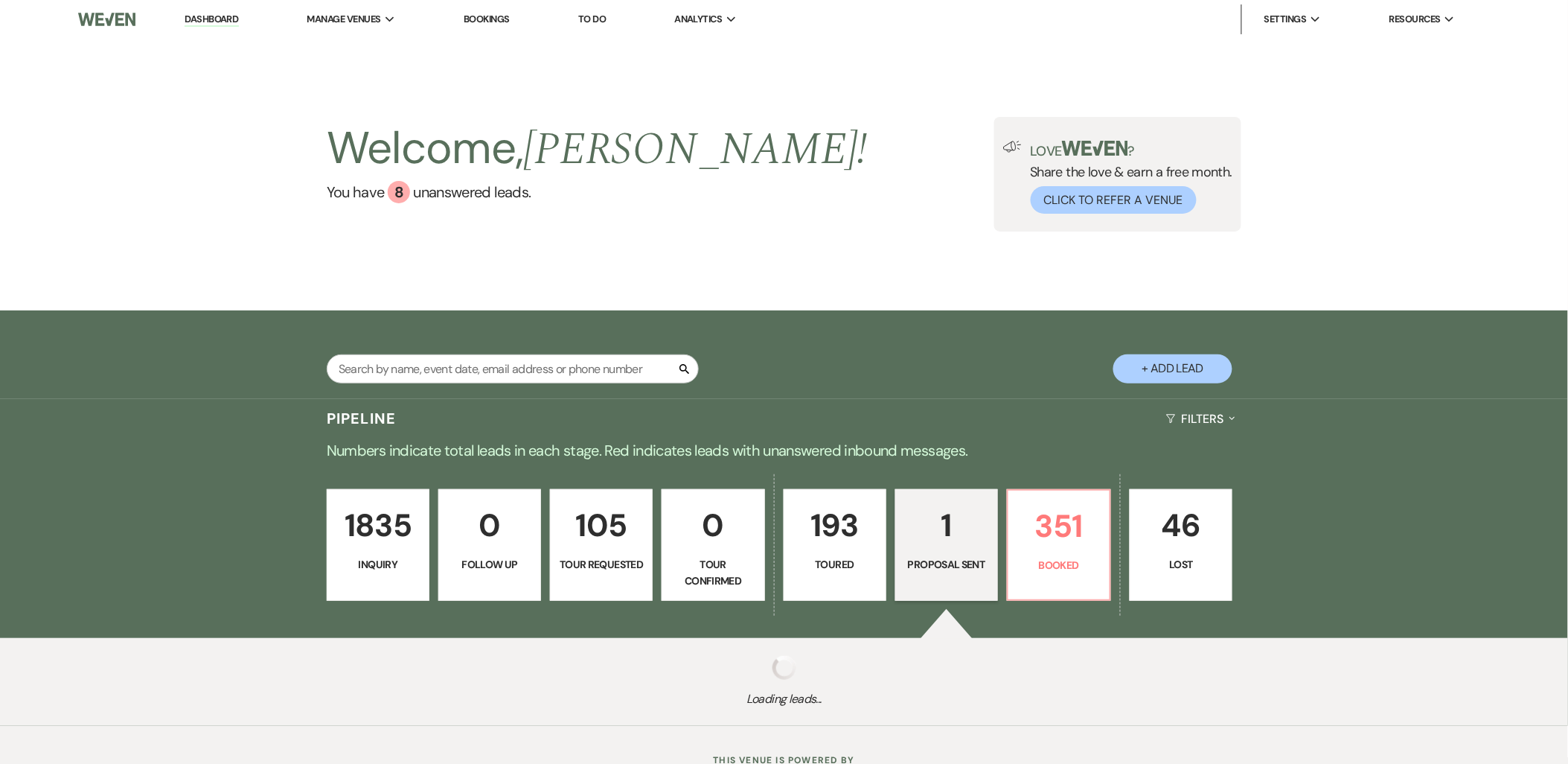
select select "6"
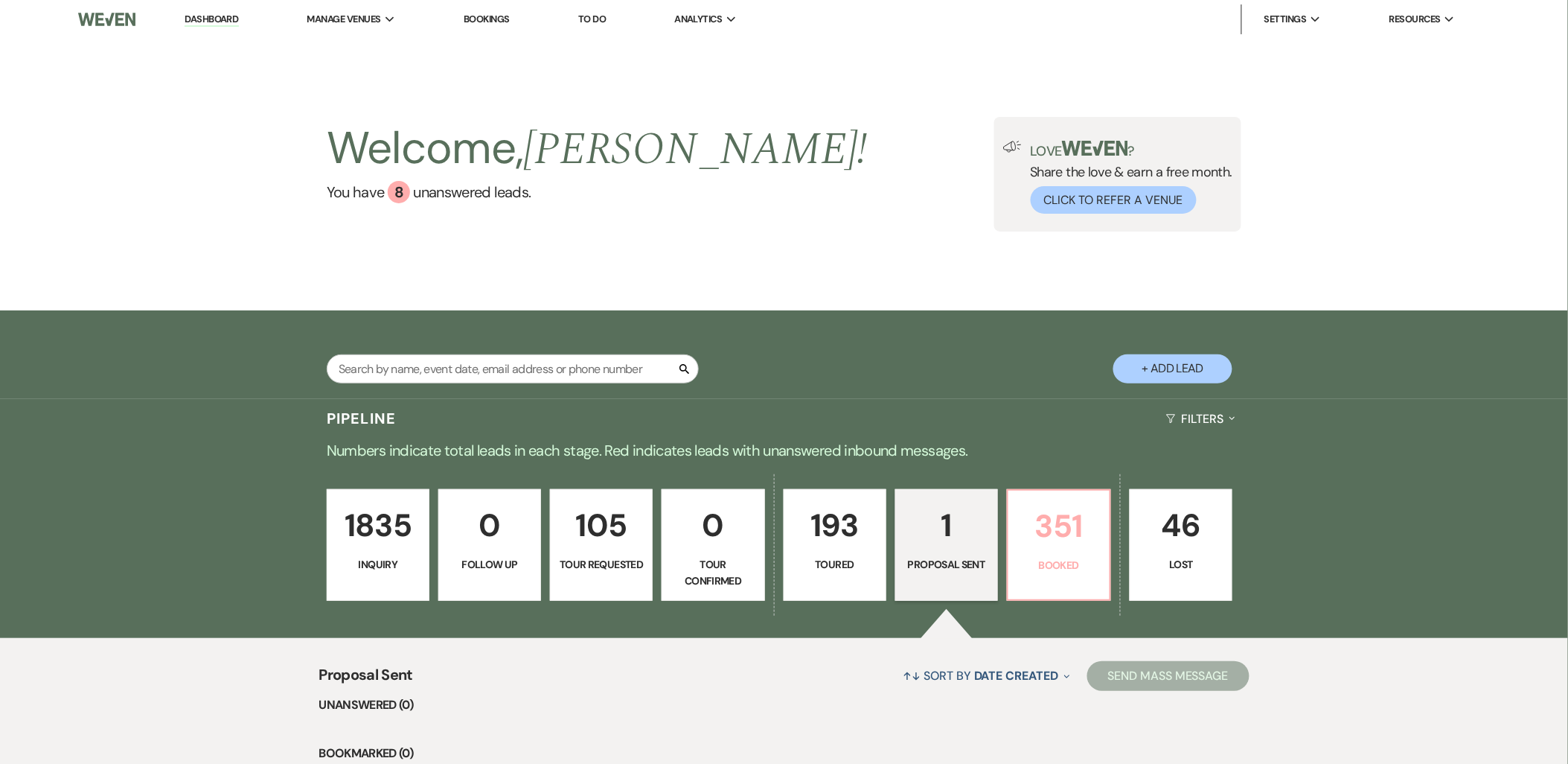
click at [1073, 531] on p "351" at bounding box center [1059, 525] width 83 height 50
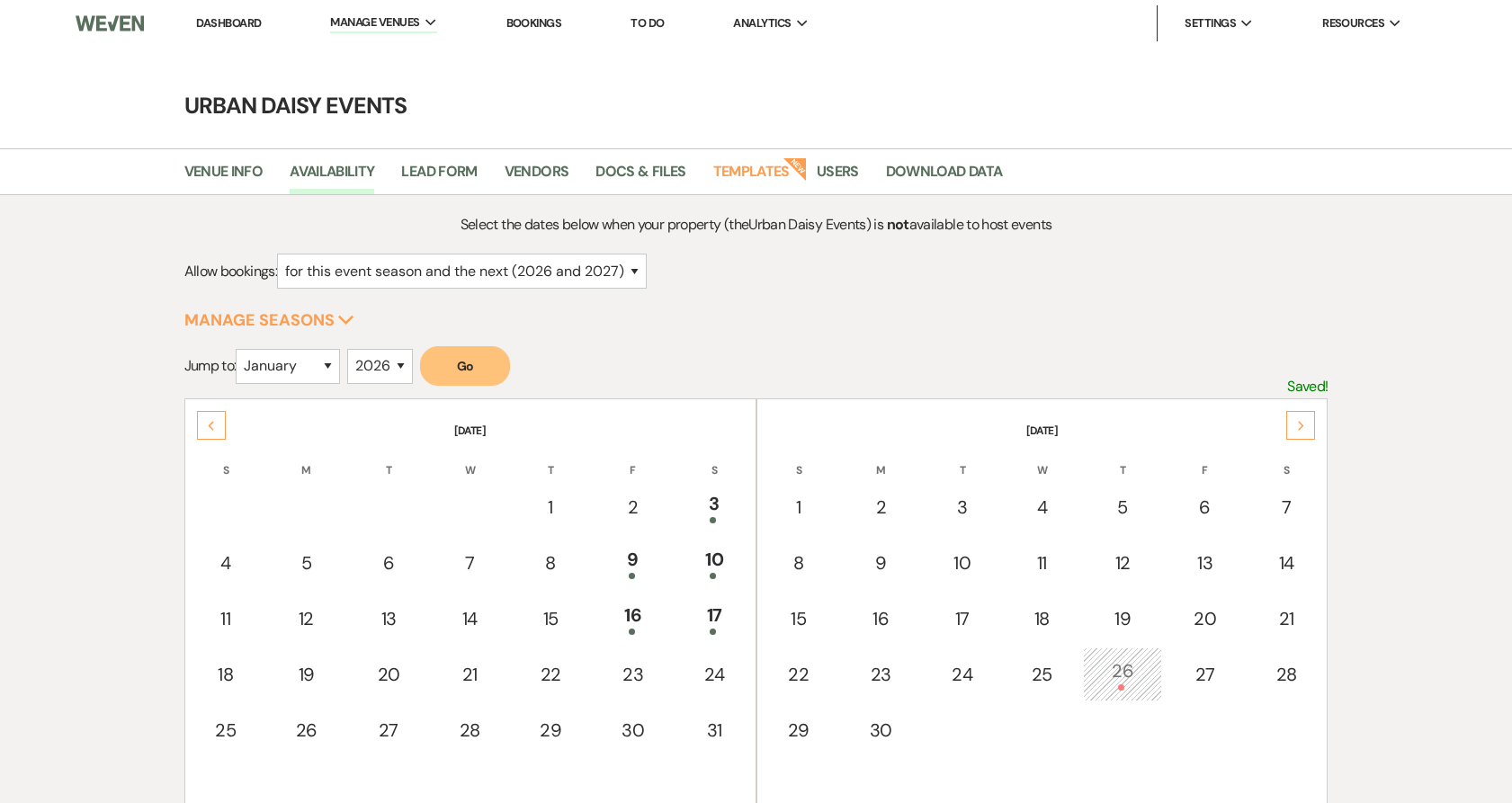
select select "2"
select select "2026"
